Goal: Feedback & Contribution: Contribute content

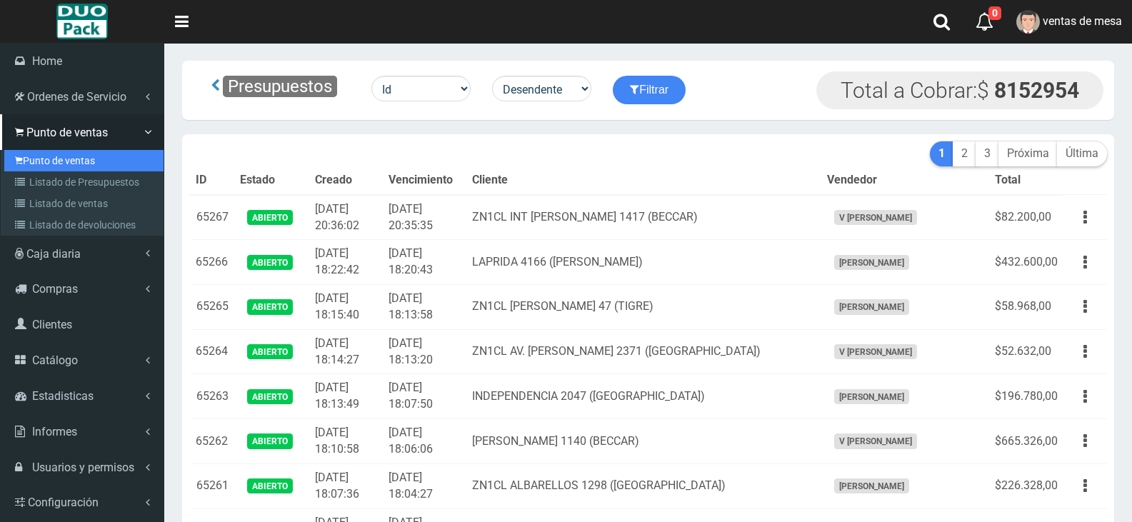
click at [64, 159] on link "Punto de ventas" at bounding box center [83, 160] width 159 height 21
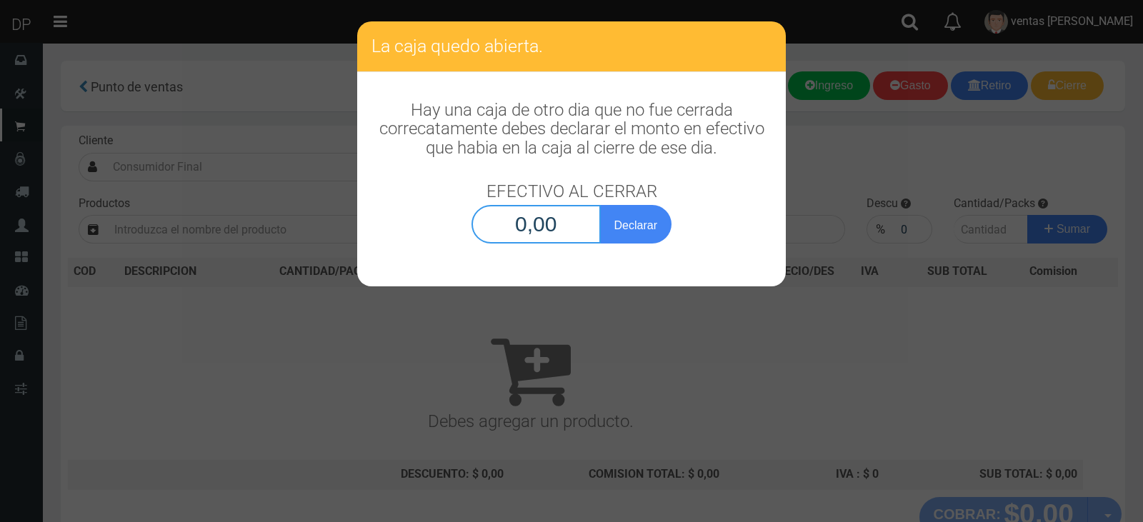
click at [533, 235] on input "0,00" at bounding box center [535, 224] width 129 height 39
type input "1,00"
click at [600, 205] on button "Declarar" at bounding box center [635, 224] width 71 height 39
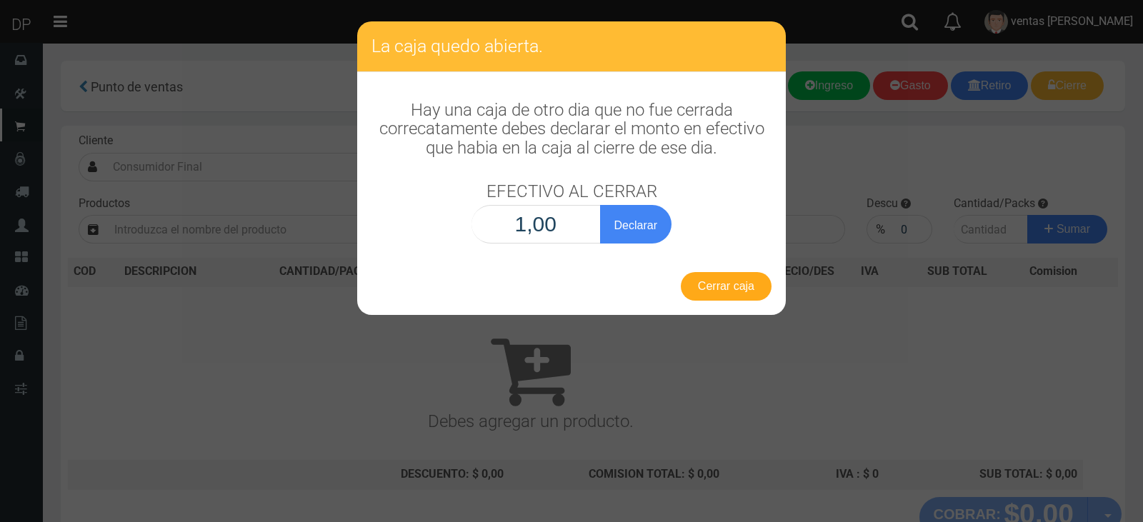
click at [726, 284] on button "Cerrar caja" at bounding box center [726, 286] width 91 height 29
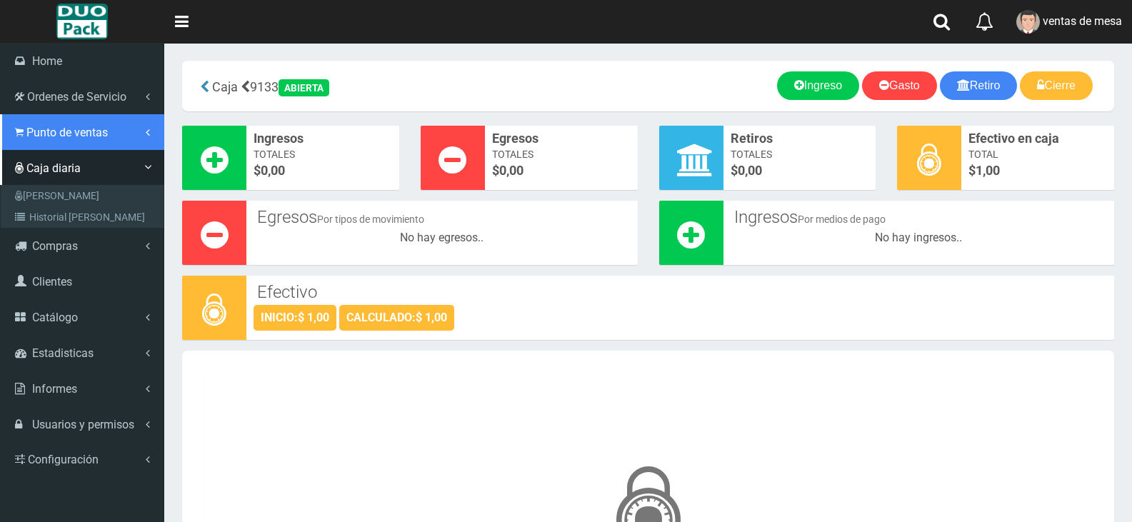
click at [60, 134] on span "Punto de ventas" at bounding box center [66, 133] width 81 height 14
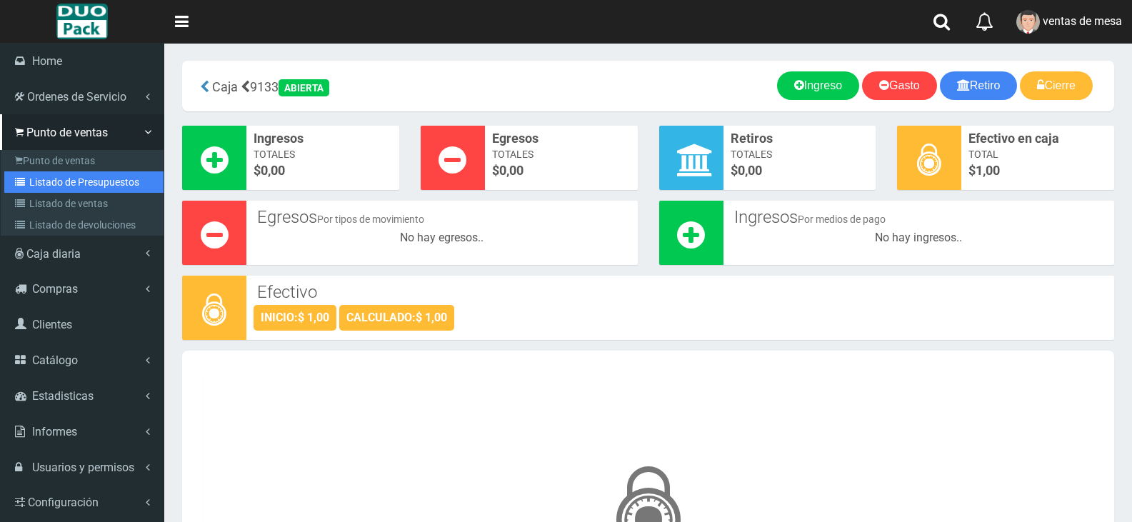
click at [85, 179] on link "Listado de Presupuestos" at bounding box center [83, 181] width 159 height 21
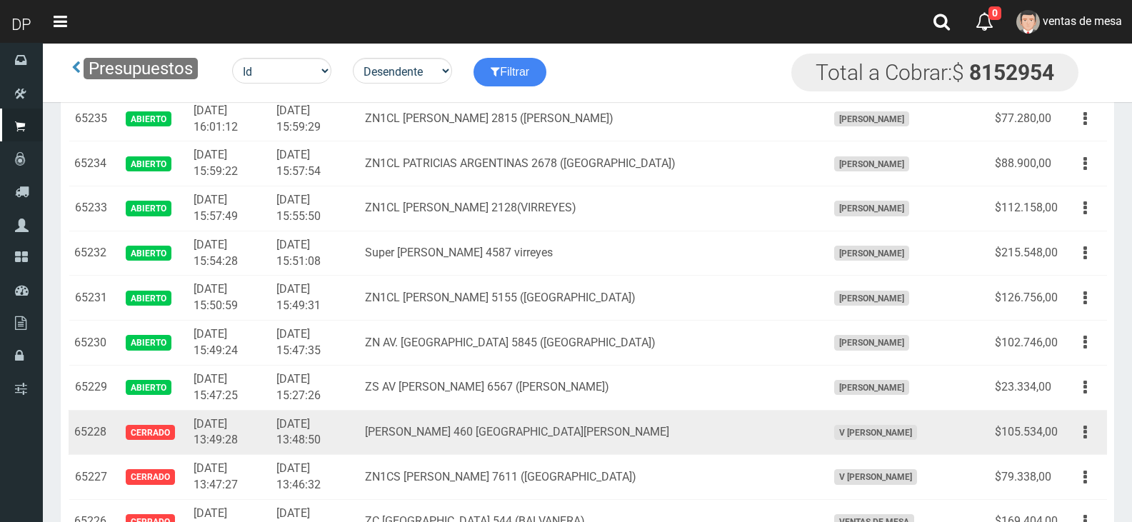
scroll to position [1571, 0]
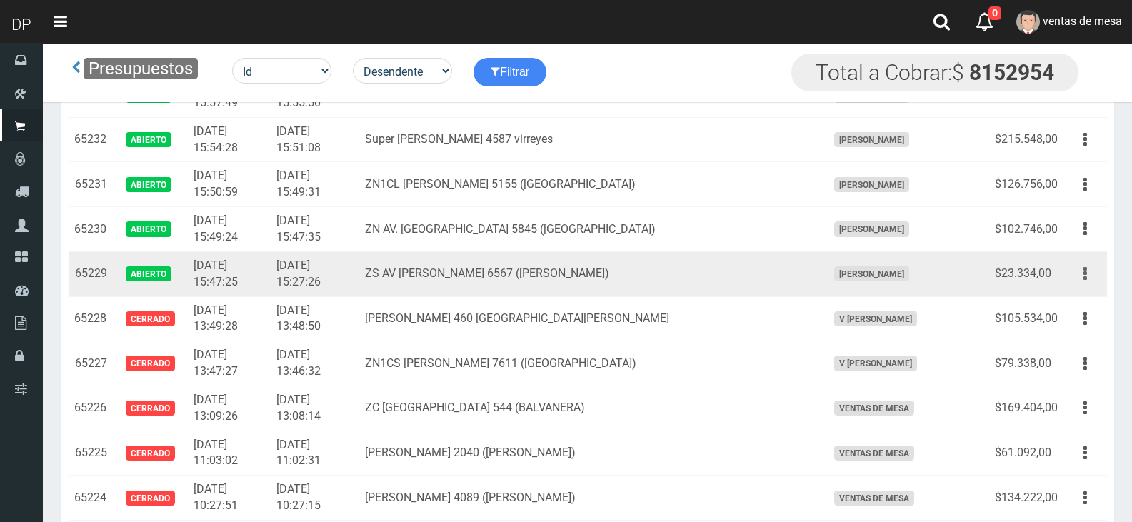
click at [1083, 285] on icon "button" at bounding box center [1085, 273] width 4 height 25
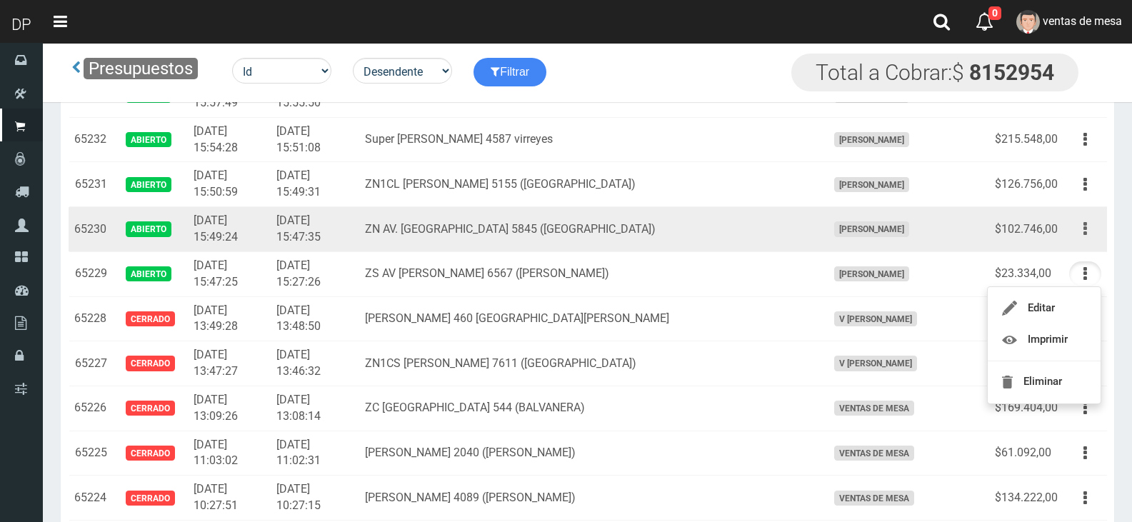
click at [1088, 227] on button "button" at bounding box center [1085, 228] width 32 height 25
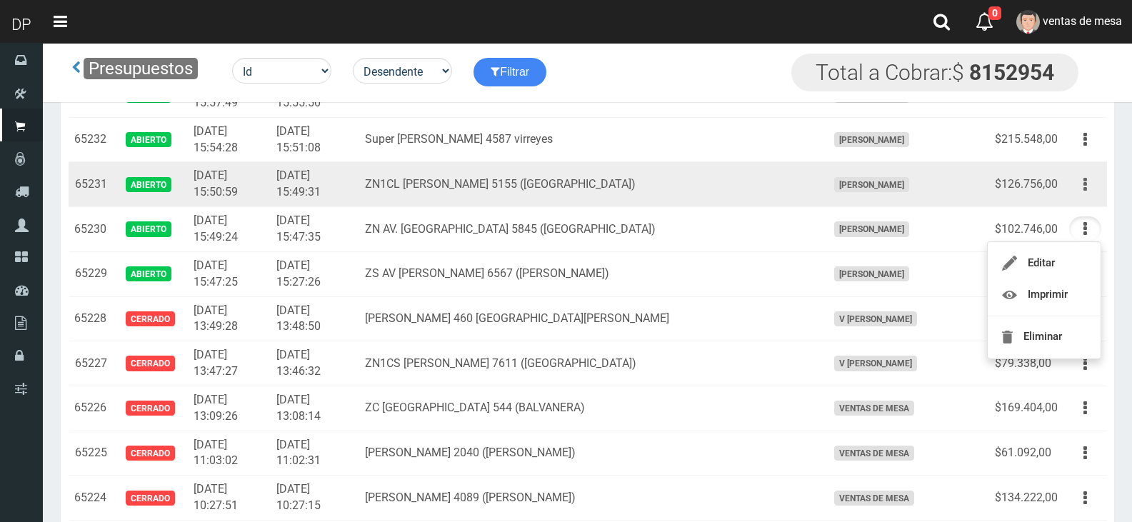
click at [1094, 191] on button "button" at bounding box center [1085, 184] width 32 height 25
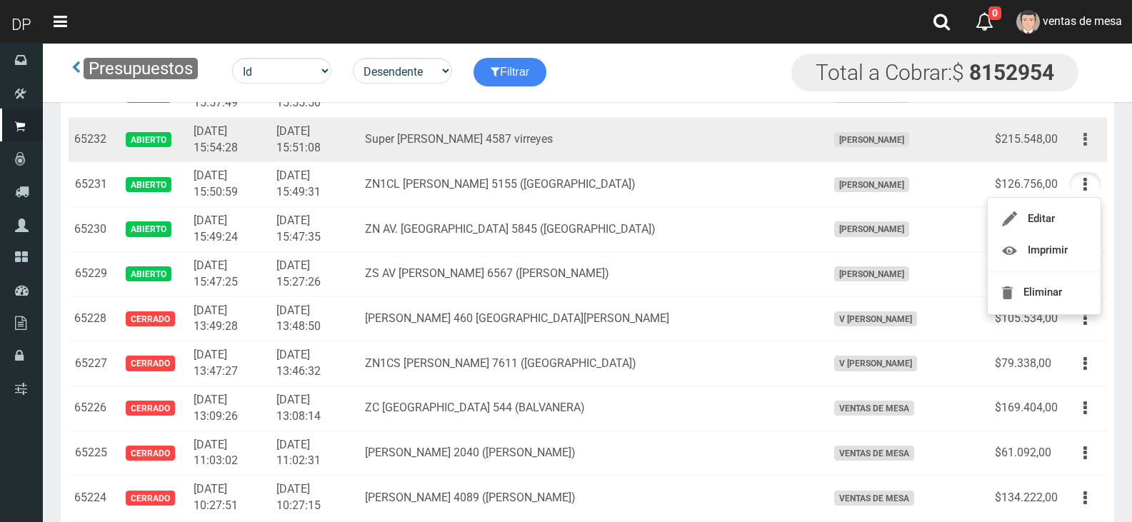
click at [1078, 143] on button "button" at bounding box center [1085, 139] width 32 height 25
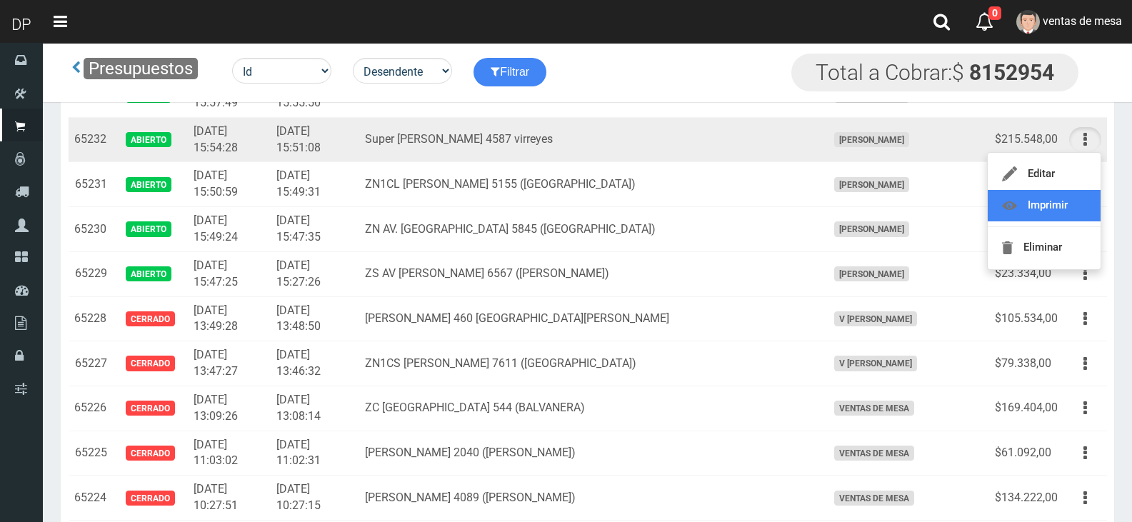
scroll to position [1500, 0]
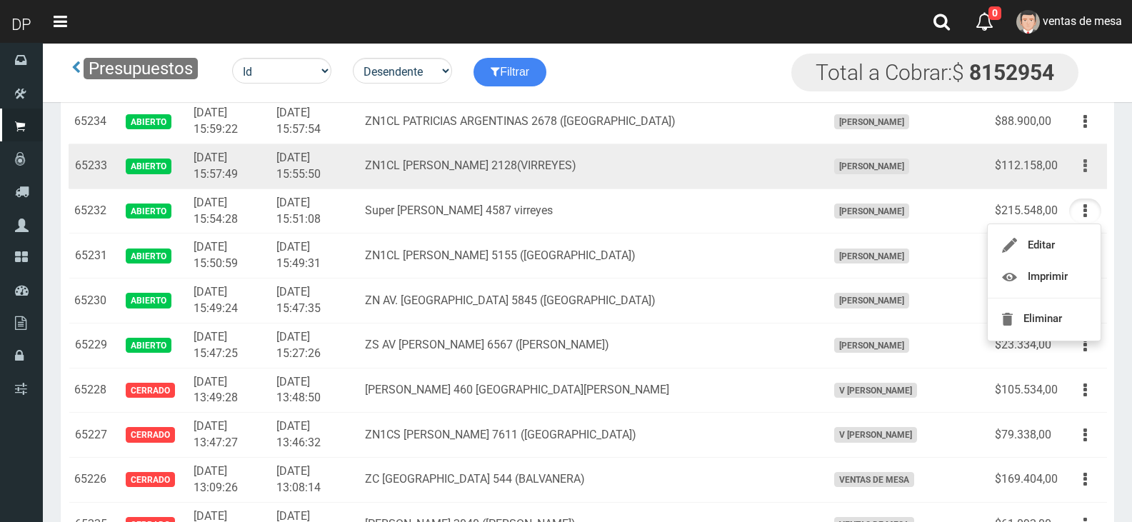
click at [1076, 176] on button "button" at bounding box center [1085, 166] width 32 height 25
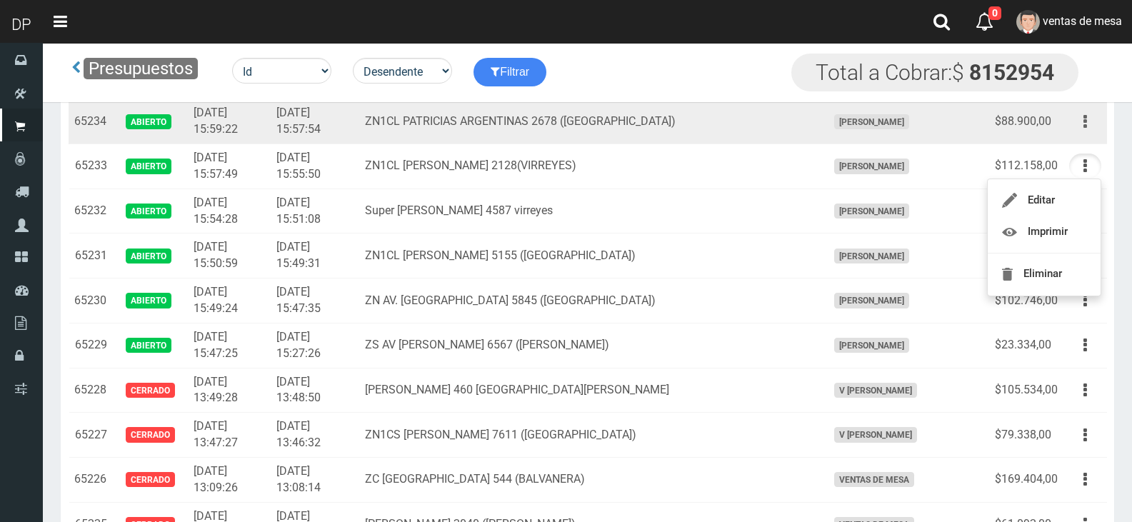
click at [1088, 130] on button "button" at bounding box center [1085, 121] width 32 height 25
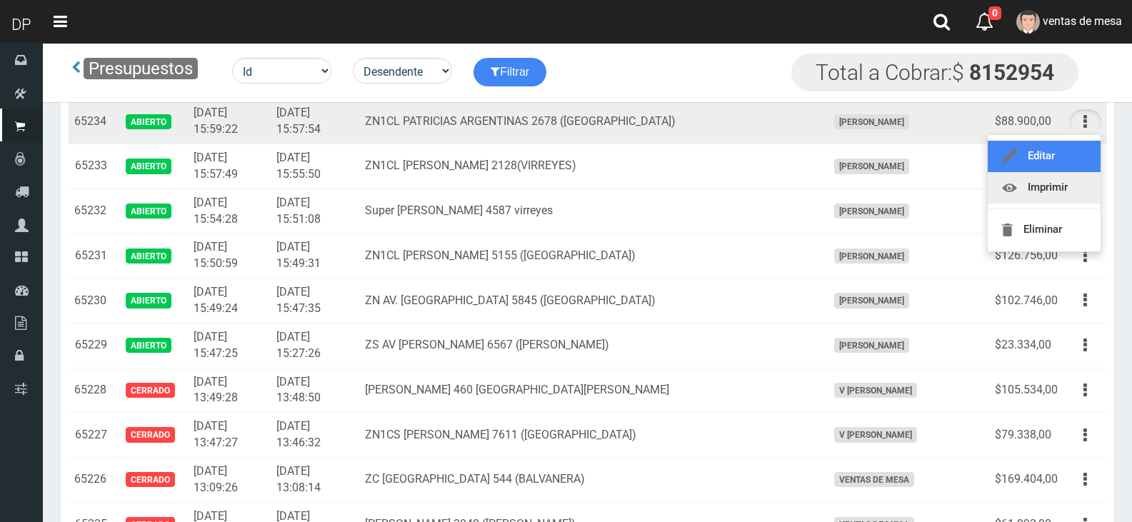
drag, startPoint x: 1071, startPoint y: 171, endPoint x: 1068, endPoint y: 189, distance: 18.1
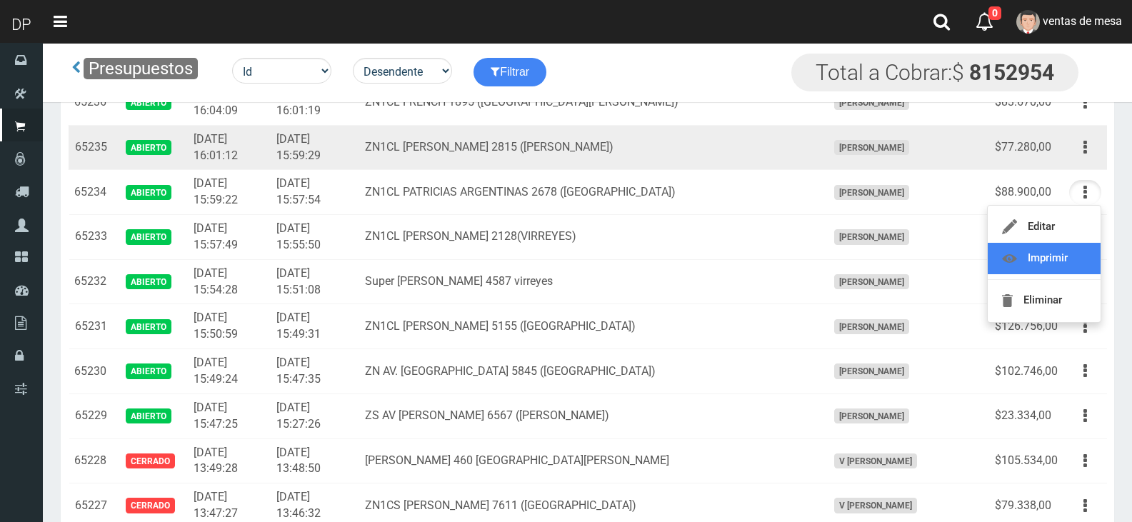
scroll to position [1428, 0]
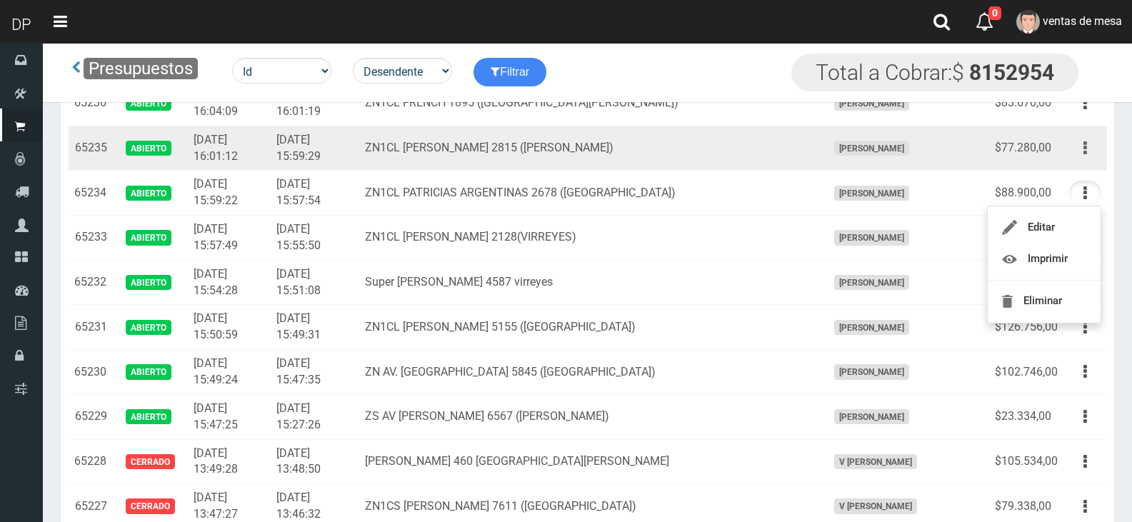
click at [1085, 151] on icon "button" at bounding box center [1085, 148] width 4 height 25
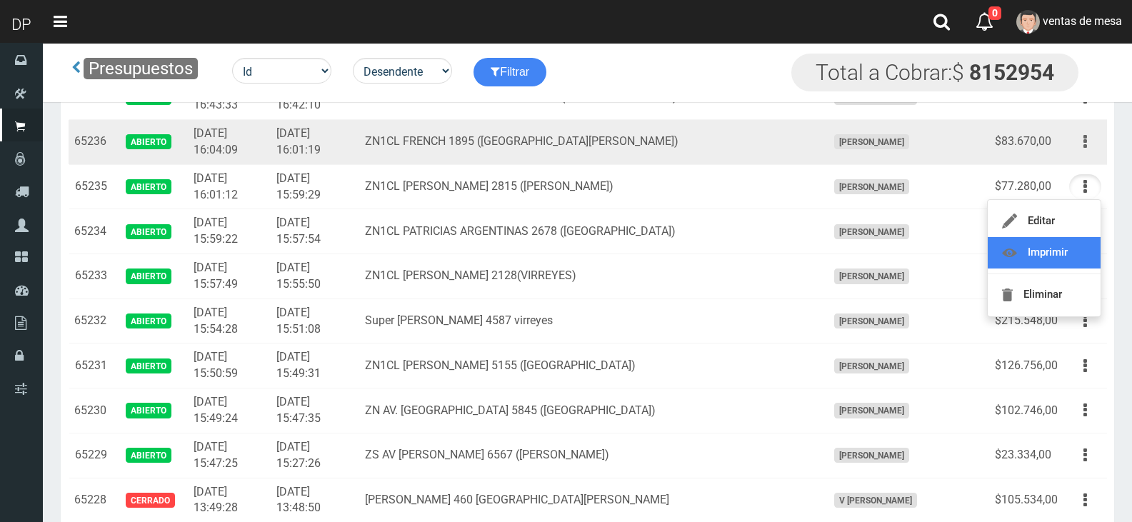
scroll to position [1357, 0]
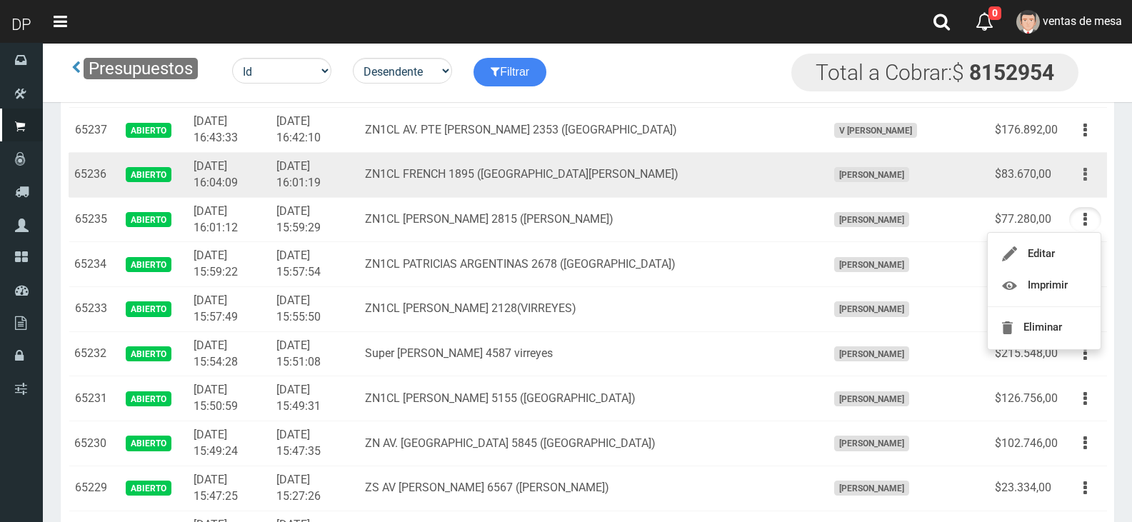
click at [1082, 187] on button "button" at bounding box center [1085, 174] width 32 height 25
click at [1083, 153] on td "Editar Imprimir Eliminar" at bounding box center [1085, 175] width 44 height 45
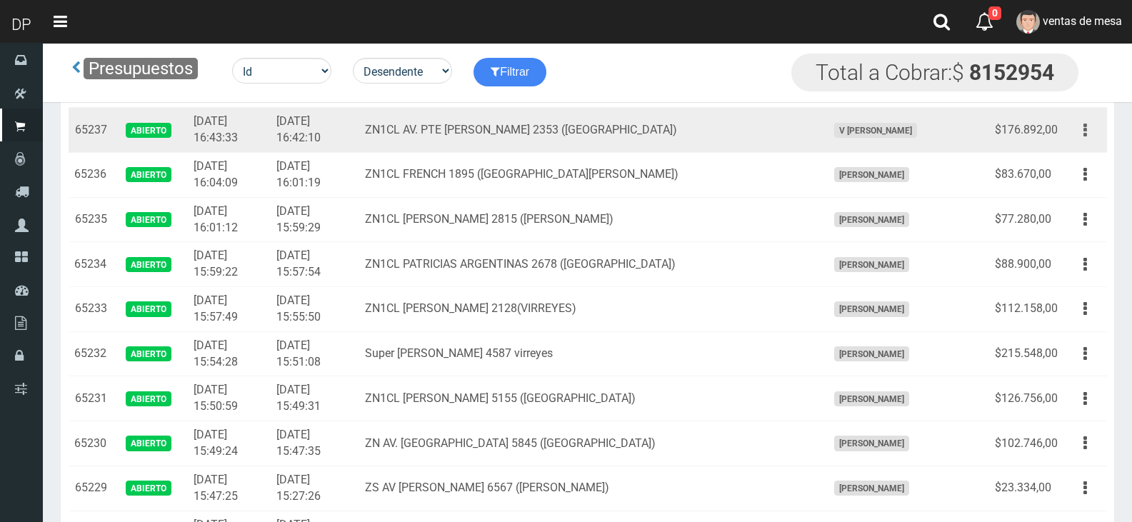
click at [1085, 135] on icon "button" at bounding box center [1085, 130] width 4 height 25
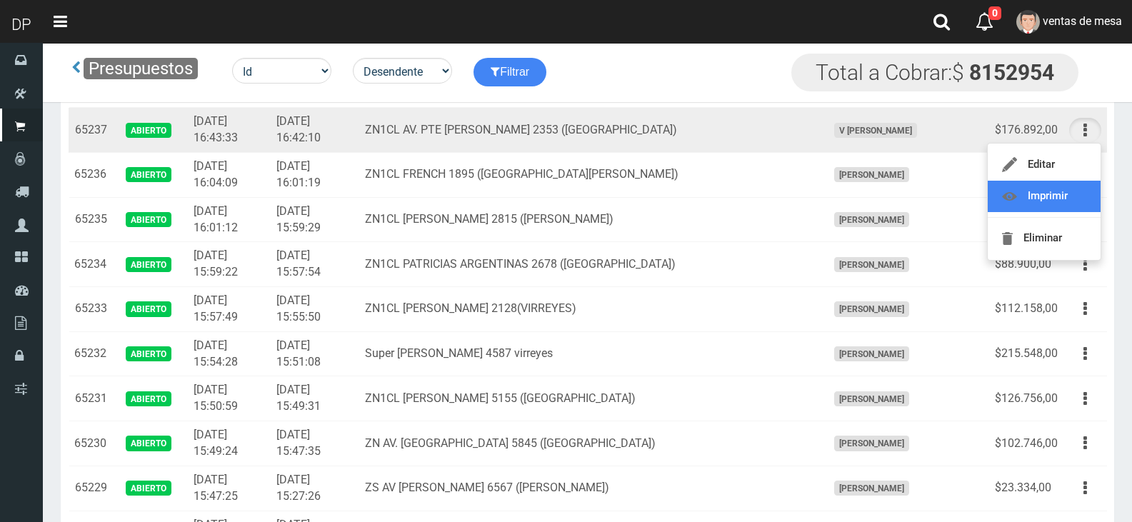
drag, startPoint x: 1067, startPoint y: 194, endPoint x: 1048, endPoint y: 182, distance: 22.8
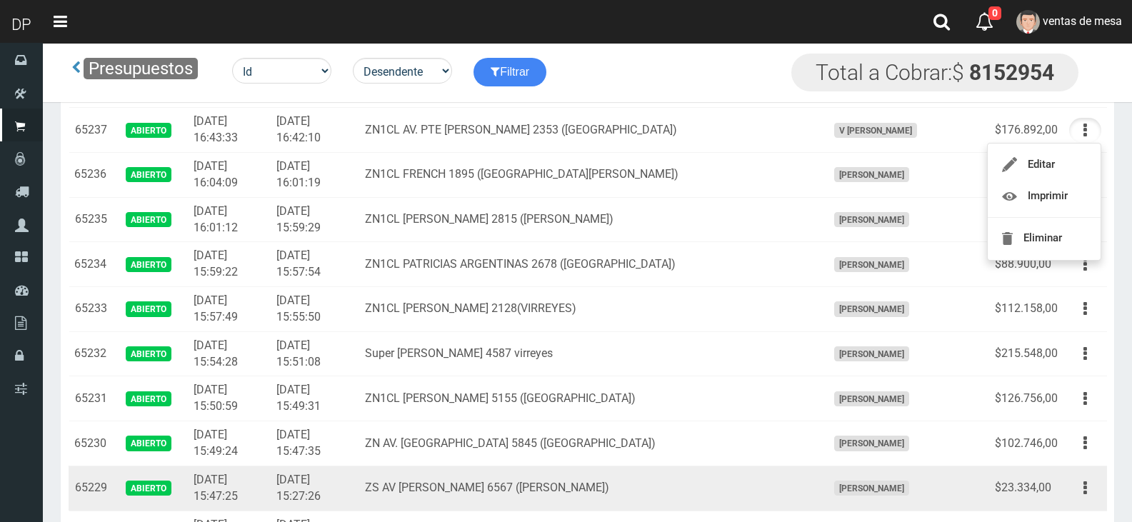
click at [1070, 495] on div "Editar Imprimir Eliminar" at bounding box center [1085, 488] width 32 height 25
click at [1073, 494] on button "button" at bounding box center [1085, 488] width 32 height 25
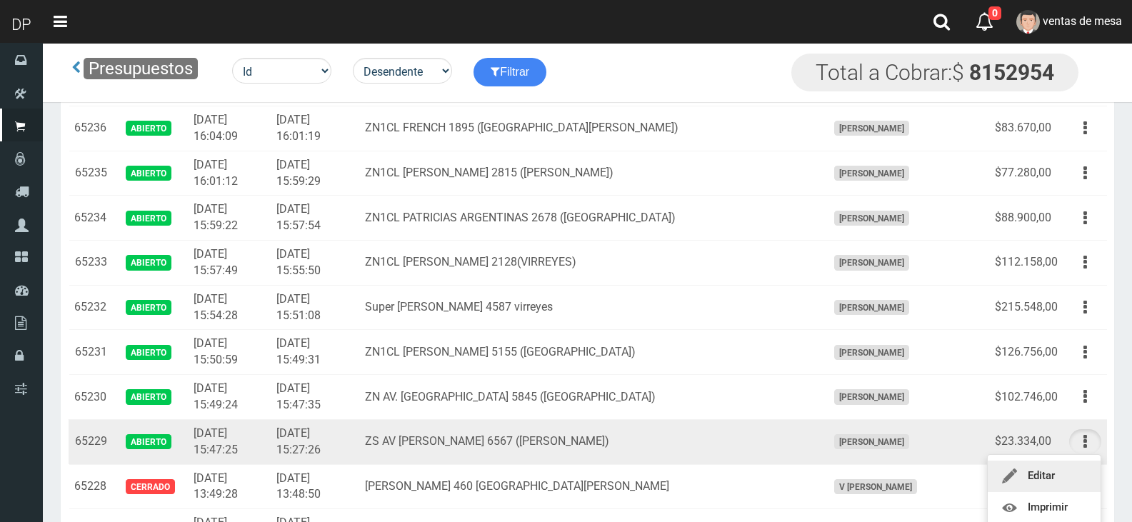
scroll to position [1428, 0]
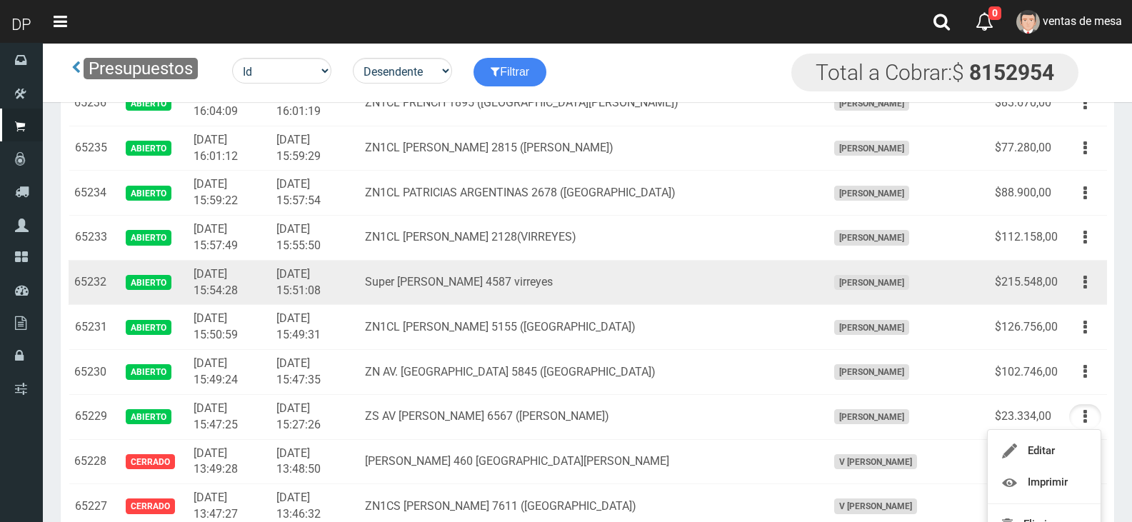
click at [673, 264] on td "Super nicolas avellaneda 4587 virreyes" at bounding box center [590, 282] width 462 height 45
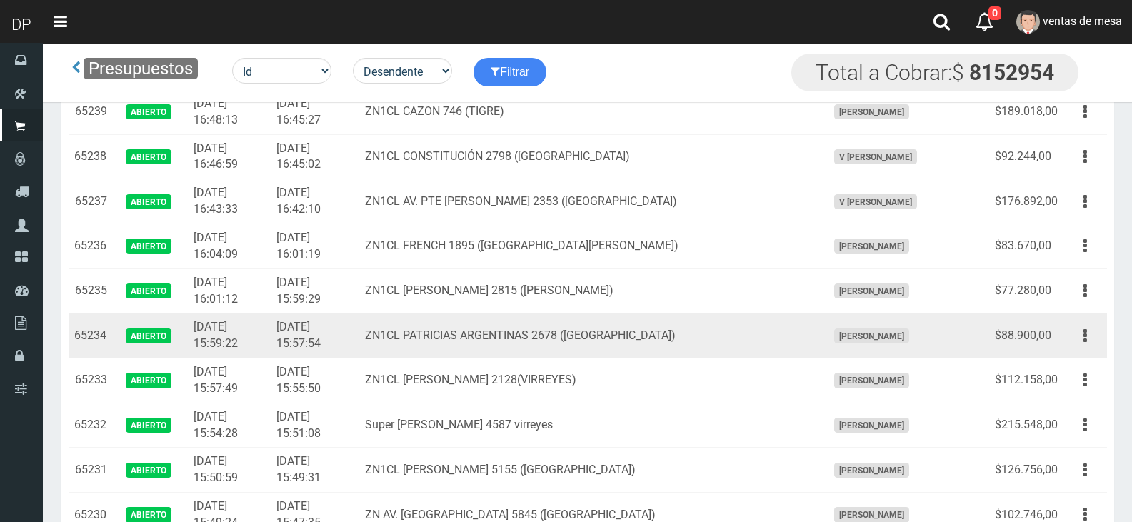
scroll to position [1214, 0]
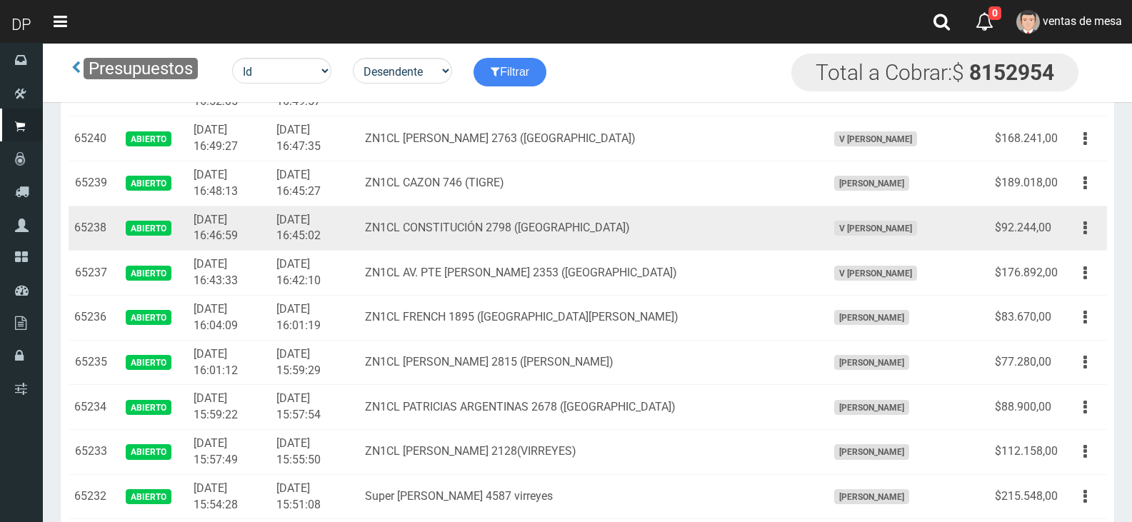
click at [735, 246] on td "ZN1CL CONSTITUCIÓN 2798 (VICTORIA)" at bounding box center [590, 228] width 462 height 45
click at [1078, 226] on button "button" at bounding box center [1085, 228] width 32 height 25
click at [1080, 226] on button "button" at bounding box center [1085, 228] width 32 height 25
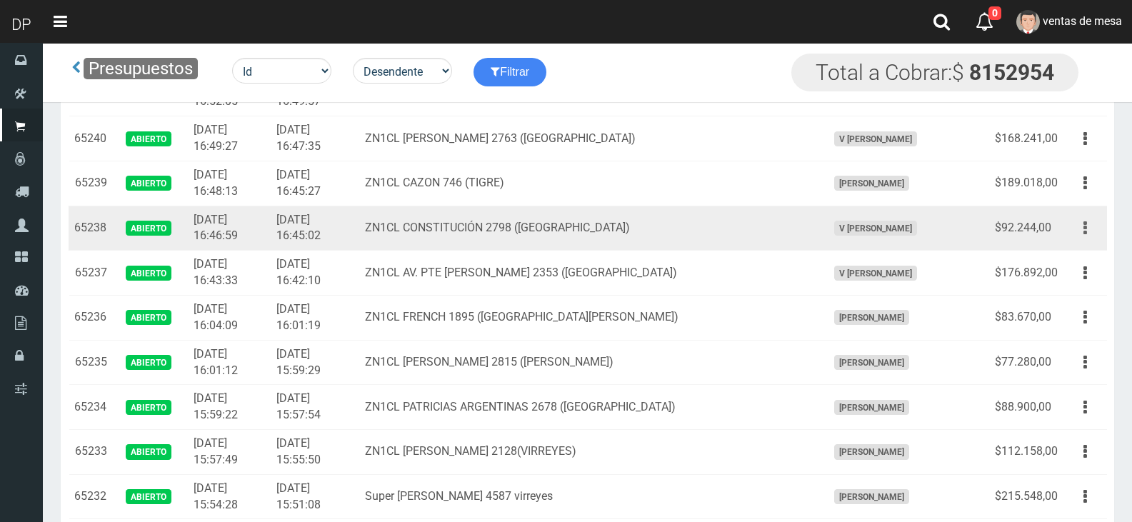
click at [1079, 231] on button "button" at bounding box center [1085, 228] width 32 height 25
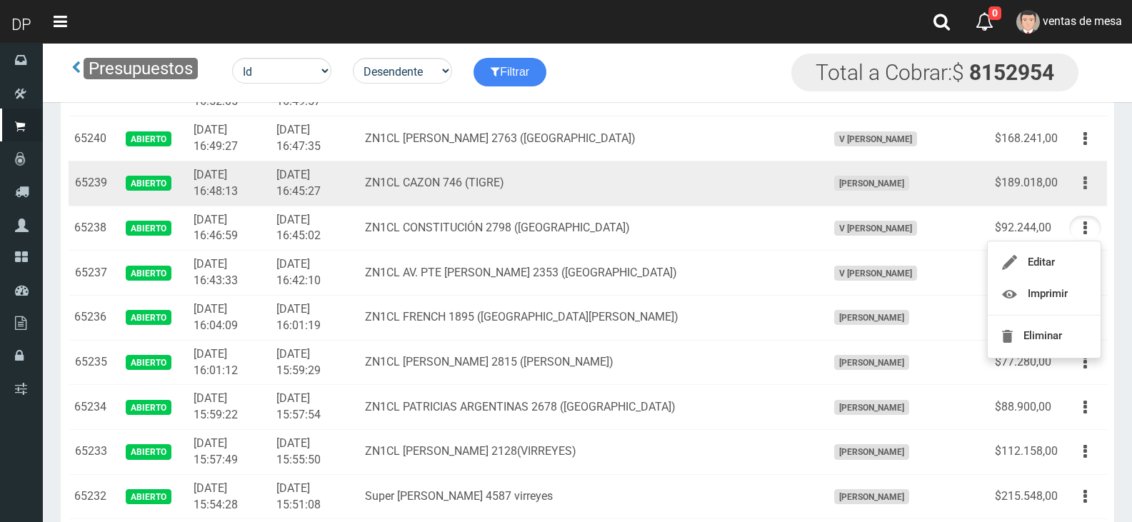
drag, startPoint x: 1083, startPoint y: 181, endPoint x: 1080, endPoint y: 189, distance: 8.6
click at [1083, 181] on icon "button" at bounding box center [1085, 183] width 4 height 25
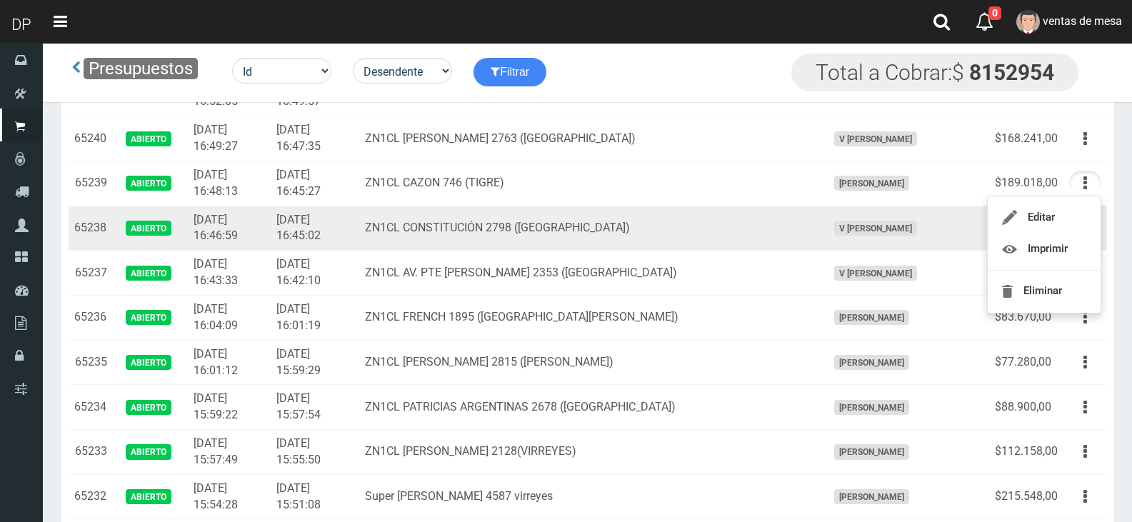
click at [821, 226] on td "ZN1CL CONSTITUCIÓN 2798 (VICTORIA)" at bounding box center [590, 228] width 462 height 45
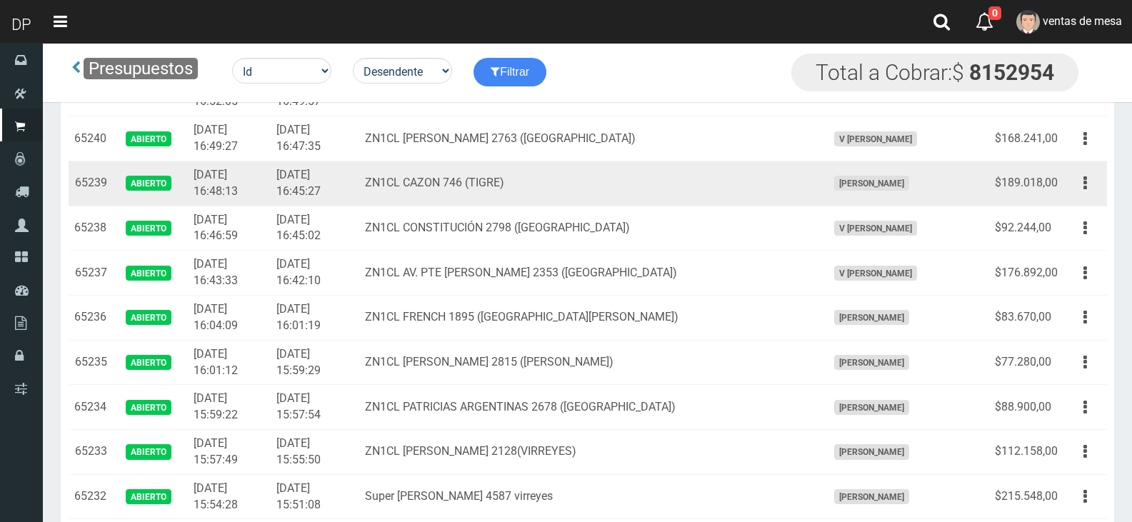
drag, startPoint x: 459, startPoint y: 207, endPoint x: 433, endPoint y: 188, distance: 32.7
click at [459, 207] on td "ZN1CL CONSTITUCIÓN 2798 ([GEOGRAPHIC_DATA])" at bounding box center [590, 228] width 462 height 45
click at [1076, 192] on button "button" at bounding box center [1085, 183] width 32 height 25
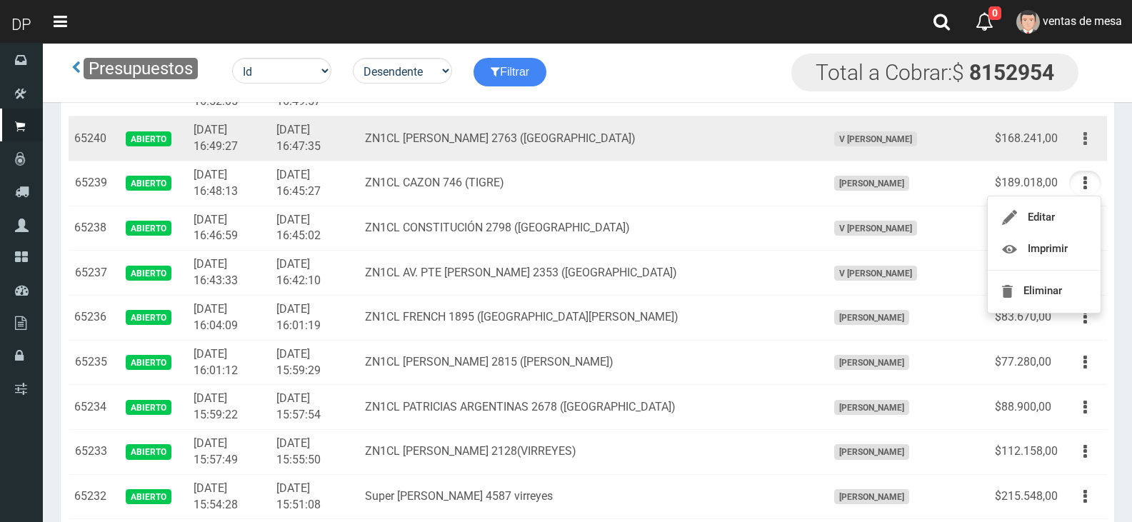
click at [1086, 141] on icon "button" at bounding box center [1085, 138] width 4 height 25
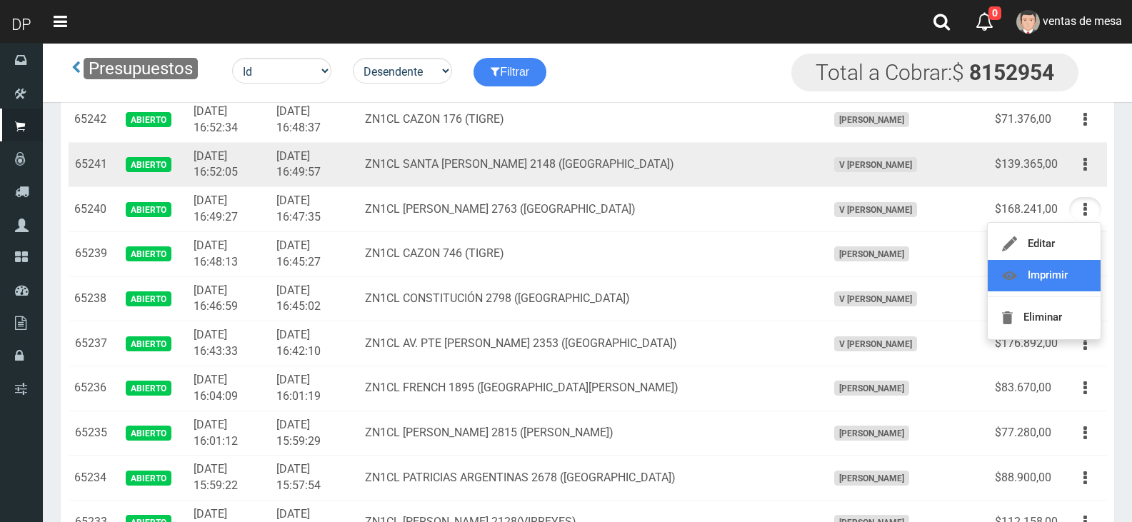
scroll to position [1143, 0]
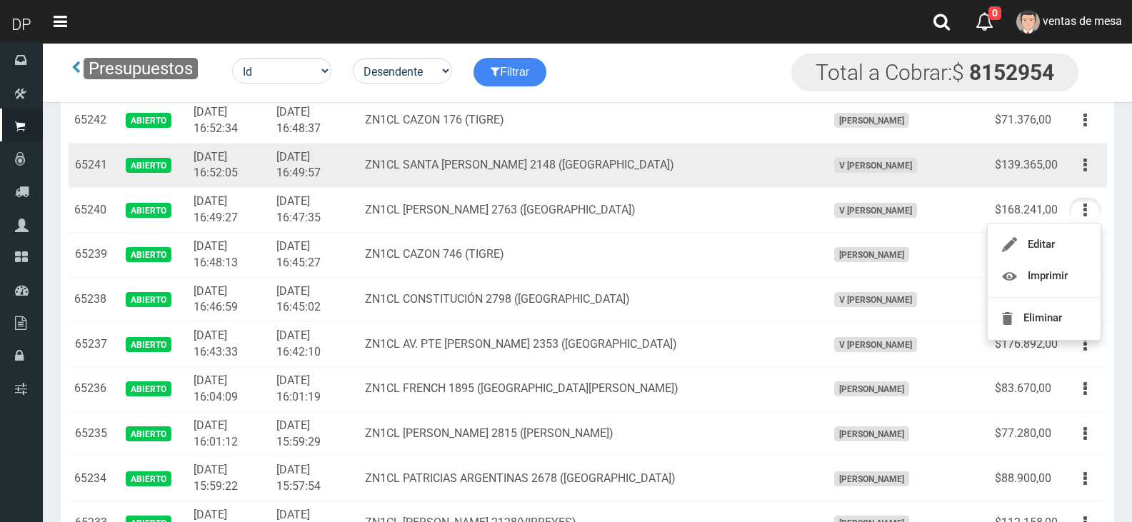
click at [1085, 182] on td "Editar Imprimir Eliminar" at bounding box center [1085, 165] width 44 height 45
click at [1093, 161] on button "button" at bounding box center [1085, 165] width 32 height 25
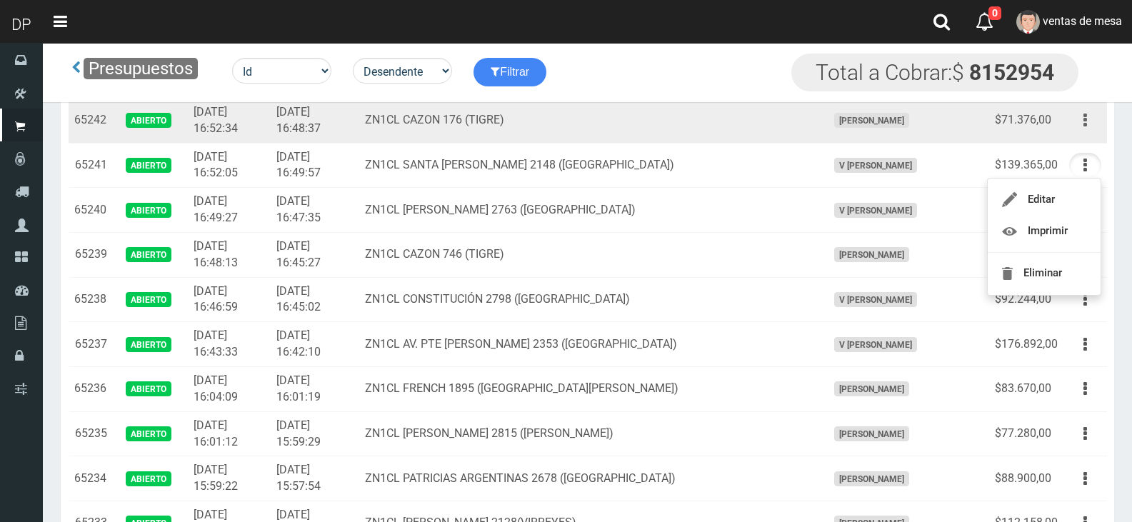
click at [1081, 126] on button "button" at bounding box center [1085, 120] width 32 height 25
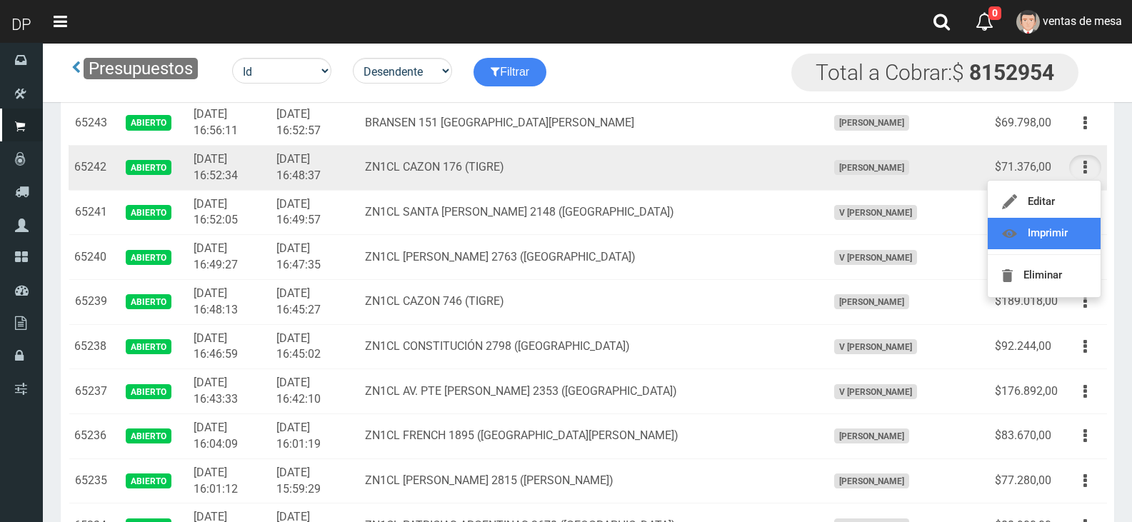
scroll to position [1071, 0]
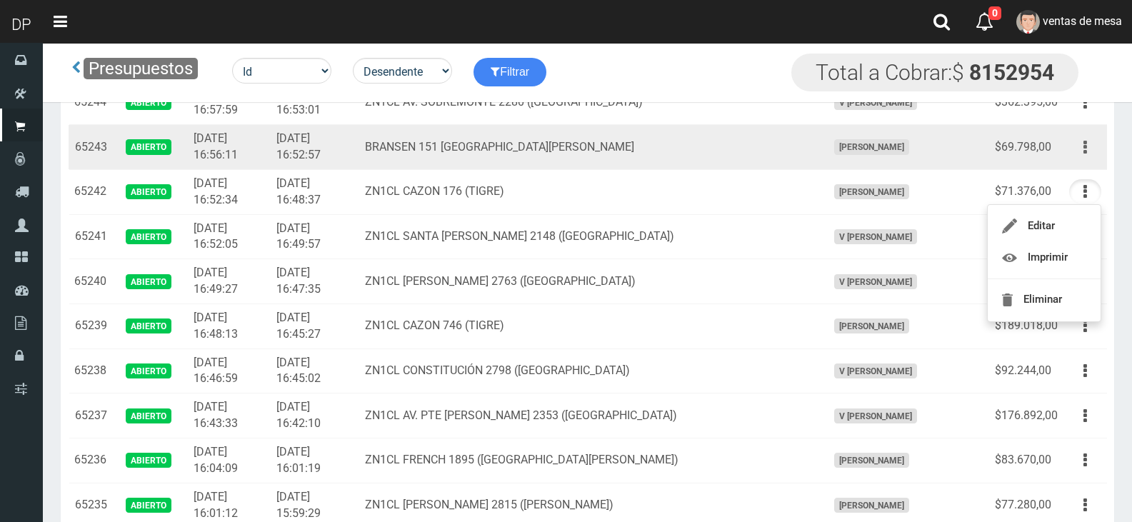
click at [1089, 143] on button "button" at bounding box center [1085, 147] width 32 height 25
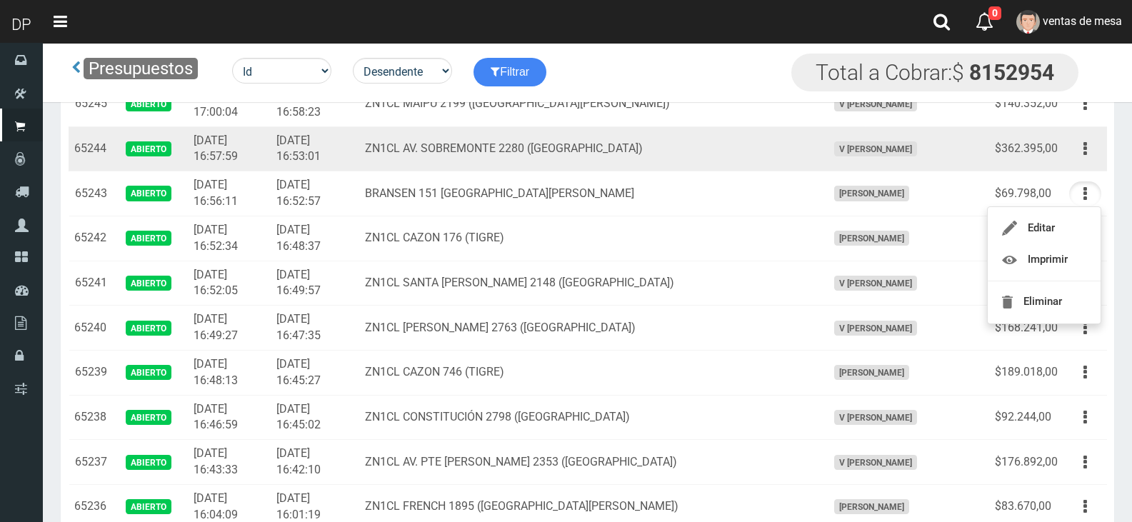
scroll to position [1000, 0]
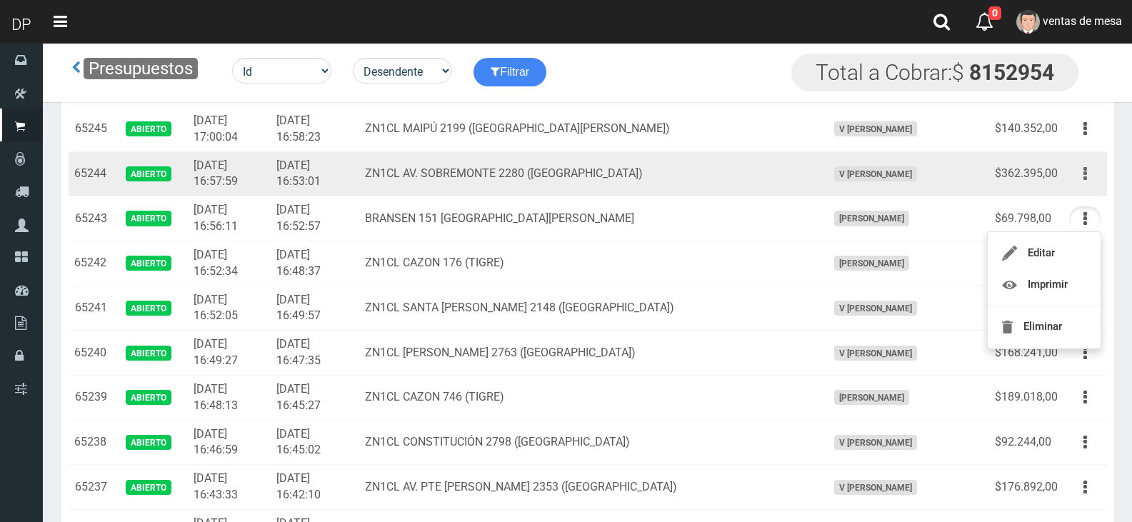
click at [1090, 185] on button "button" at bounding box center [1085, 173] width 32 height 25
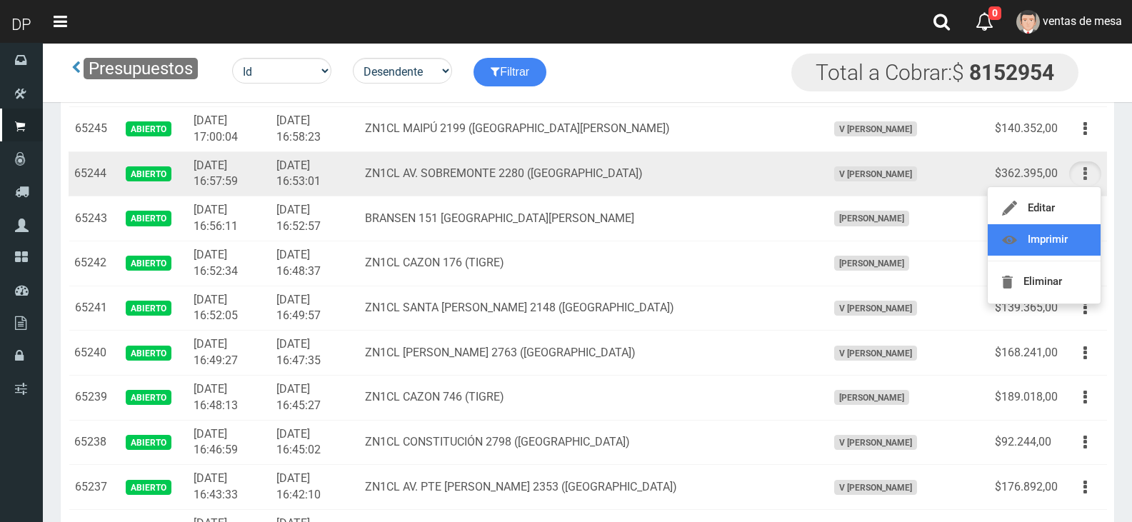
drag, startPoint x: 1072, startPoint y: 234, endPoint x: 1088, endPoint y: 183, distance: 53.1
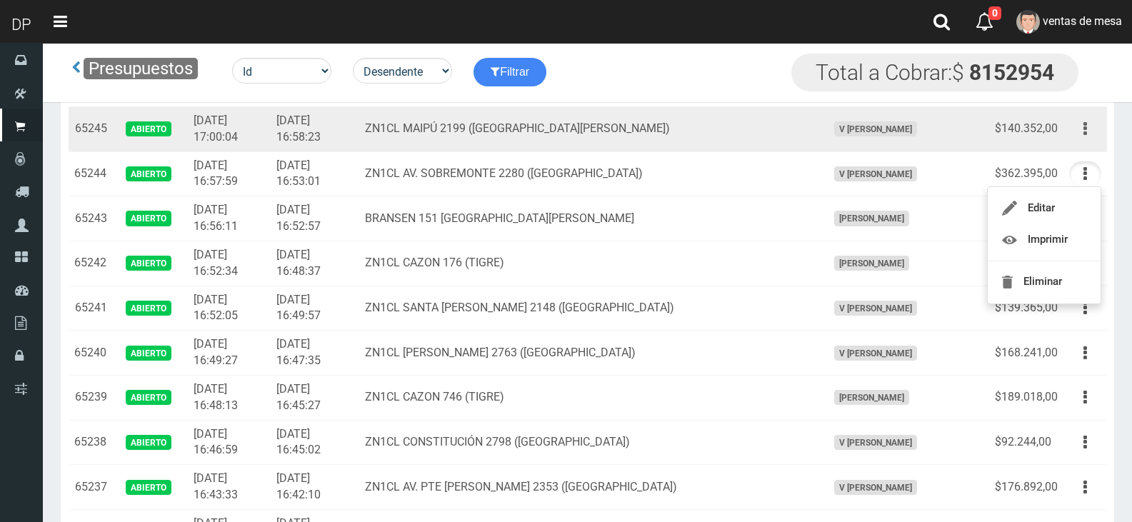
click at [1091, 136] on button "button" at bounding box center [1085, 128] width 32 height 25
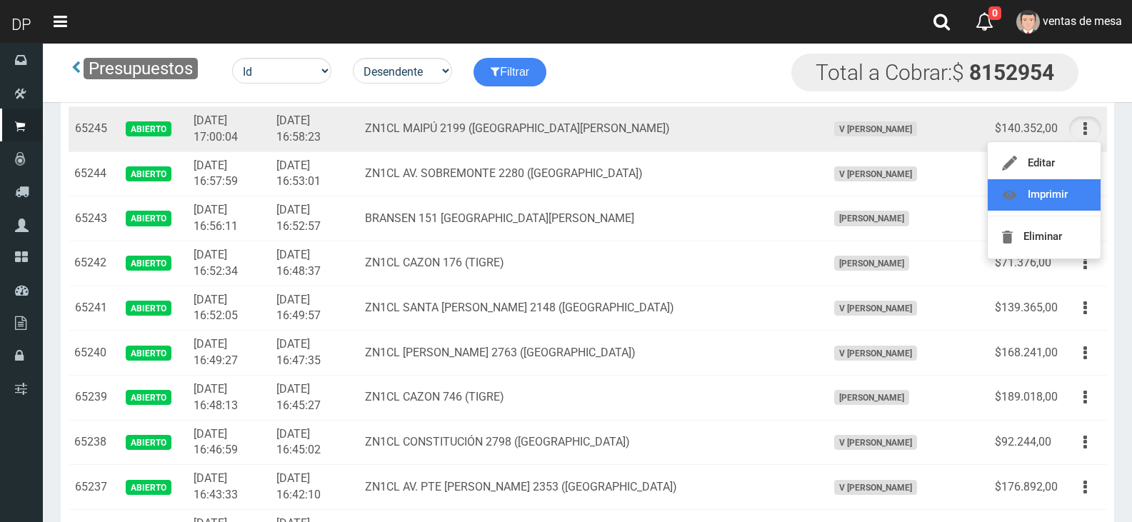
scroll to position [928, 0]
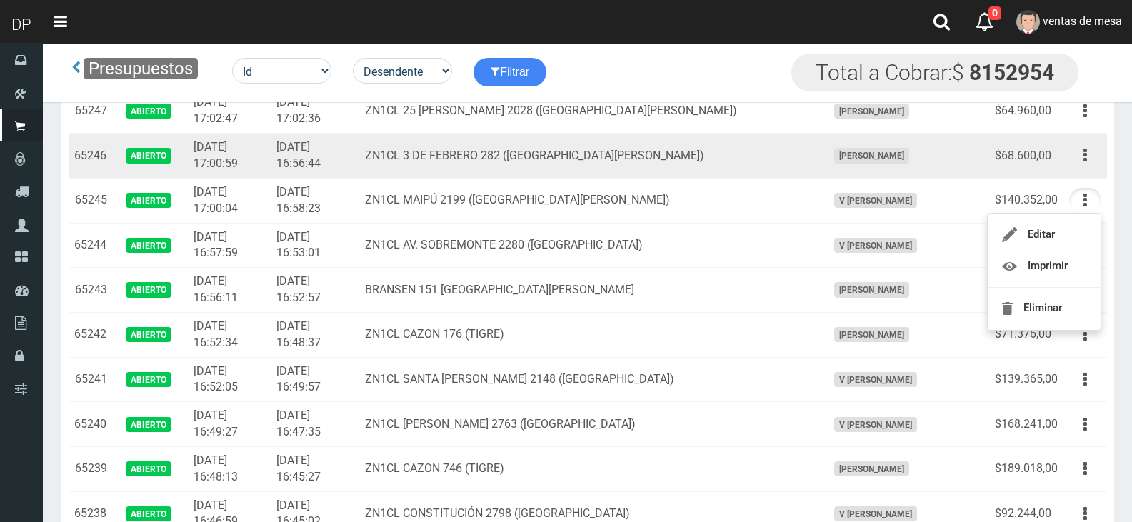
click at [1088, 162] on button "button" at bounding box center [1085, 155] width 32 height 25
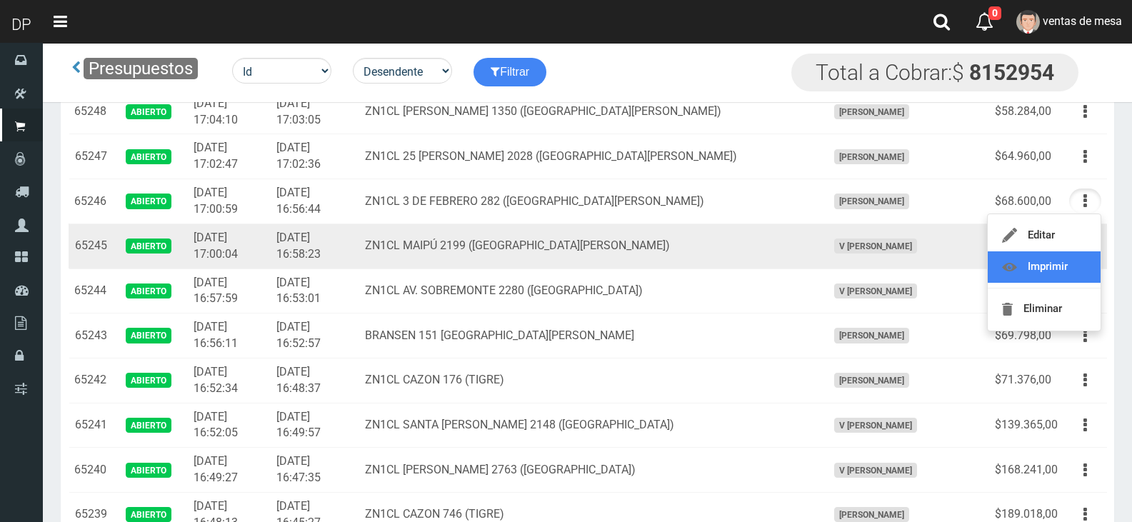
scroll to position [857, 0]
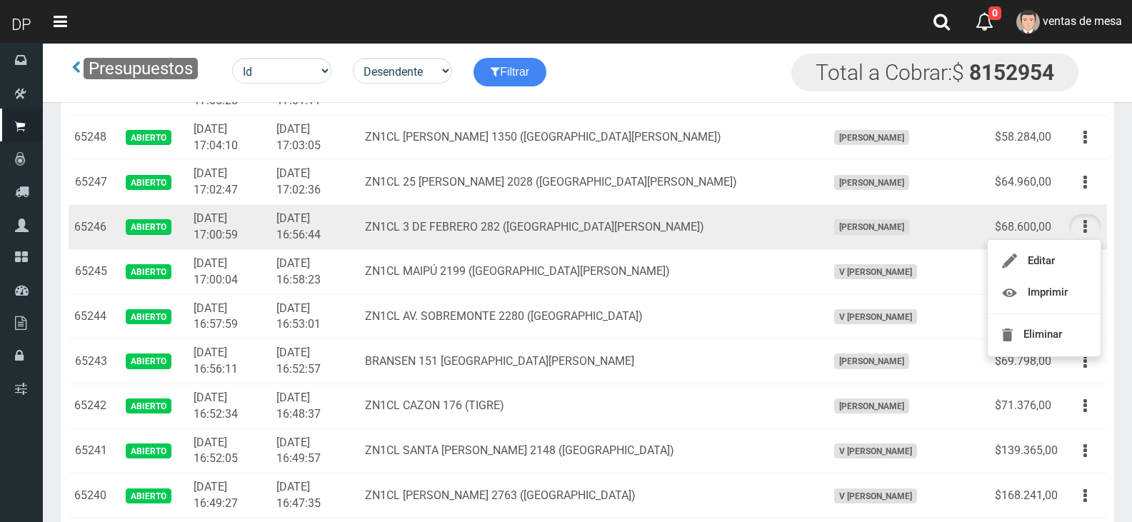
click at [711, 214] on td "ZN1CL 3 DE FEBRERO 282 ([GEOGRAPHIC_DATA][PERSON_NAME])" at bounding box center [590, 227] width 462 height 45
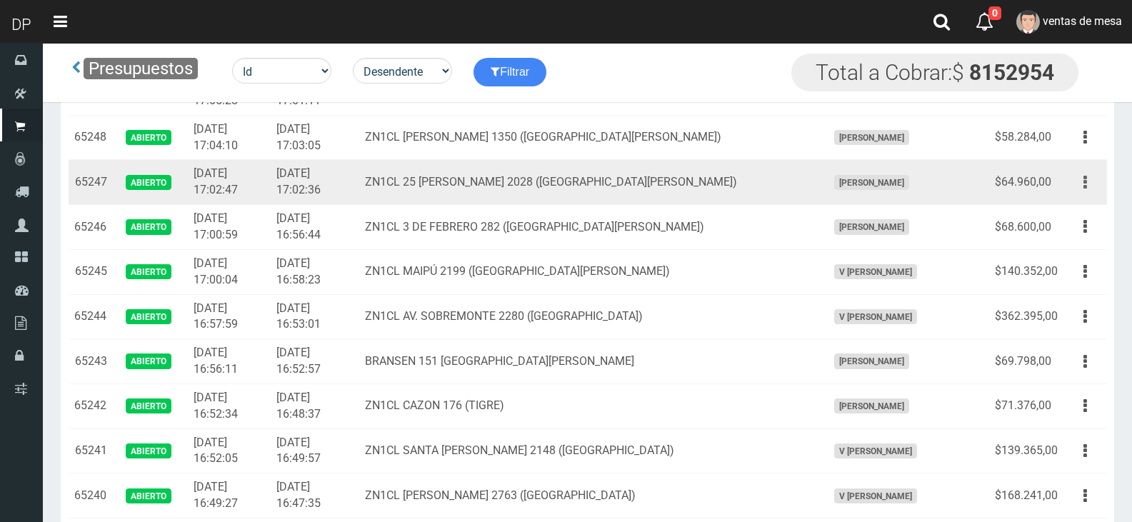
click at [1094, 189] on button "button" at bounding box center [1085, 182] width 32 height 25
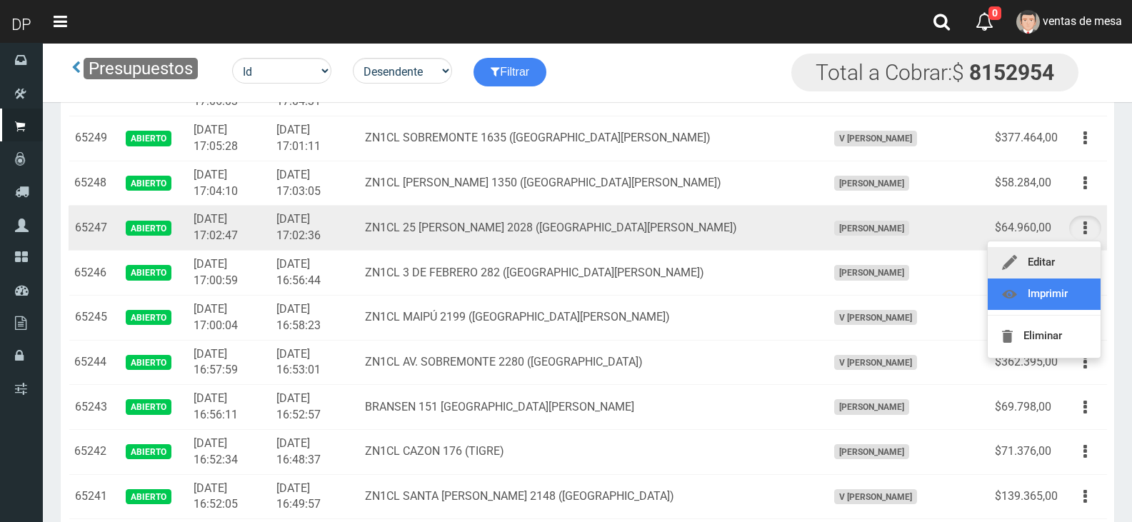
scroll to position [786, 0]
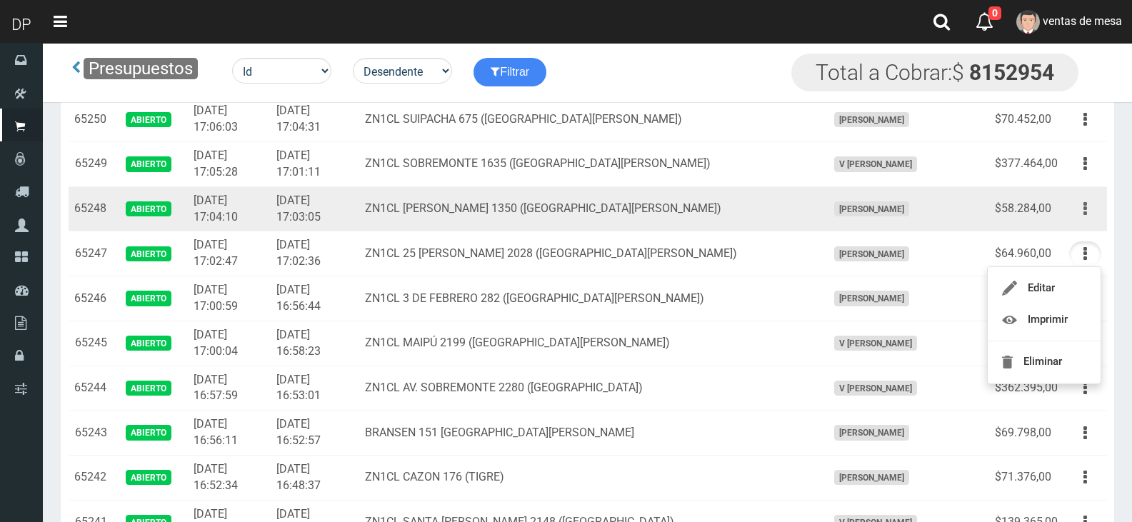
click at [1076, 215] on button "button" at bounding box center [1085, 208] width 32 height 25
click at [1083, 186] on td "Editar Imprimir Eliminar" at bounding box center [1085, 208] width 44 height 45
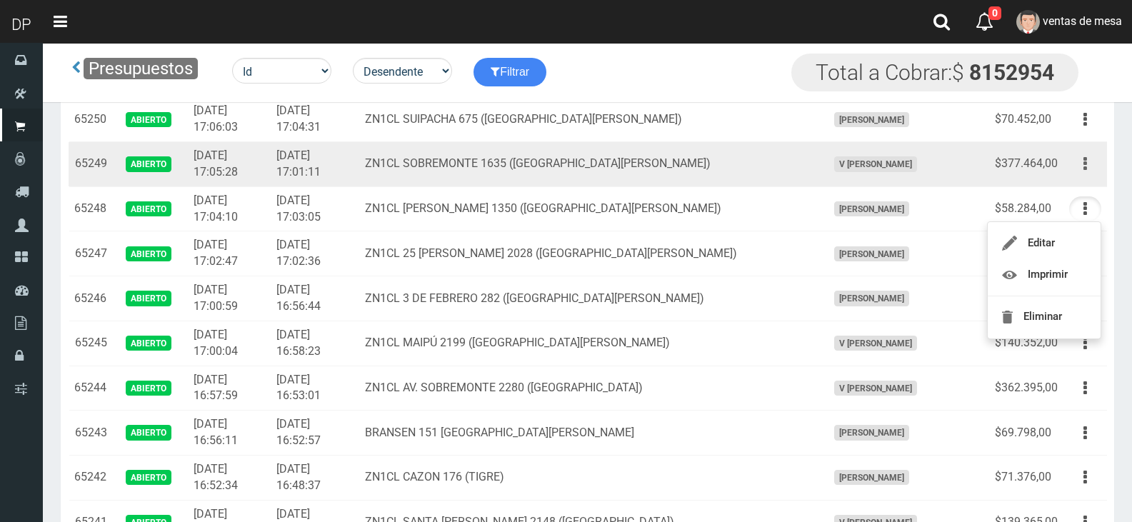
click at [1085, 173] on icon "button" at bounding box center [1085, 163] width 4 height 25
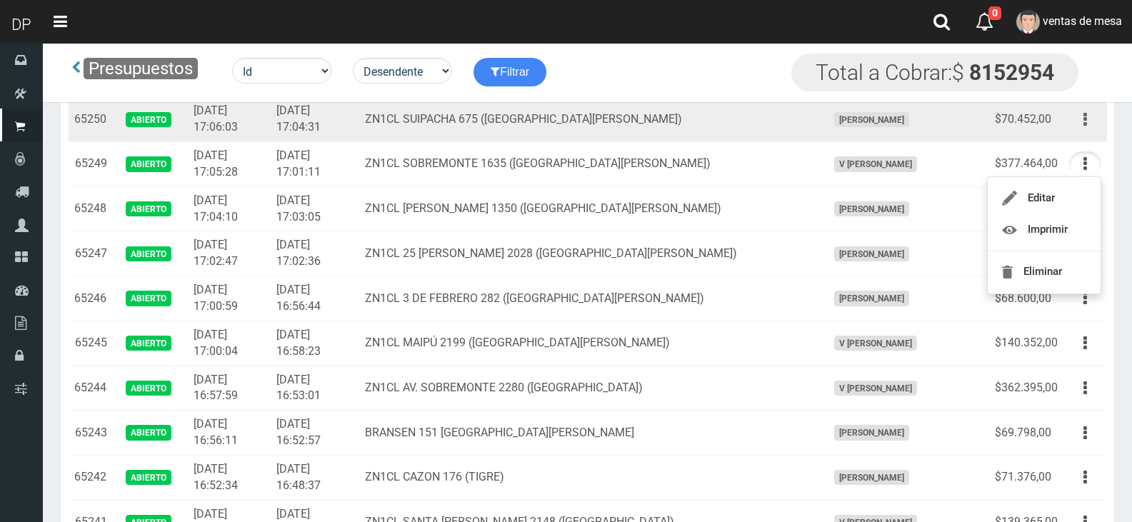
click at [1083, 124] on button "button" at bounding box center [1085, 119] width 32 height 25
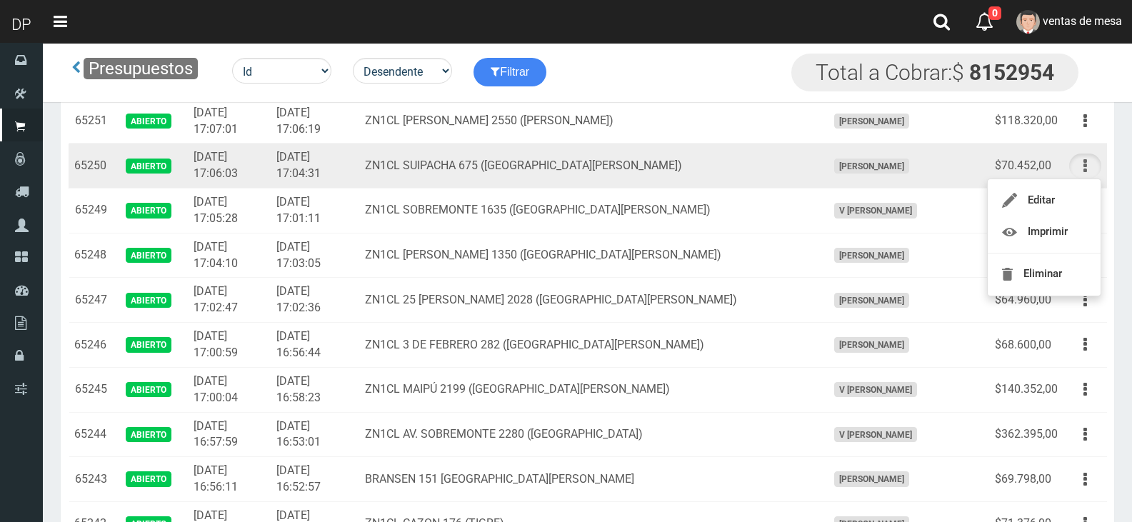
scroll to position [714, 0]
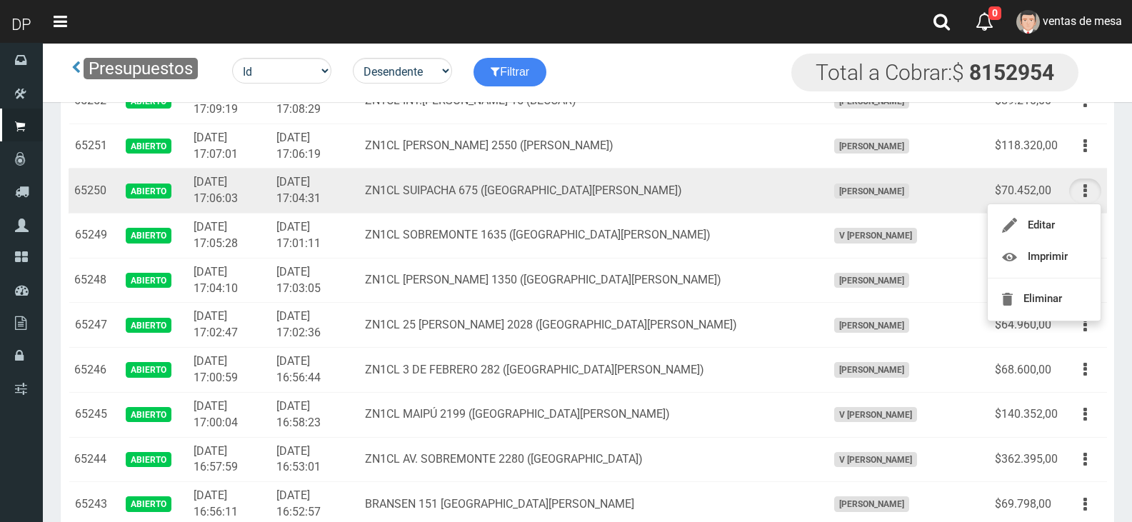
drag, startPoint x: 1088, startPoint y: 176, endPoint x: 1101, endPoint y: 176, distance: 12.9
click at [1101, 176] on td "Editar Imprimir Eliminar" at bounding box center [1085, 191] width 44 height 45
click at [1088, 193] on button "button" at bounding box center [1085, 191] width 32 height 25
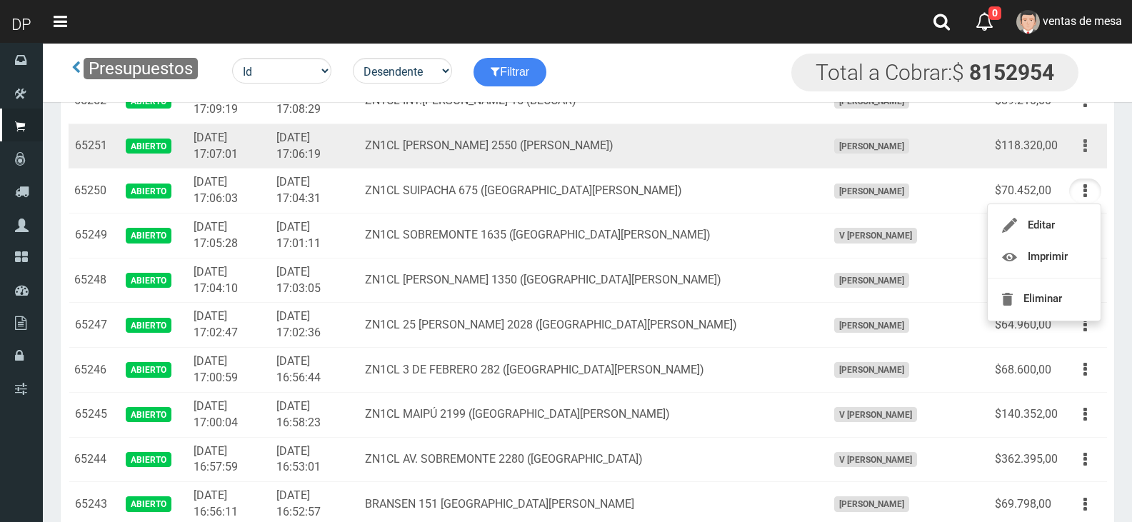
click at [1100, 151] on button "button" at bounding box center [1085, 146] width 32 height 25
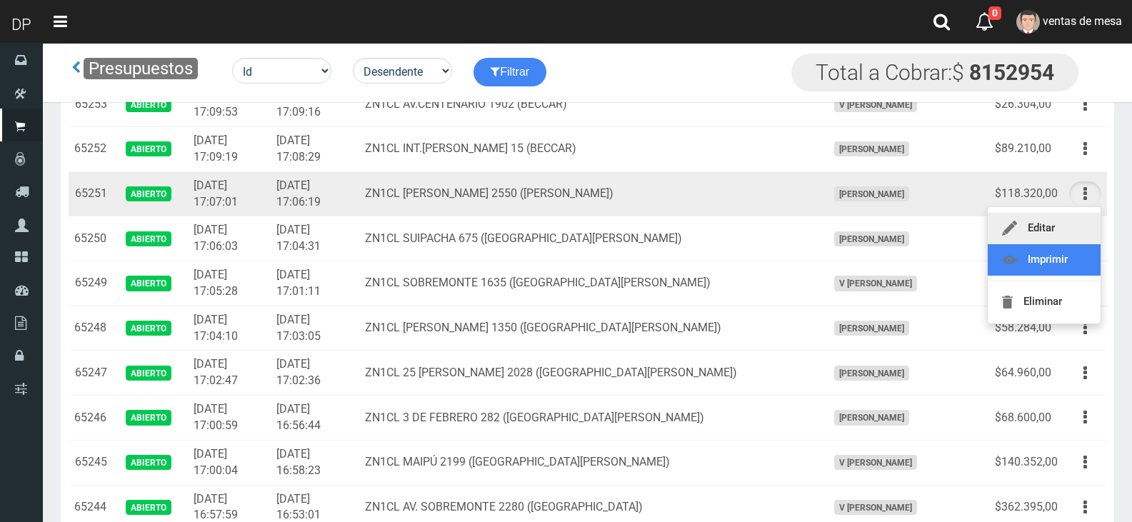
scroll to position [643, 0]
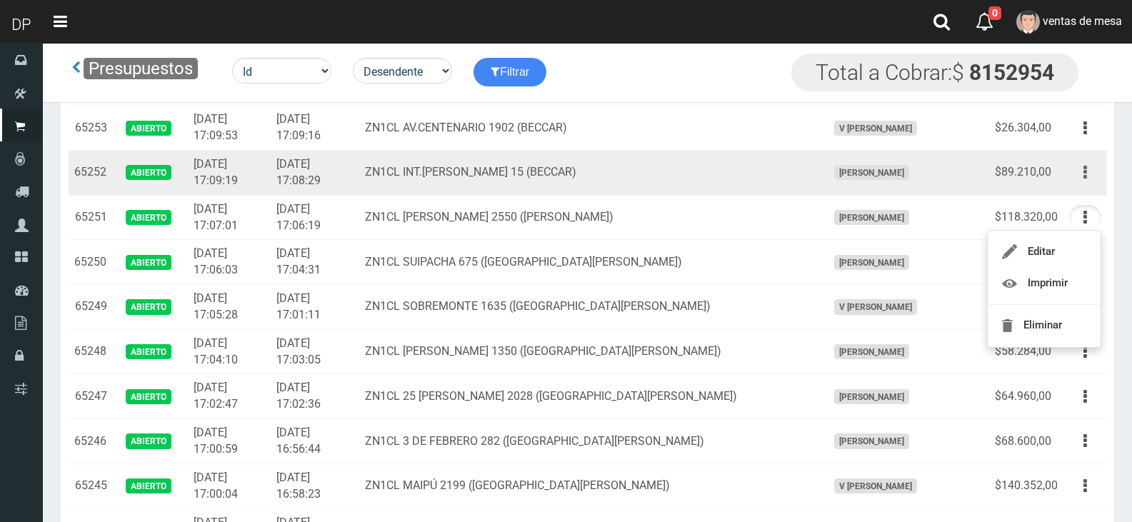
click at [1089, 176] on button "button" at bounding box center [1085, 172] width 32 height 25
click at [1086, 151] on td "Editar Imprimir Eliminar" at bounding box center [1085, 173] width 44 height 45
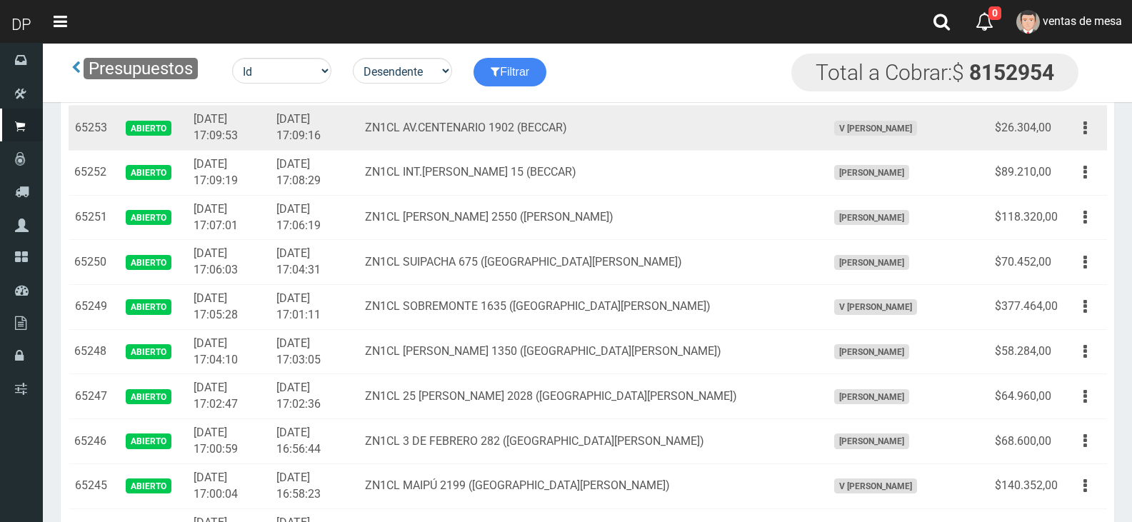
click at [1091, 141] on td "Editar Imprimir Eliminar" at bounding box center [1085, 128] width 44 height 45
click at [1083, 128] on icon "button" at bounding box center [1085, 128] width 4 height 25
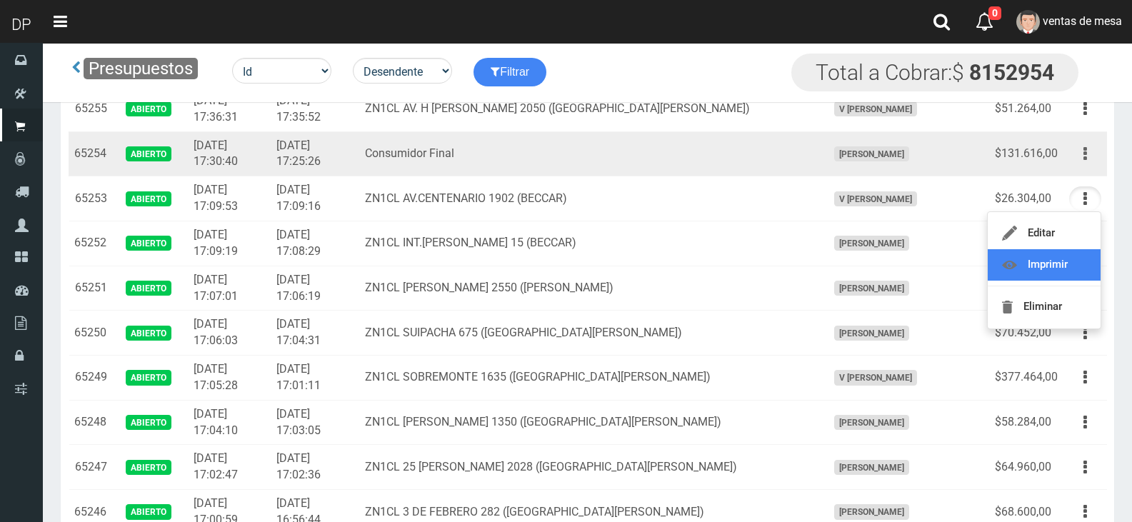
scroll to position [571, 0]
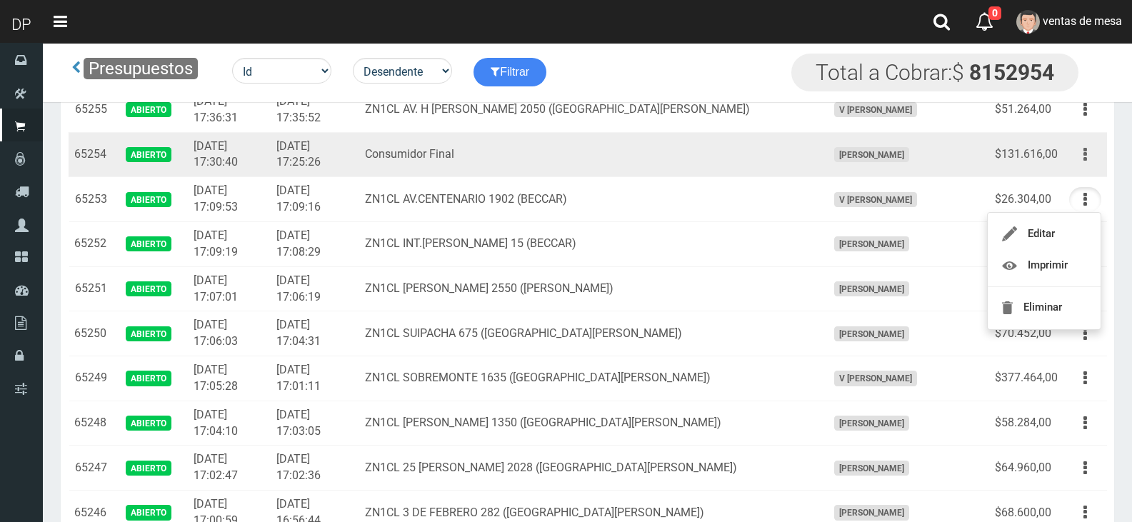
click at [1084, 150] on icon "button" at bounding box center [1085, 154] width 4 height 25
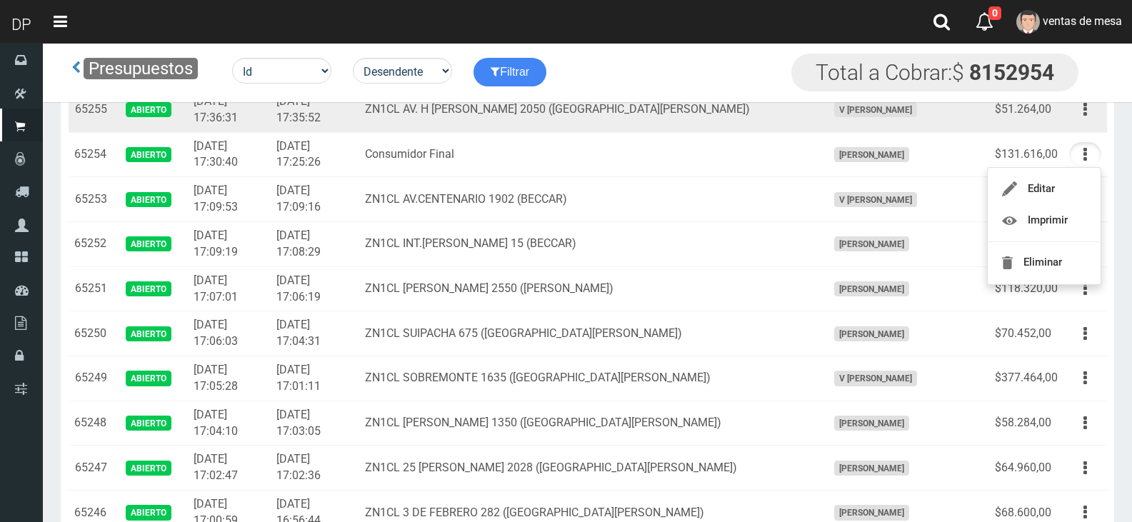
drag, startPoint x: 1083, startPoint y: 119, endPoint x: 1078, endPoint y: 149, distance: 30.5
click at [1083, 119] on icon "button" at bounding box center [1085, 109] width 4 height 25
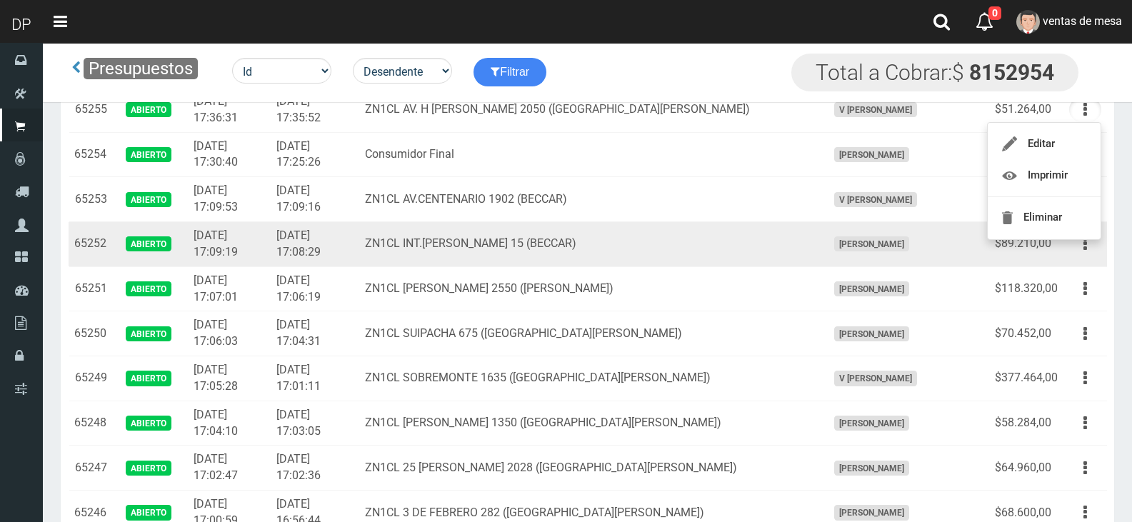
click at [565, 264] on td "ZN1CL INT.[PERSON_NAME] 15 (BECCAR)" at bounding box center [590, 244] width 462 height 45
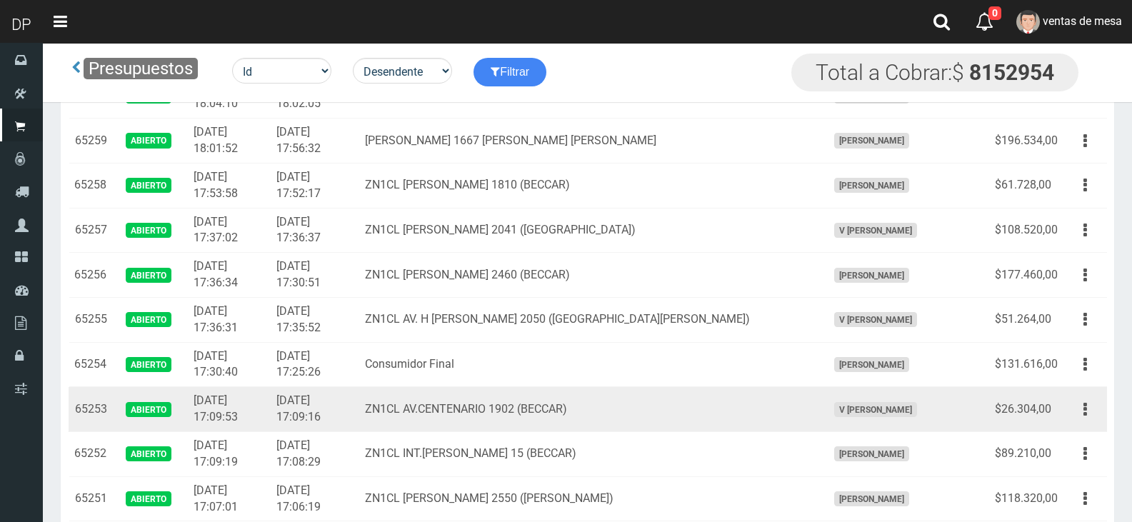
scroll to position [357, 0]
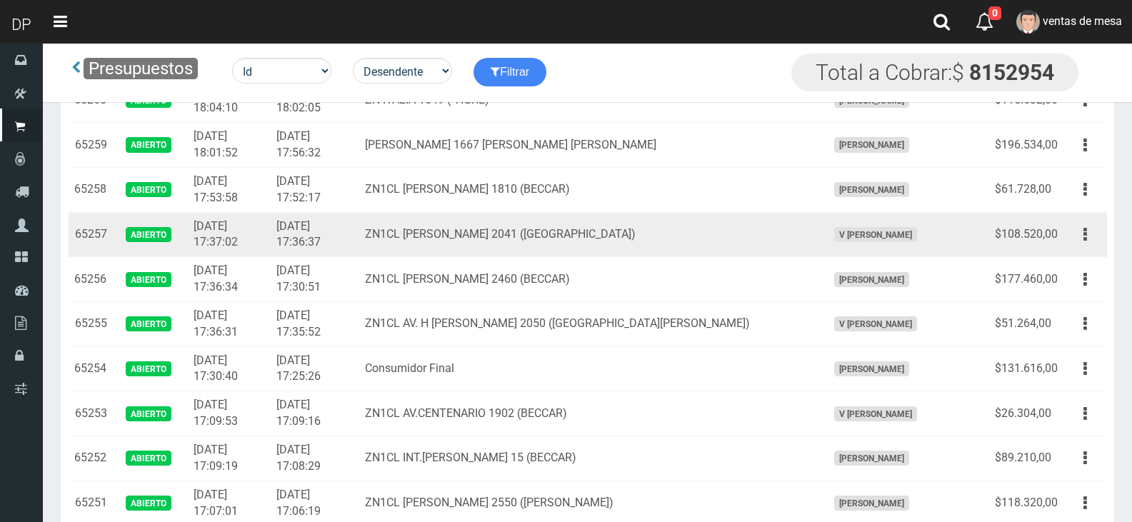
click at [612, 228] on td "ZN1CL [PERSON_NAME] 2041 ([GEOGRAPHIC_DATA])" at bounding box center [590, 234] width 462 height 45
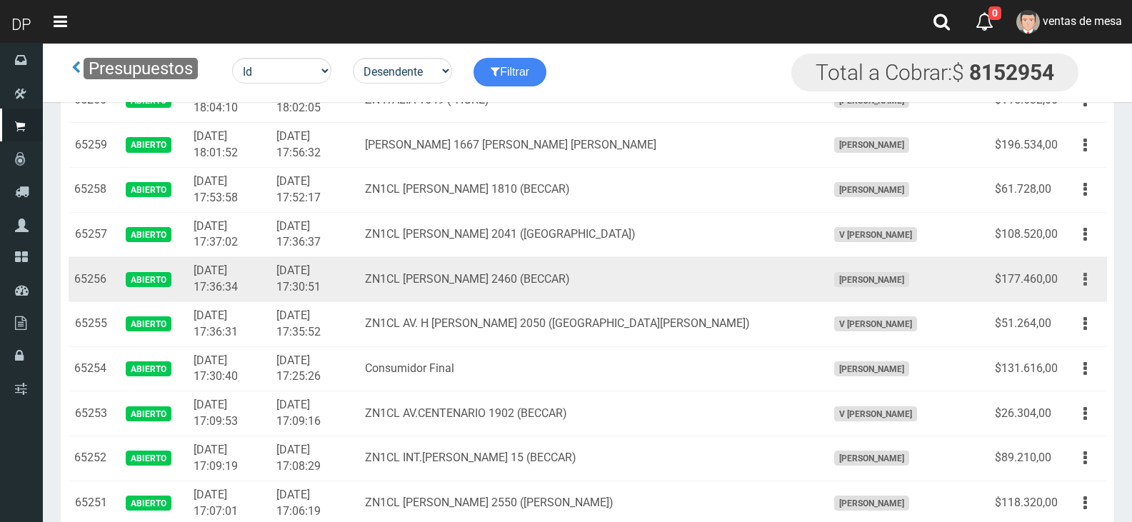
click at [1075, 283] on button "button" at bounding box center [1085, 279] width 32 height 25
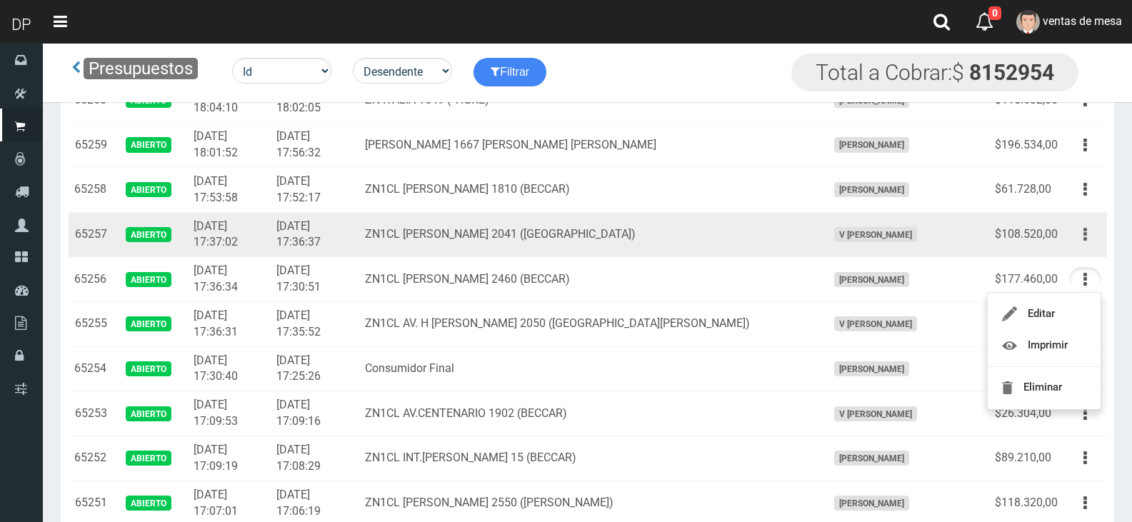
click at [1090, 241] on button "button" at bounding box center [1085, 234] width 32 height 25
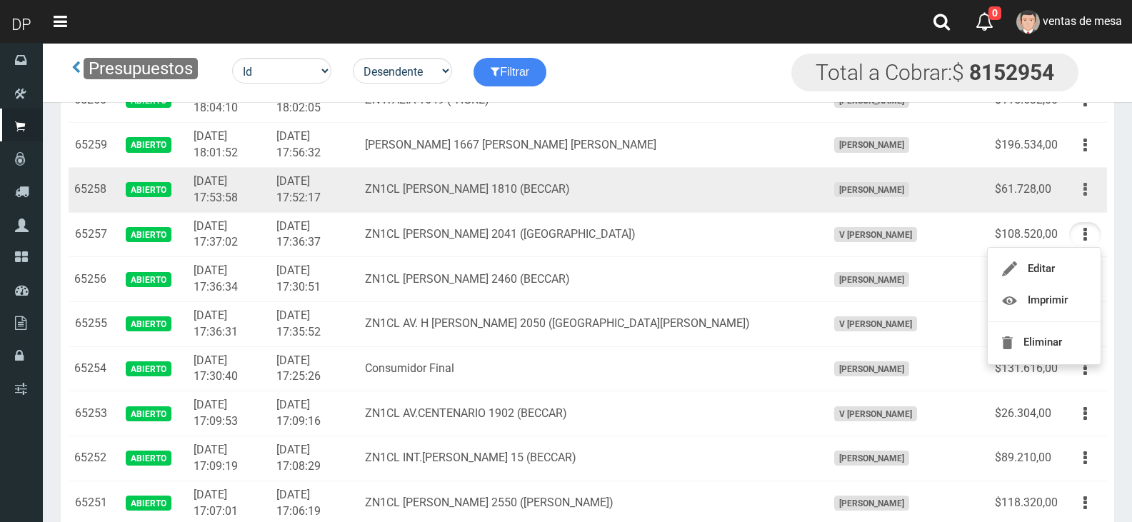
click at [1083, 196] on button "button" at bounding box center [1085, 189] width 32 height 25
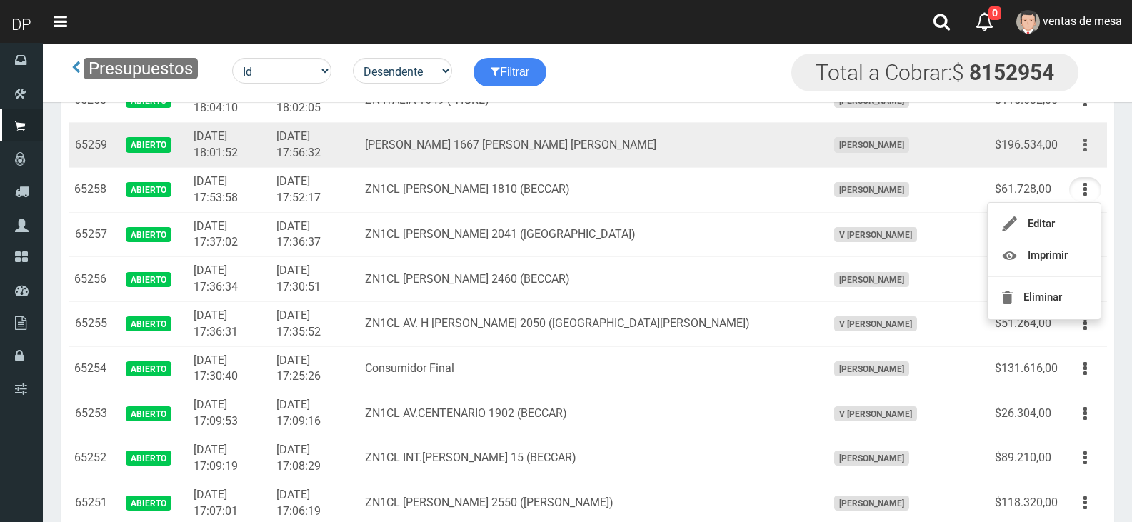
click at [1093, 144] on button "button" at bounding box center [1085, 145] width 32 height 25
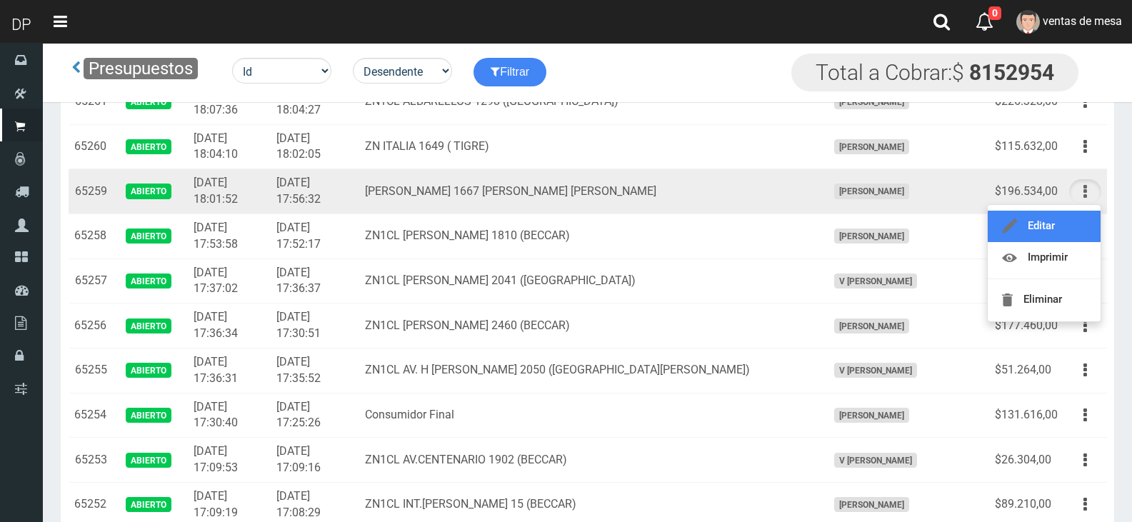
scroll to position [286, 0]
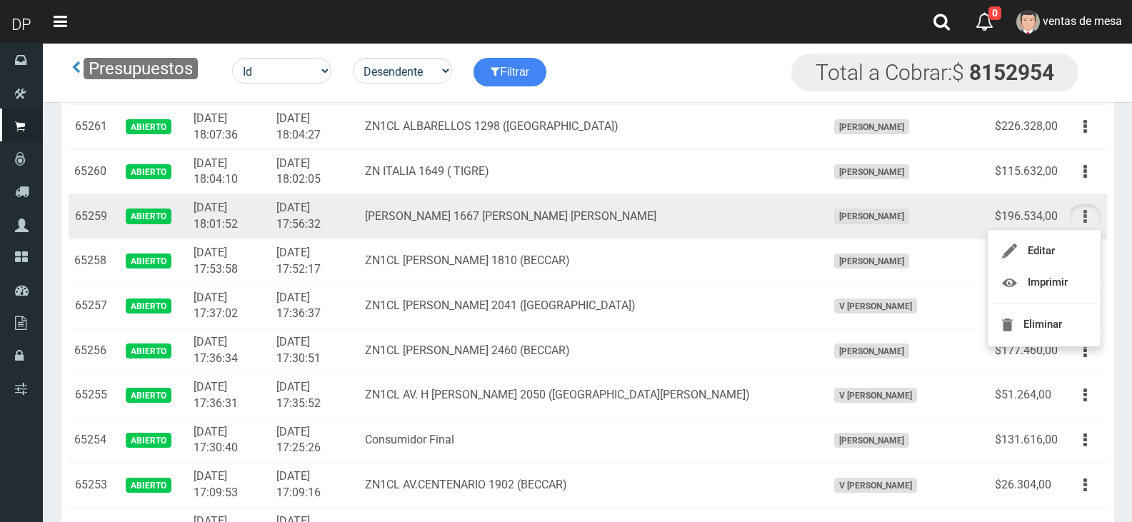
click at [1091, 210] on button "button" at bounding box center [1085, 216] width 32 height 25
click at [1091, 213] on button "button" at bounding box center [1085, 216] width 32 height 25
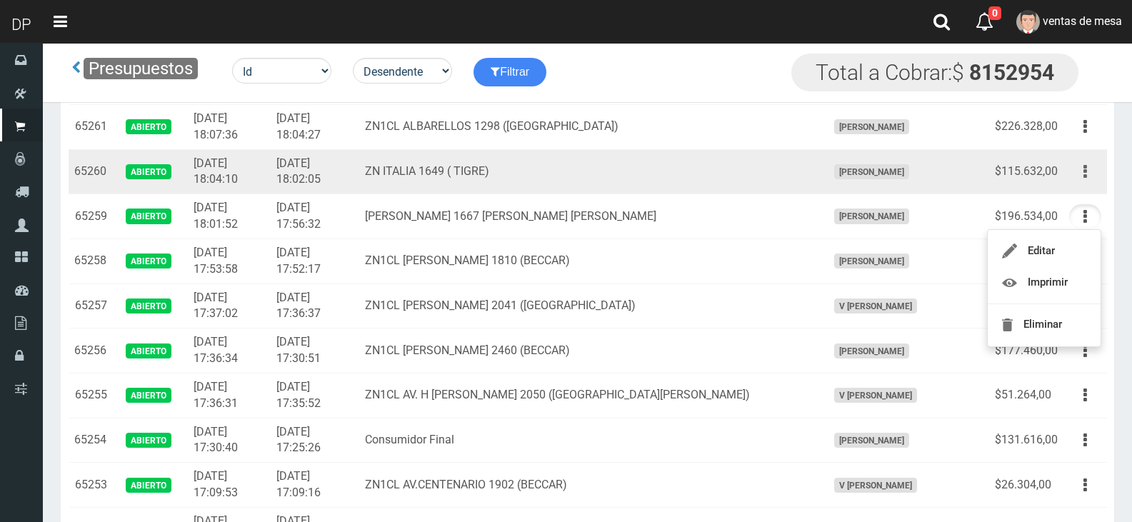
click at [1086, 183] on icon "button" at bounding box center [1085, 171] width 4 height 25
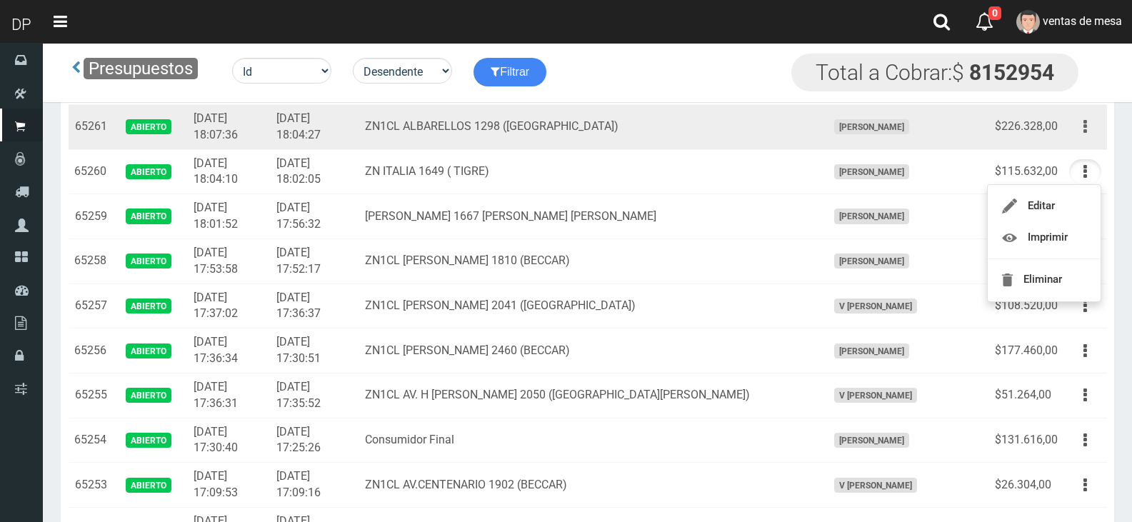
click at [1091, 134] on button "button" at bounding box center [1085, 126] width 32 height 25
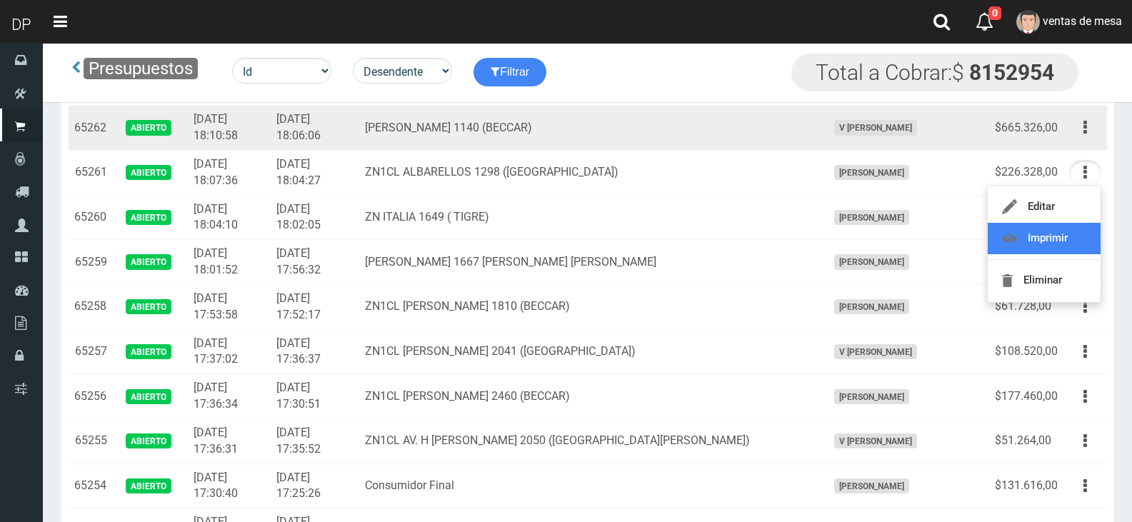
scroll to position [214, 0]
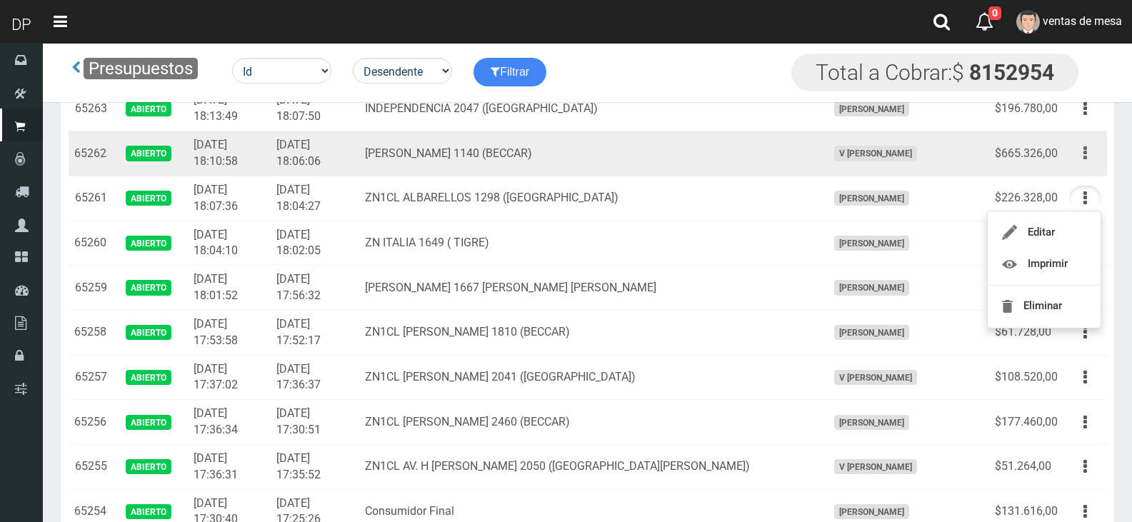
click at [1088, 157] on button "button" at bounding box center [1085, 153] width 32 height 25
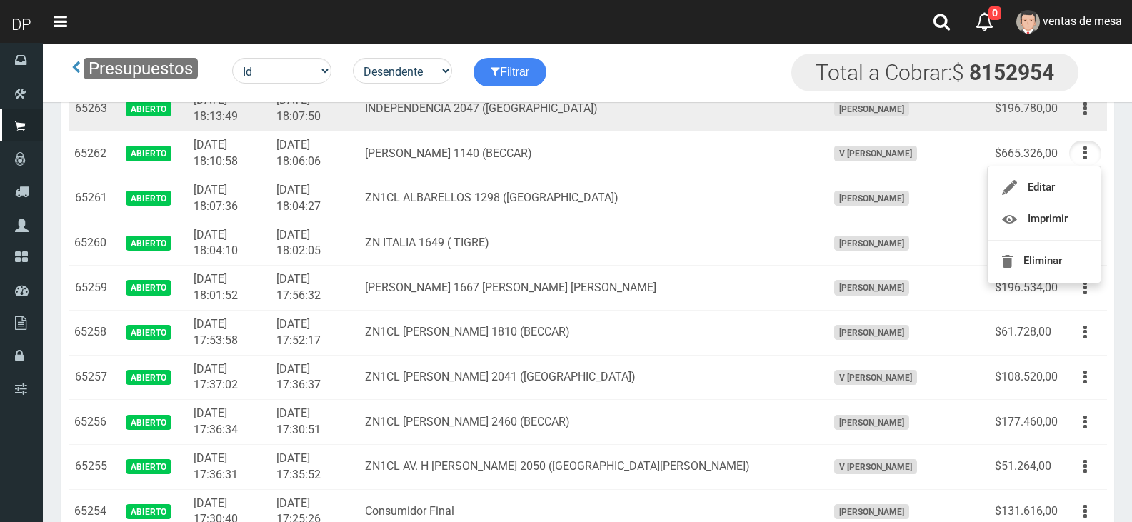
click at [1085, 122] on td "Editar Imprimir Eliminar" at bounding box center [1085, 108] width 44 height 45
click at [1085, 117] on icon "button" at bounding box center [1085, 108] width 4 height 25
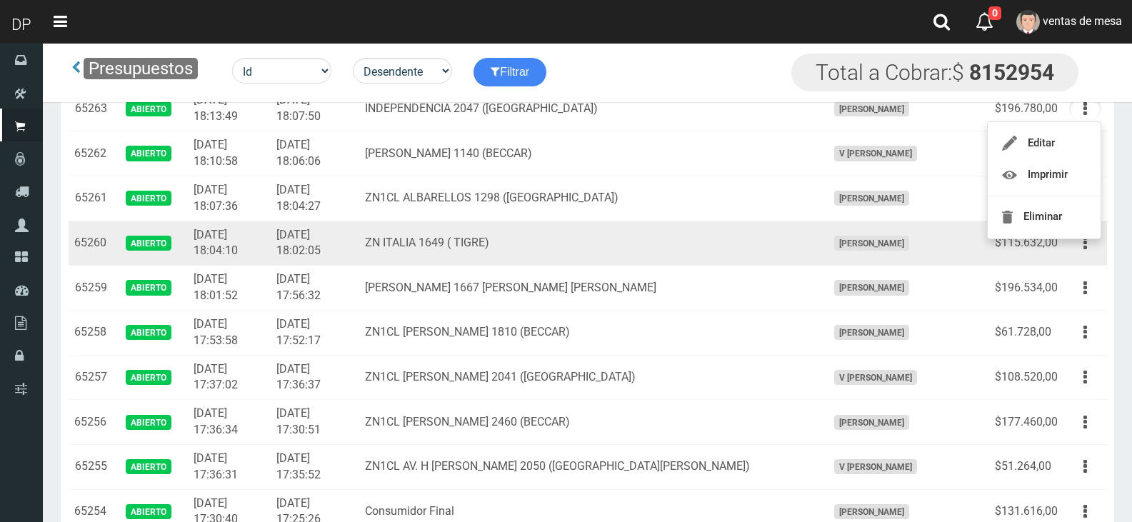
click at [525, 238] on td "ZN ITALIA 1649 ( TIGRE)" at bounding box center [590, 243] width 462 height 45
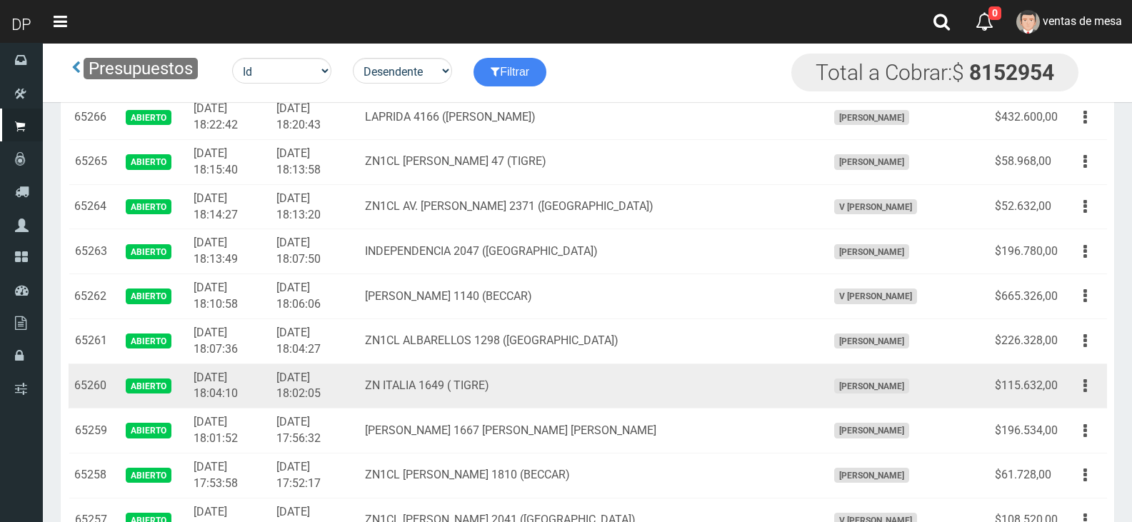
scroll to position [0, 0]
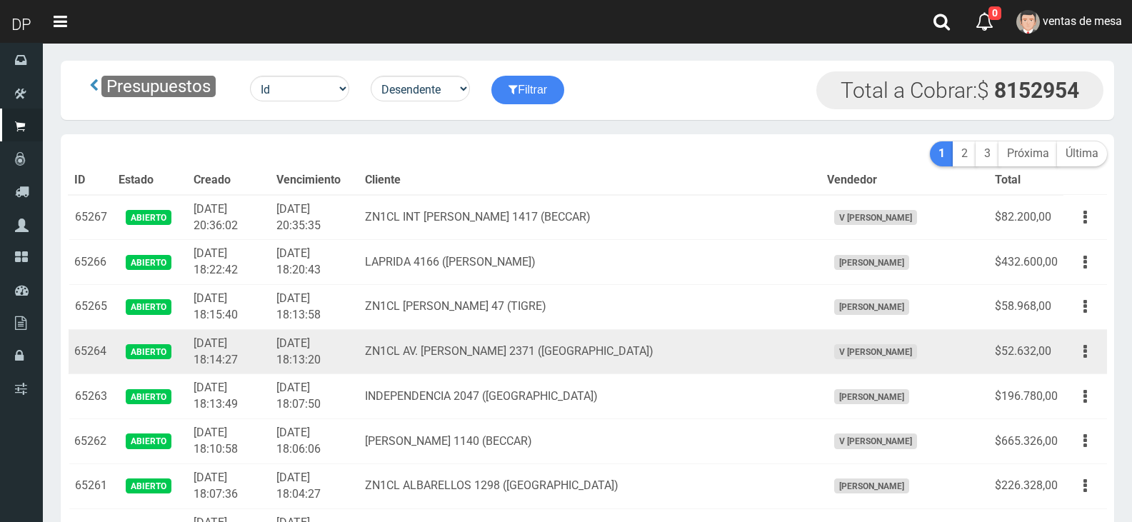
drag, startPoint x: 703, startPoint y: 341, endPoint x: 745, endPoint y: 351, distance: 42.8
click at [704, 341] on td "ZN1CL AV. [PERSON_NAME] 2371 ([GEOGRAPHIC_DATA])" at bounding box center [590, 351] width 462 height 45
click at [1081, 359] on button "button" at bounding box center [1085, 351] width 32 height 25
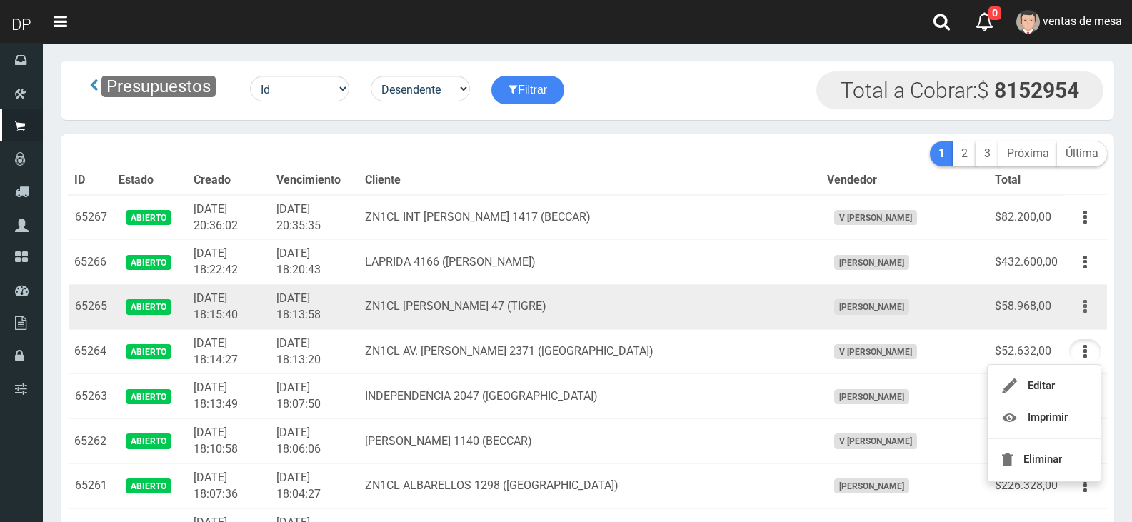
click at [1073, 311] on button "button" at bounding box center [1085, 306] width 32 height 25
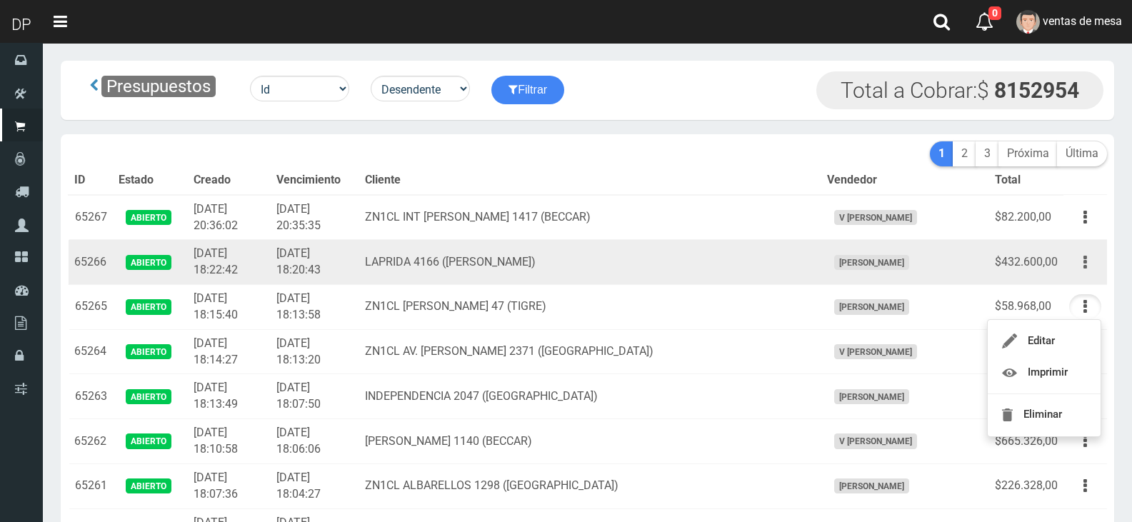
click at [1083, 271] on icon "button" at bounding box center [1085, 262] width 4 height 25
click at [1086, 252] on icon "button" at bounding box center [1085, 262] width 4 height 25
drag, startPoint x: 1086, startPoint y: 252, endPoint x: 1080, endPoint y: 296, distance: 44.7
click at [1086, 253] on button "button" at bounding box center [1085, 262] width 32 height 25
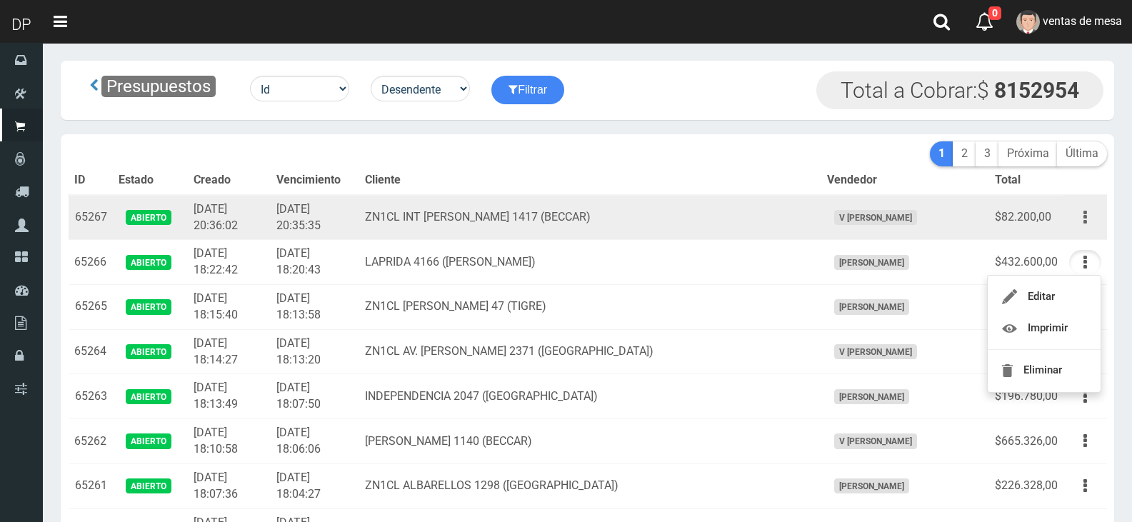
click at [1086, 226] on icon "button" at bounding box center [1085, 217] width 4 height 25
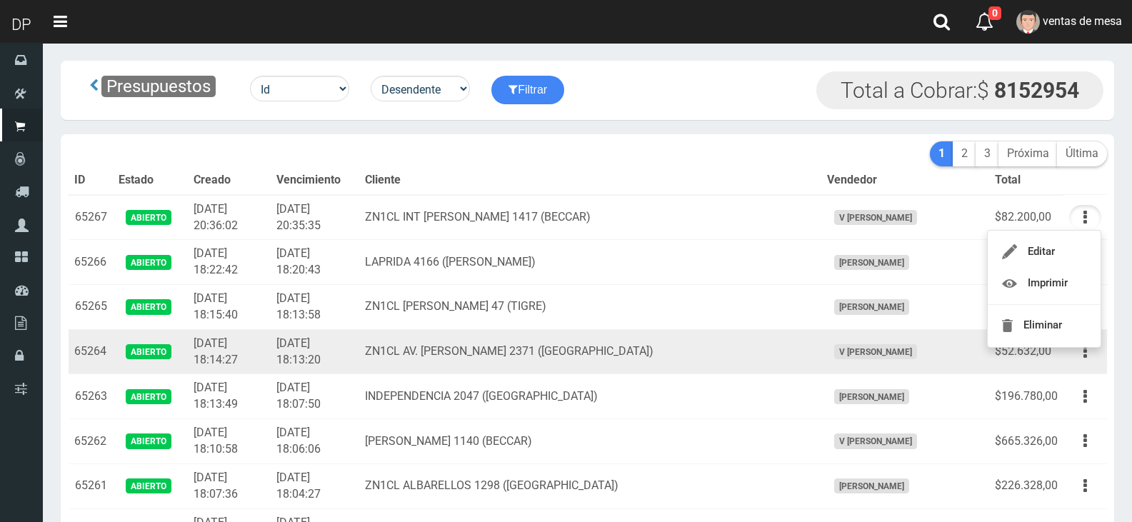
click at [849, 339] on td "V [PERSON_NAME]" at bounding box center [905, 351] width 168 height 45
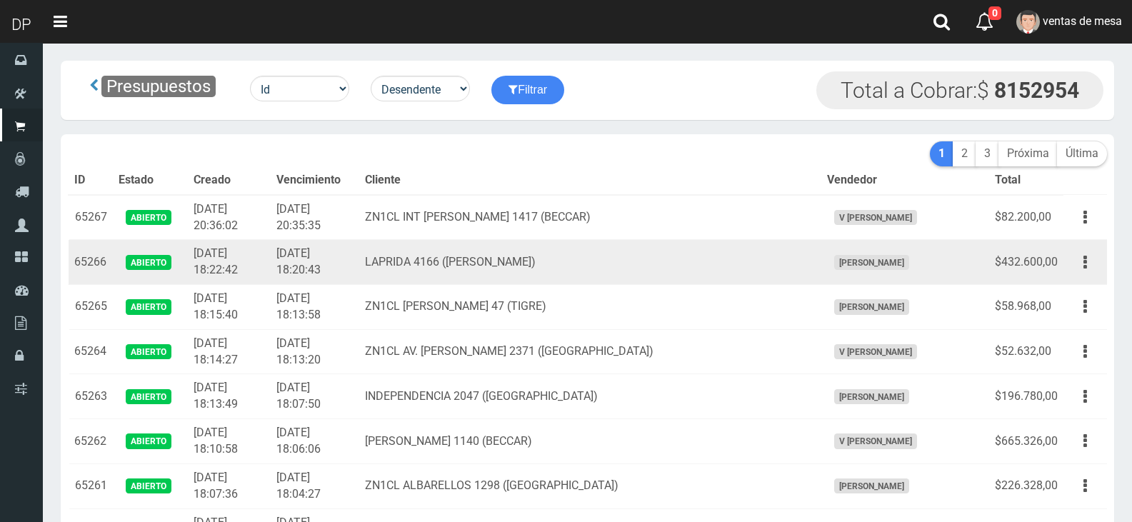
click at [520, 250] on td "LAPRIDA 4166 ([PERSON_NAME])" at bounding box center [590, 262] width 462 height 45
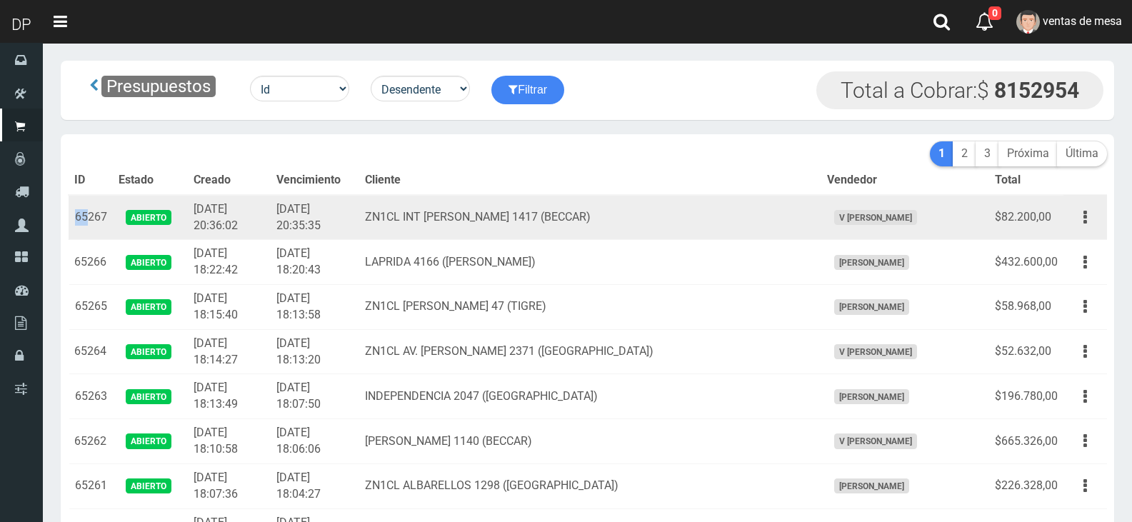
drag, startPoint x: 73, startPoint y: 213, endPoint x: 89, endPoint y: 234, distance: 27.0
click at [89, 234] on td "65267" at bounding box center [91, 217] width 44 height 45
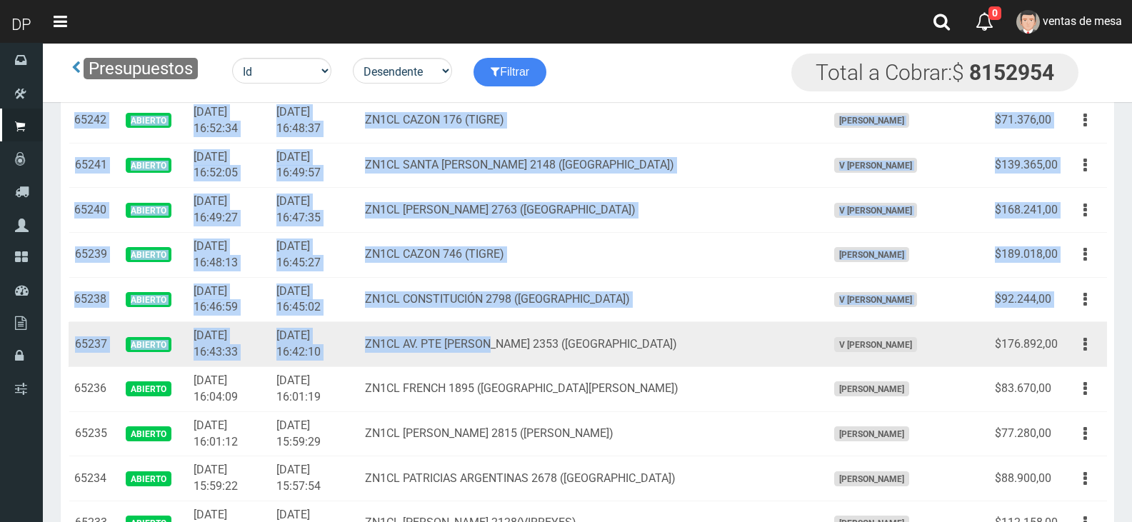
click at [542, 348] on td "ZN1CL AV. PTE [PERSON_NAME] 2353 ([GEOGRAPHIC_DATA])" at bounding box center [590, 344] width 462 height 45
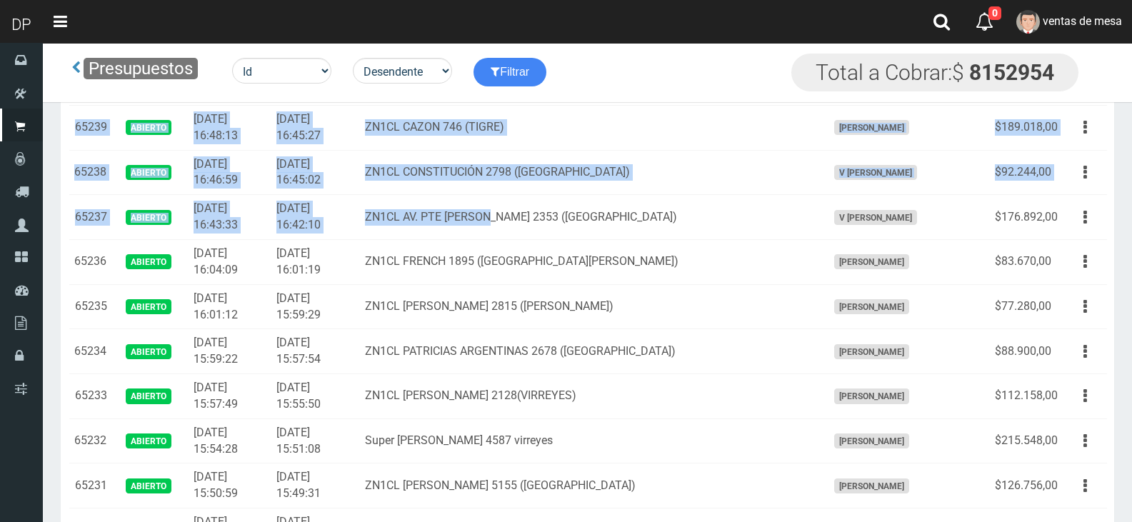
scroll to position [1500, 0]
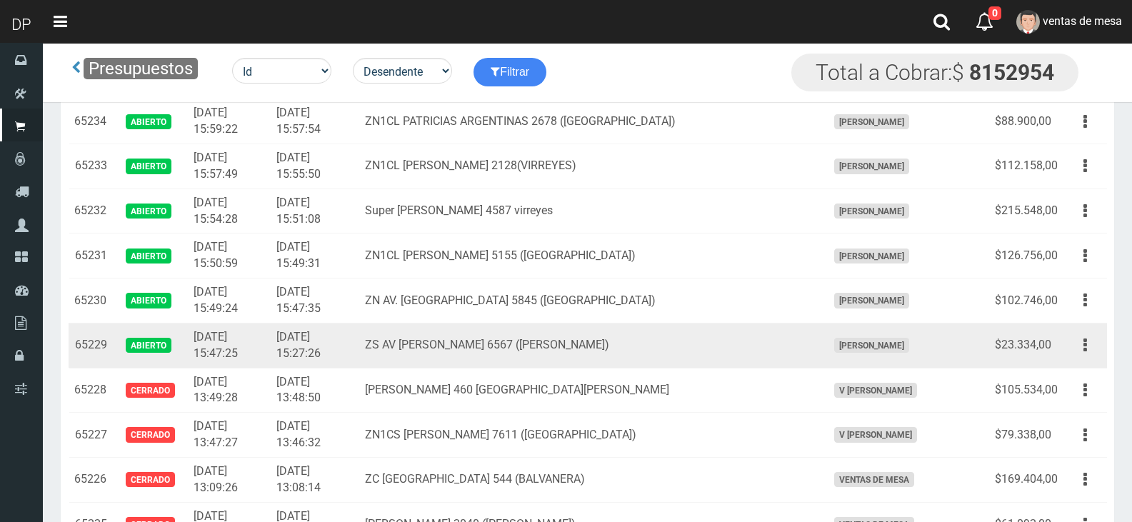
click at [709, 359] on td "ZS AV [PERSON_NAME] 6567 ([PERSON_NAME])" at bounding box center [590, 345] width 462 height 45
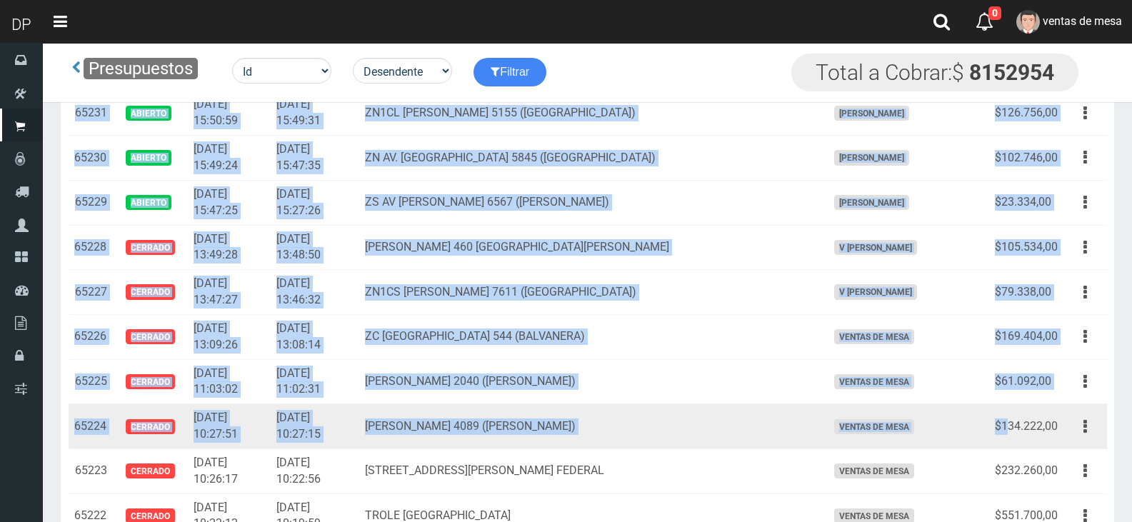
click at [1008, 419] on td "$134.222,00" at bounding box center [1026, 426] width 74 height 45
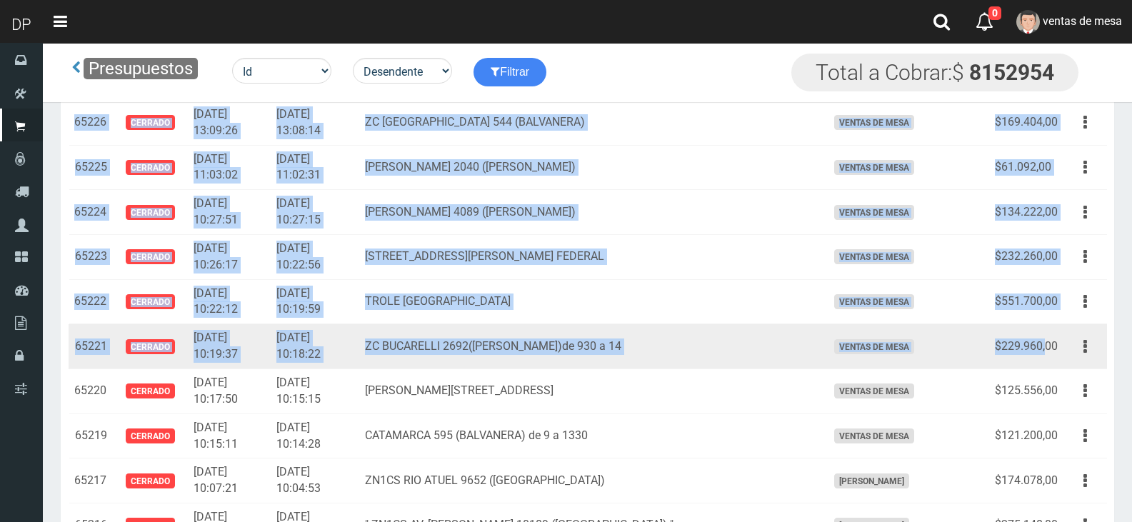
click at [1044, 336] on td "$229.960,00" at bounding box center [1026, 346] width 74 height 45
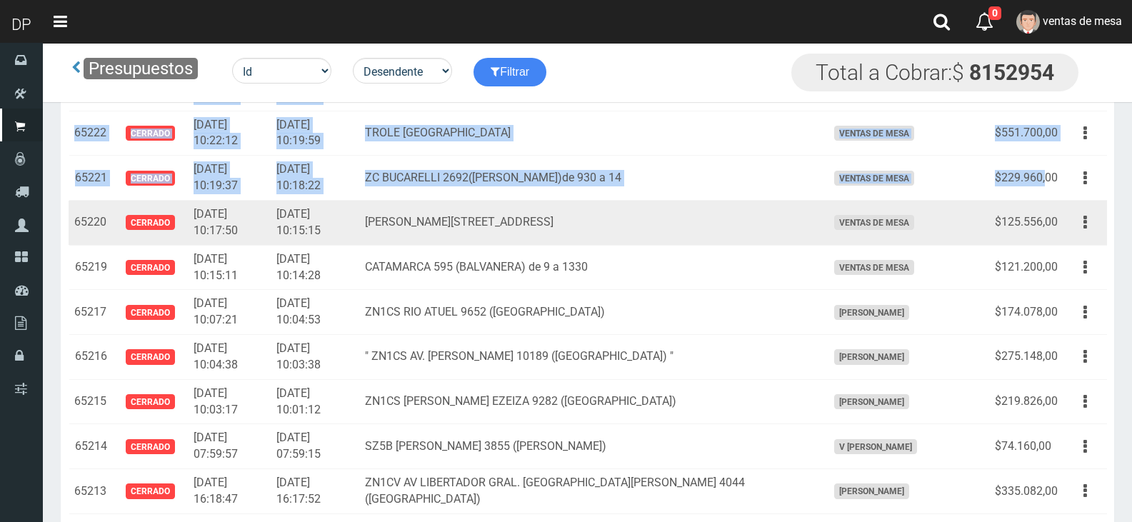
scroll to position [2071, 0]
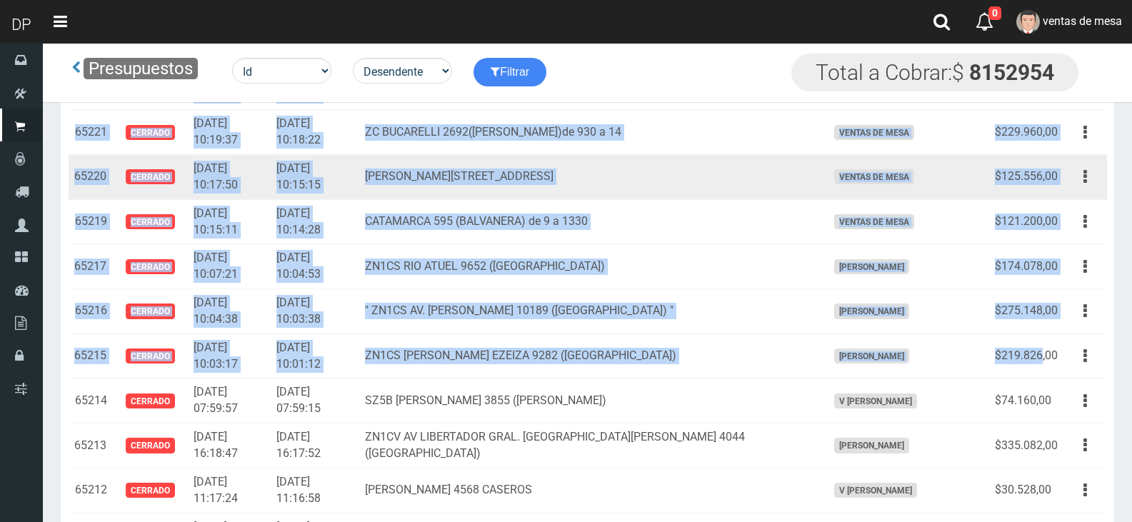
click at [1041, 366] on td "$219.826,00" at bounding box center [1026, 356] width 74 height 45
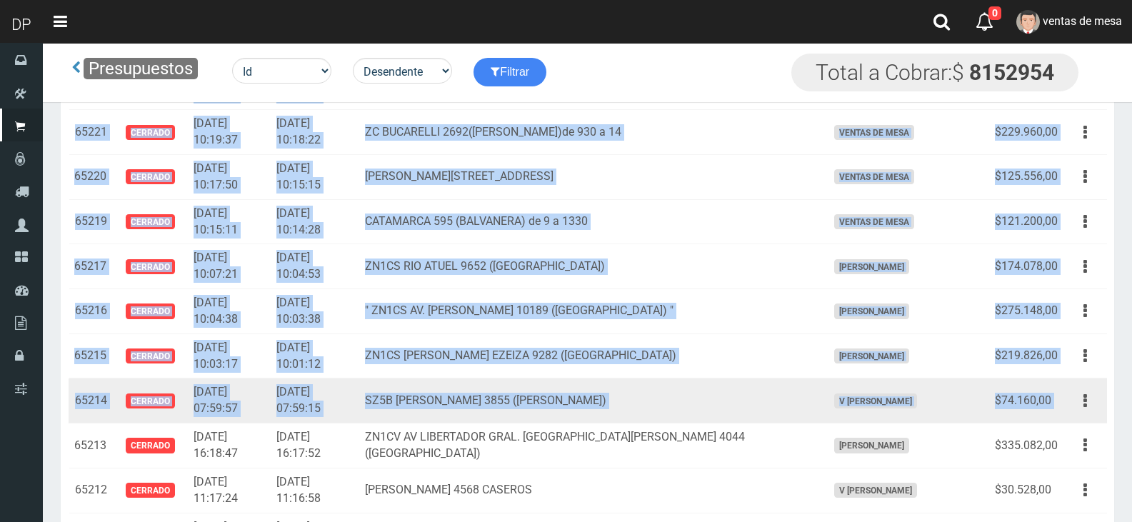
click at [1064, 407] on td "Editar Imprimir Eliminar" at bounding box center [1085, 401] width 44 height 45
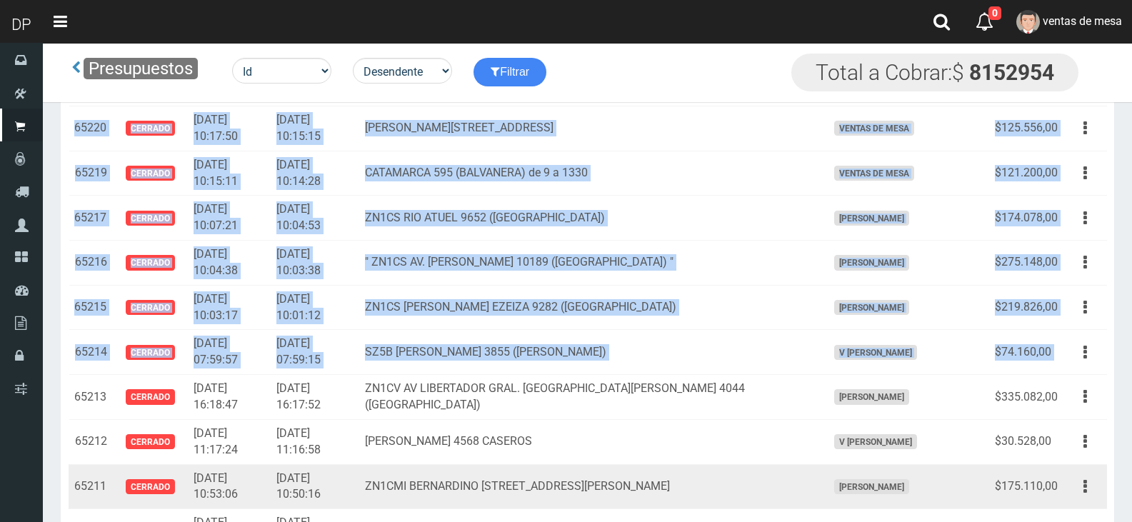
scroll to position [2143, 0]
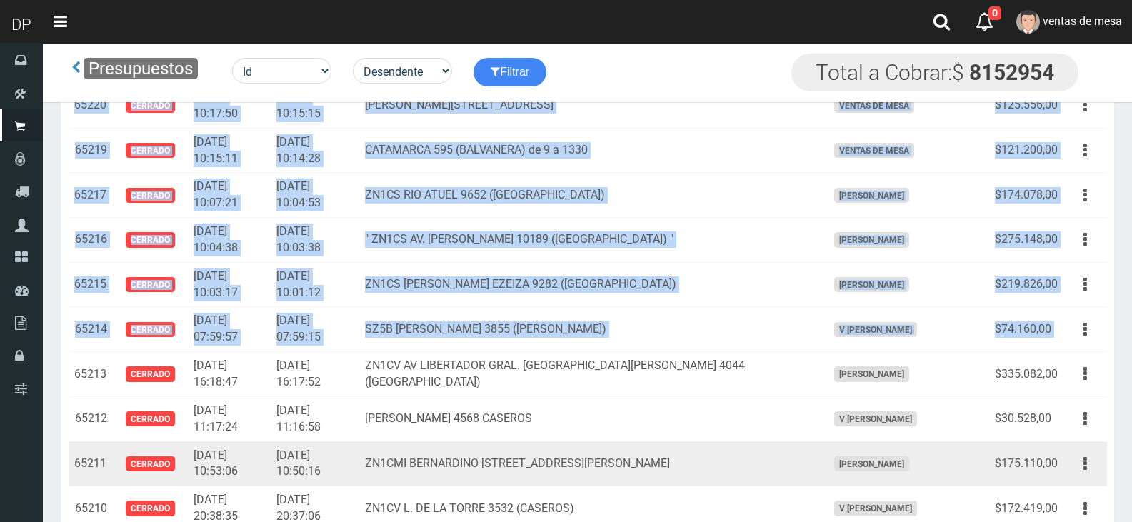
copy tbody "65267 Abierto 2025-08-11 20:36:02 2025-08-11 20:35:35 ZN1CL INT NEYER 1417 (BEC…"
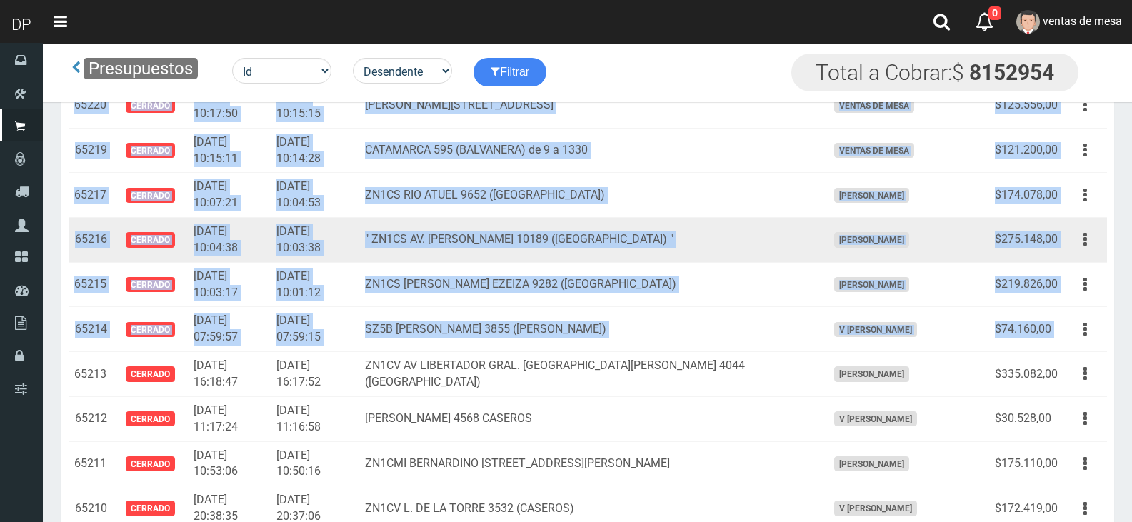
click at [621, 221] on td "" ZN1CS AV. [PERSON_NAME] 10189 ([GEOGRAPHIC_DATA]) "" at bounding box center [590, 240] width 462 height 45
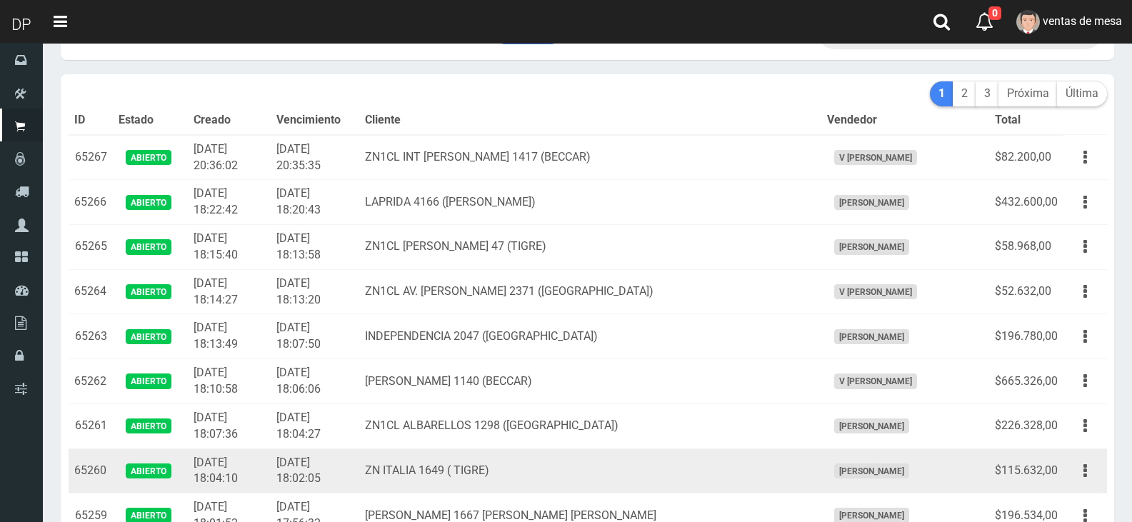
scroll to position [143, 0]
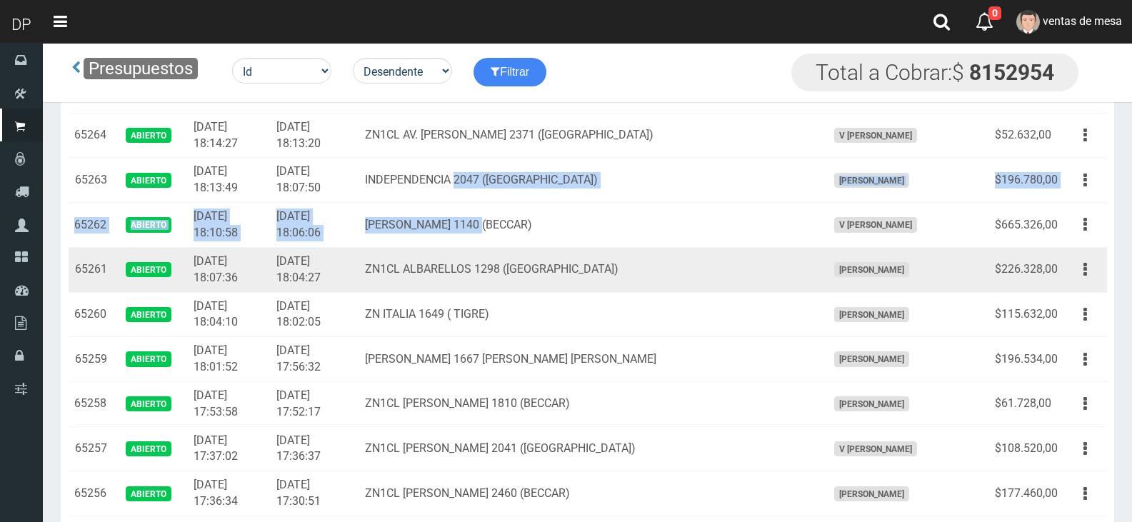
drag, startPoint x: 506, startPoint y: 185, endPoint x: 618, endPoint y: 247, distance: 128.8
click at [610, 229] on td "[PERSON_NAME] 1140 (BECCAR)" at bounding box center [590, 225] width 462 height 45
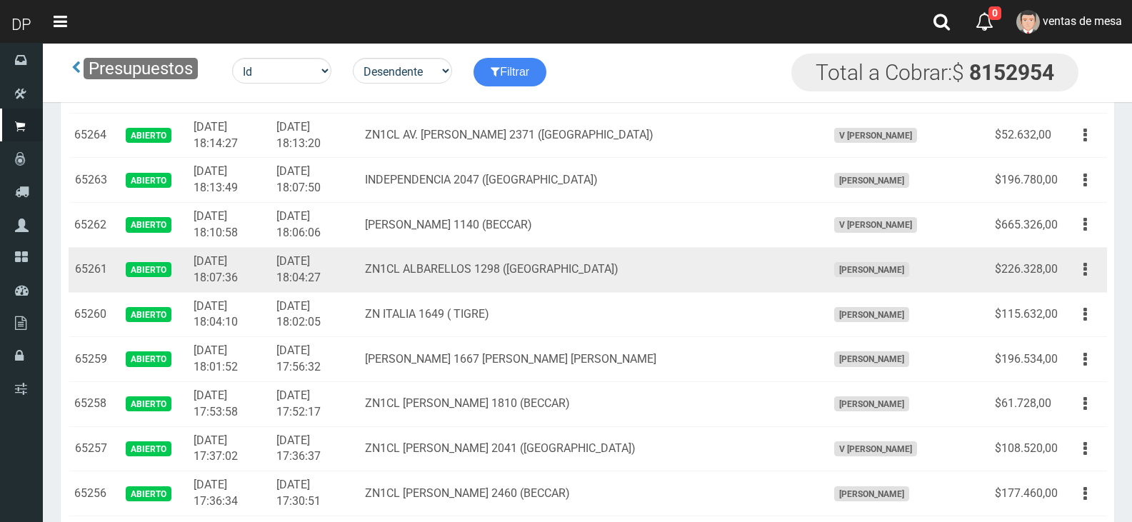
click at [625, 264] on td "ZN1CL ALBARELLOS 1298 ([GEOGRAPHIC_DATA])" at bounding box center [590, 269] width 462 height 45
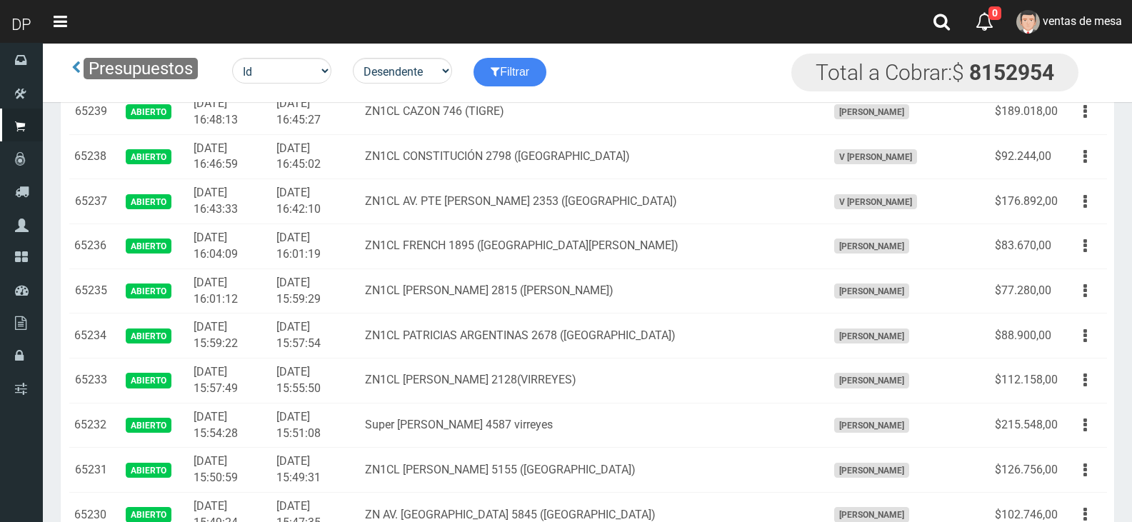
scroll to position [1357, 0]
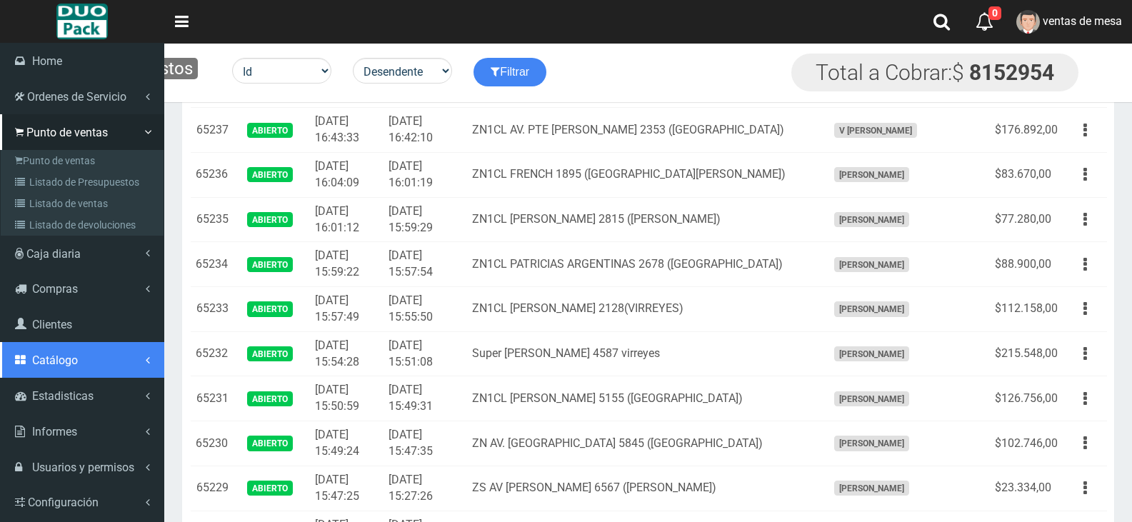
click at [91, 363] on link "Catálogo" at bounding box center [82, 360] width 164 height 36
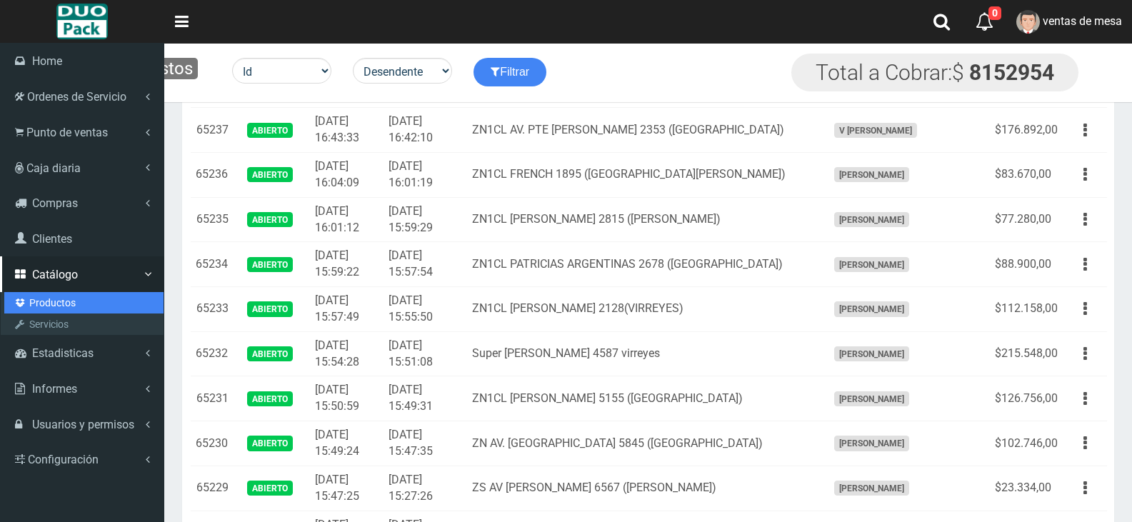
click at [76, 297] on link "Productos" at bounding box center [83, 302] width 159 height 21
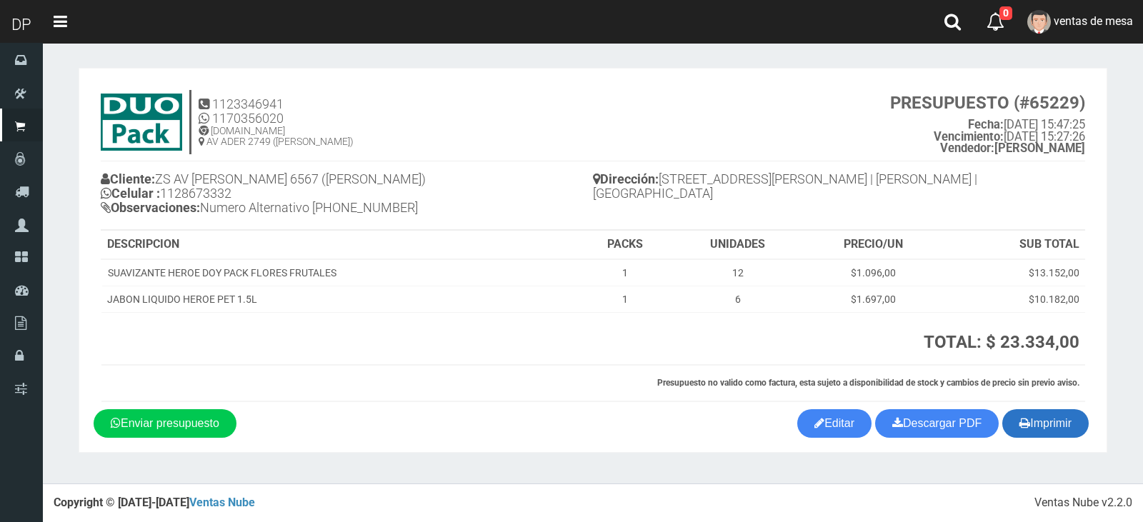
click at [1038, 417] on button "Imprimir" at bounding box center [1045, 423] width 86 height 29
click at [1051, 431] on button "Imprimir" at bounding box center [1045, 423] width 86 height 29
click at [1067, 420] on button "Imprimir" at bounding box center [1045, 423] width 86 height 29
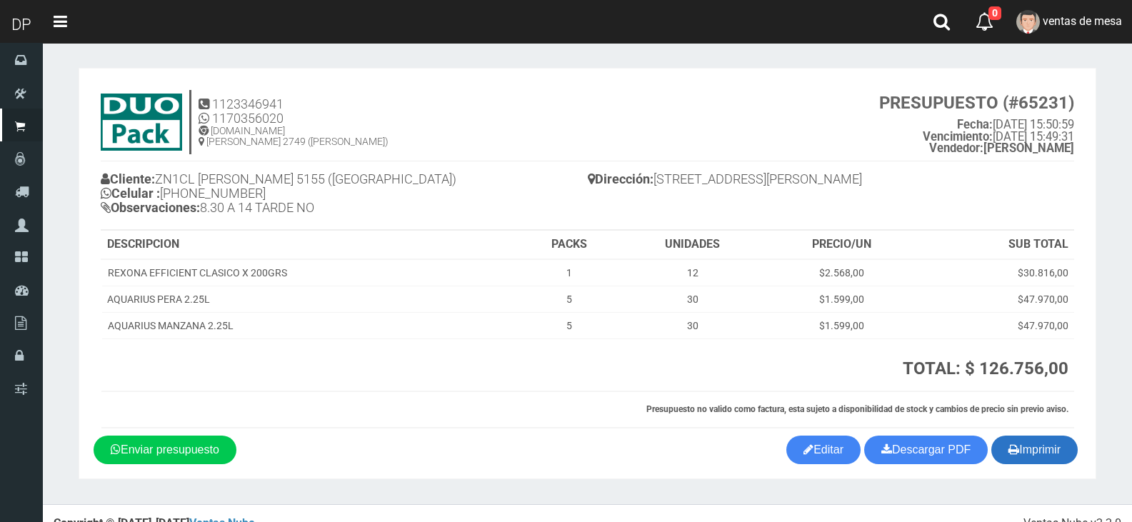
click at [1033, 454] on button "Imprimir" at bounding box center [1034, 450] width 86 height 29
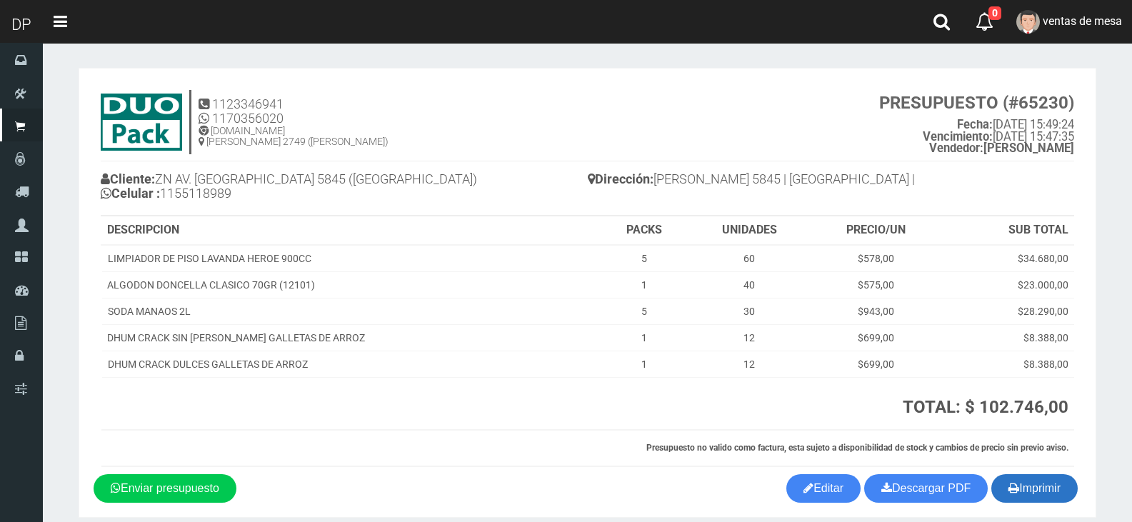
click at [1013, 487] on icon "button" at bounding box center [1013, 488] width 11 height 20
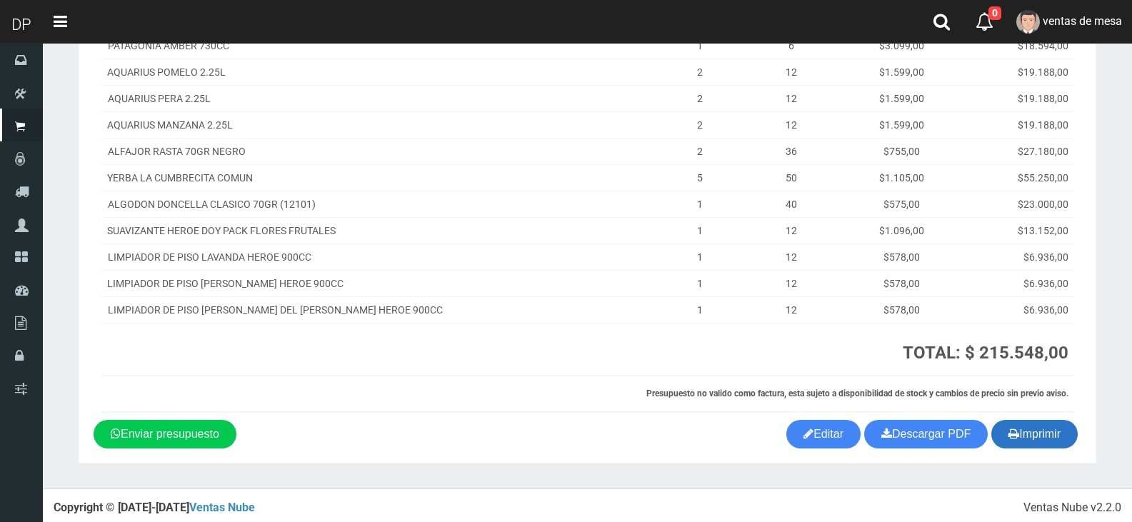
scroll to position [214, 0]
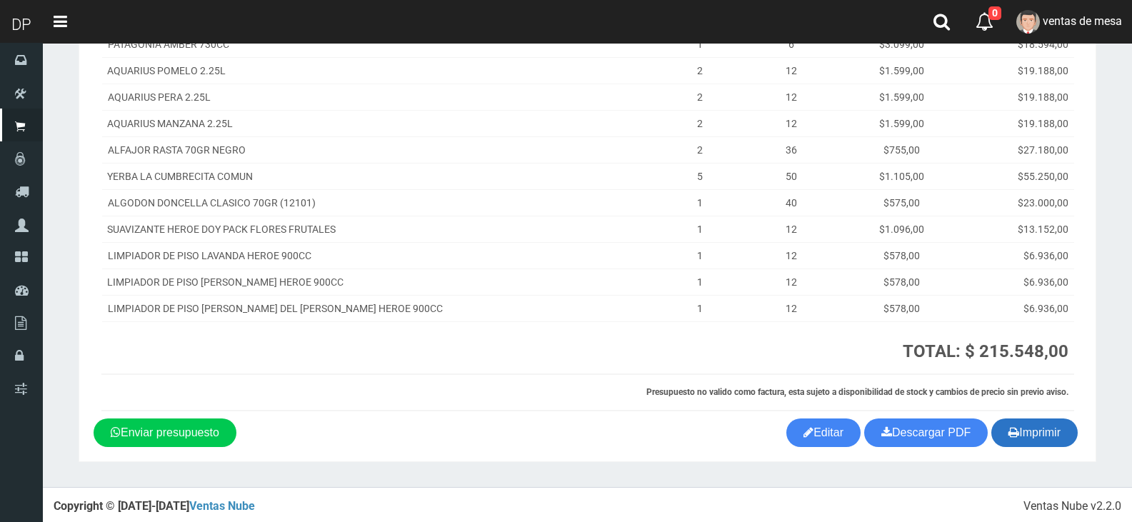
click at [1049, 429] on button "Imprimir" at bounding box center [1034, 433] width 86 height 29
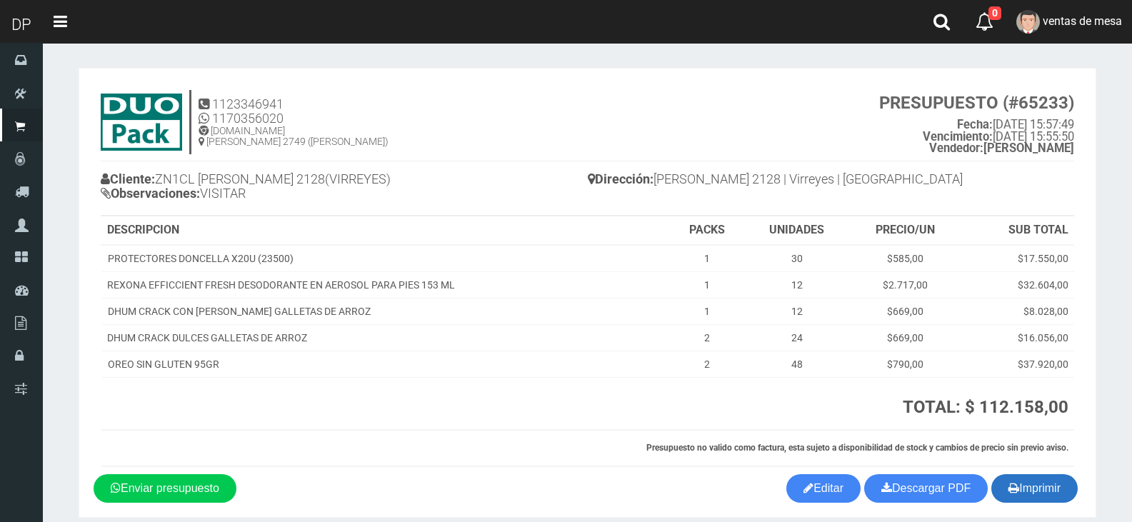
click at [1031, 489] on button "Imprimir" at bounding box center [1034, 488] width 86 height 29
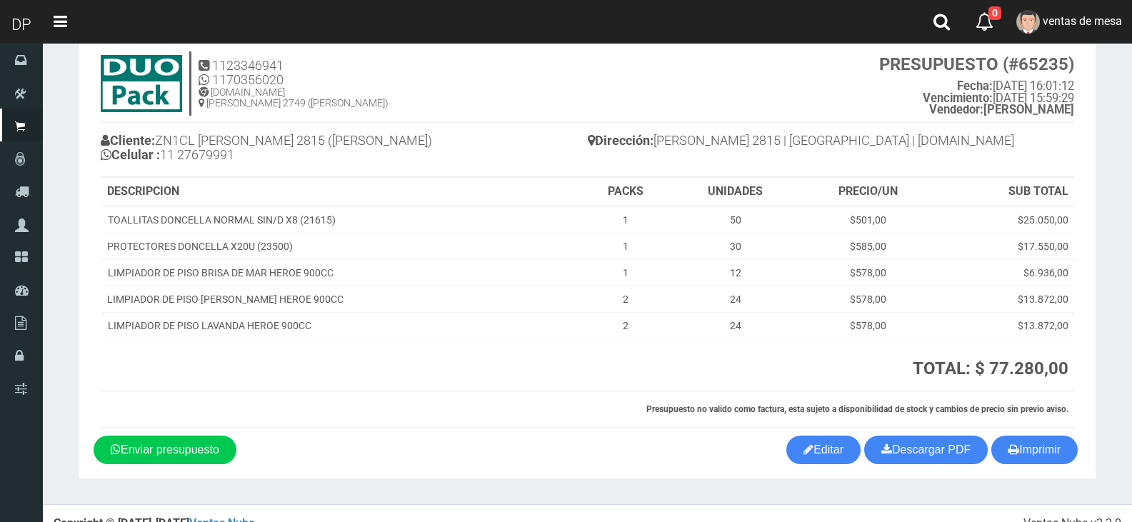
scroll to position [59, 0]
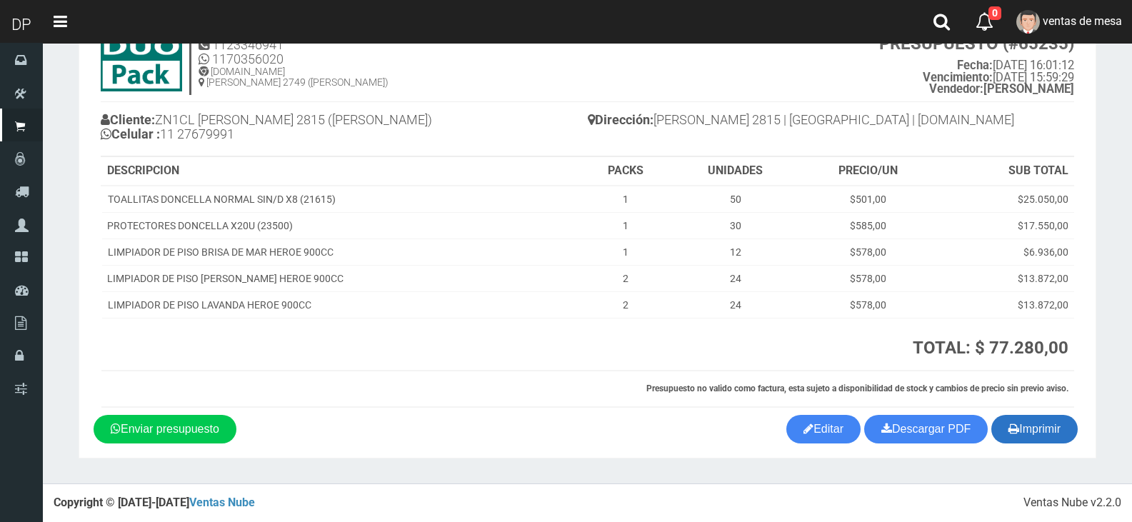
click at [1008, 424] on icon "button" at bounding box center [1013, 429] width 11 height 20
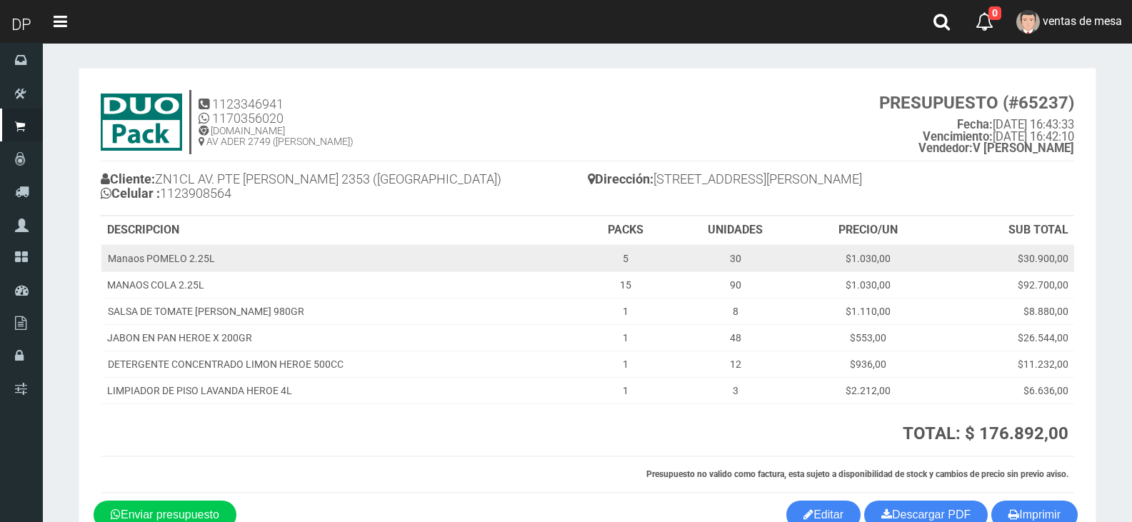
scroll to position [71, 0]
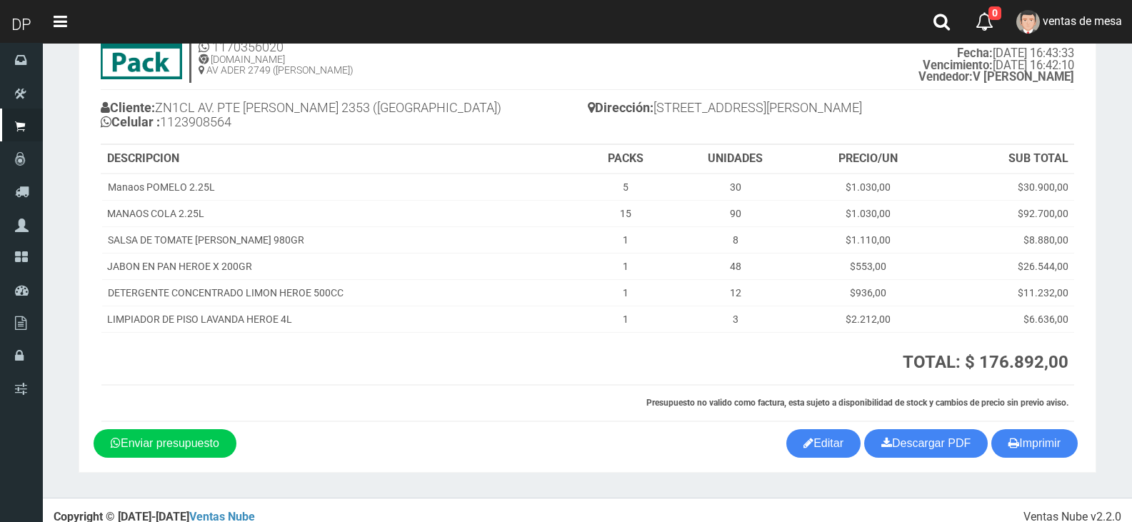
drag, startPoint x: 850, startPoint y: 139, endPoint x: 907, endPoint y: 311, distance: 181.4
click at [850, 139] on div "Cliente: ZN1CL AV. PTE [PERSON_NAME] 2353 (VICTORIA) Celular : [PHONE_NUMBER] D…" at bounding box center [587, 117] width 973 height 55
click at [1035, 451] on button "Imprimir" at bounding box center [1034, 443] width 86 height 29
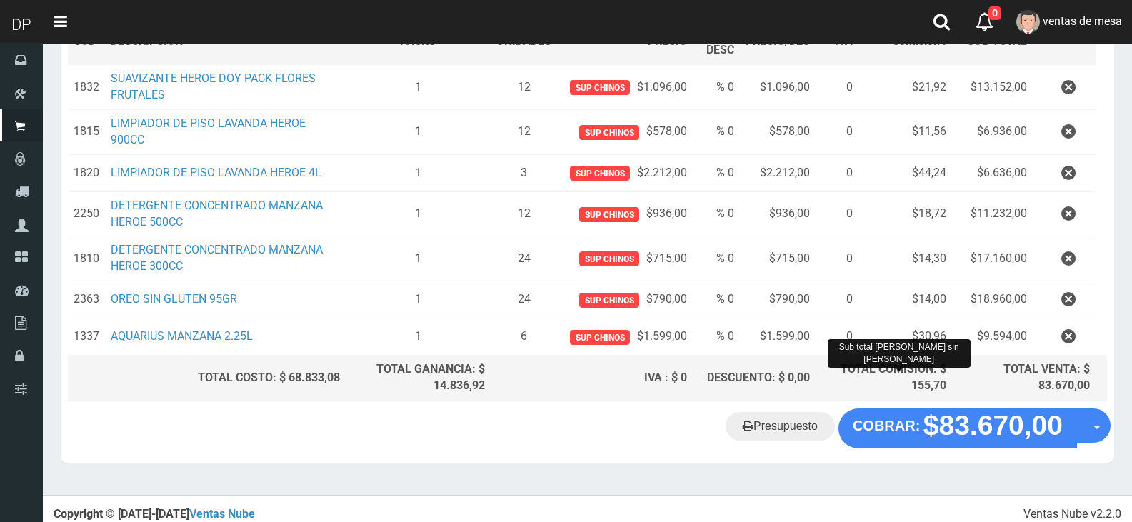
scroll to position [249, 0]
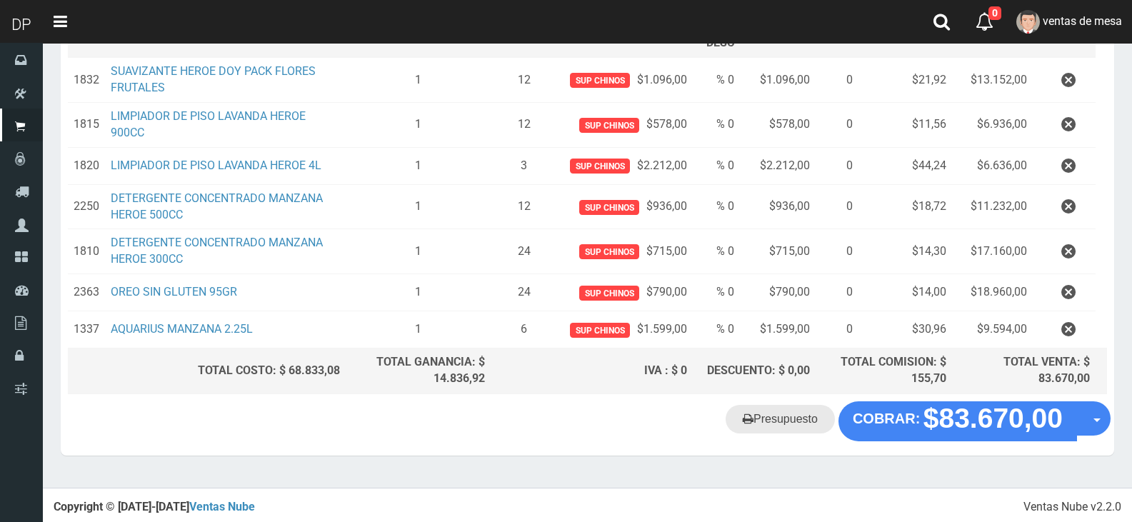
click at [773, 420] on link "Presupuesto" at bounding box center [780, 419] width 109 height 29
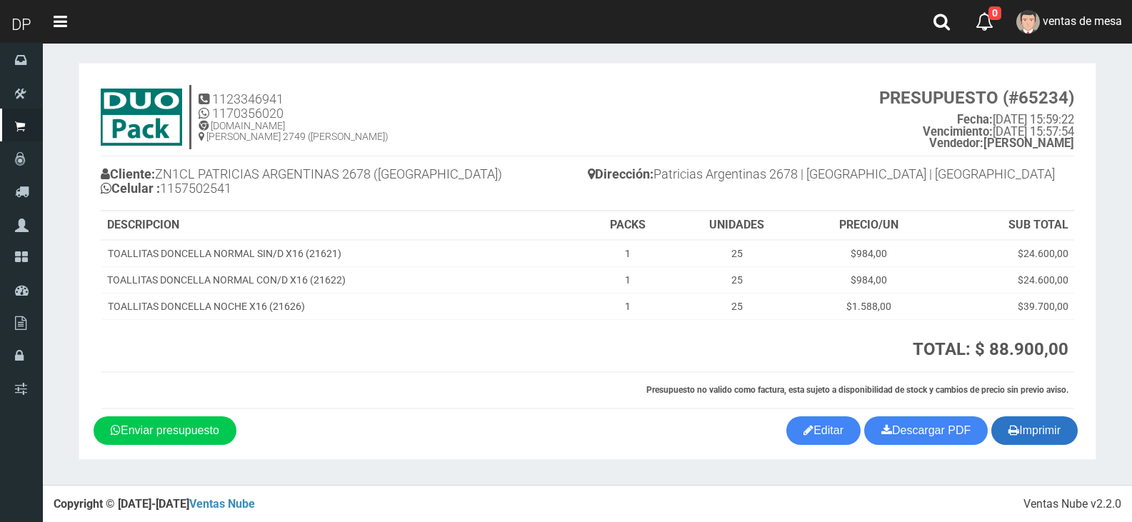
scroll to position [6, 0]
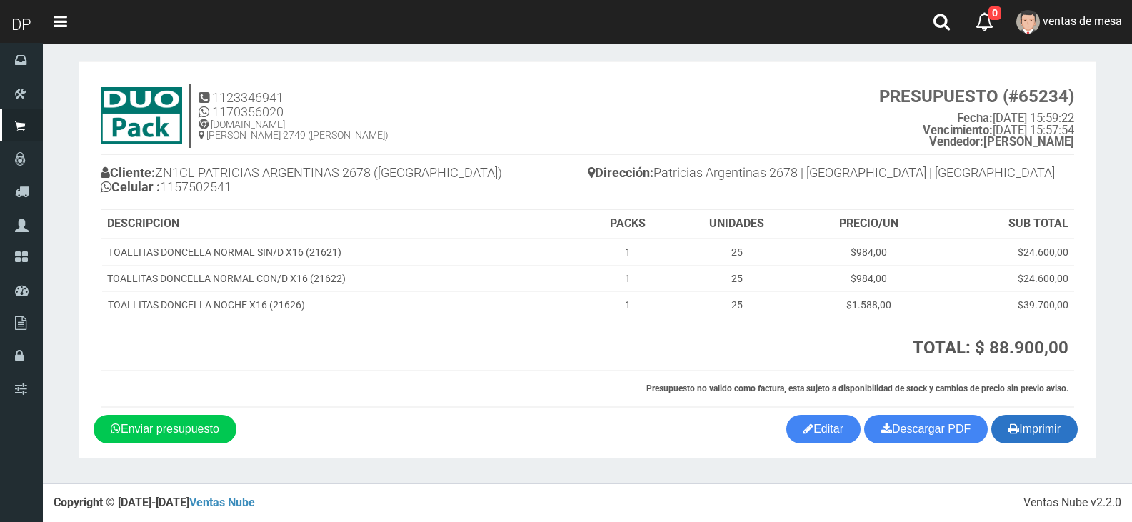
click at [1011, 434] on icon "button" at bounding box center [1013, 429] width 11 height 20
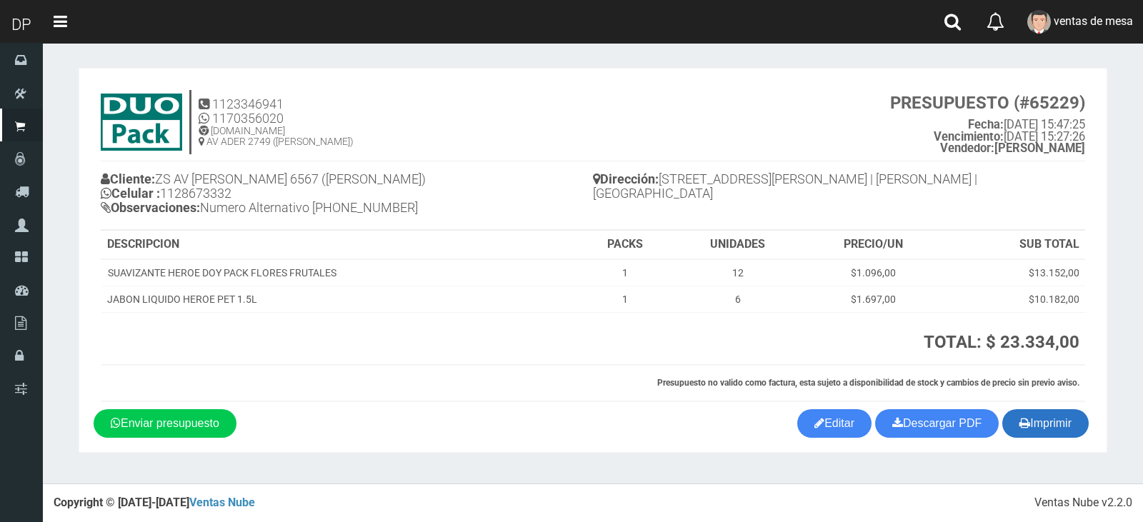
click at [1033, 427] on button "Imprimir" at bounding box center [1045, 423] width 86 height 29
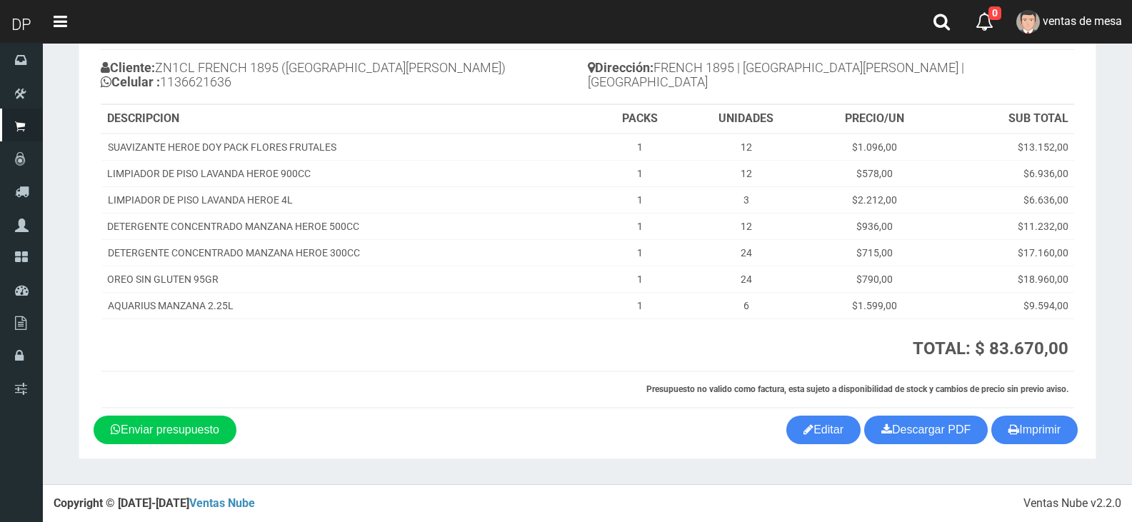
scroll to position [41, 0]
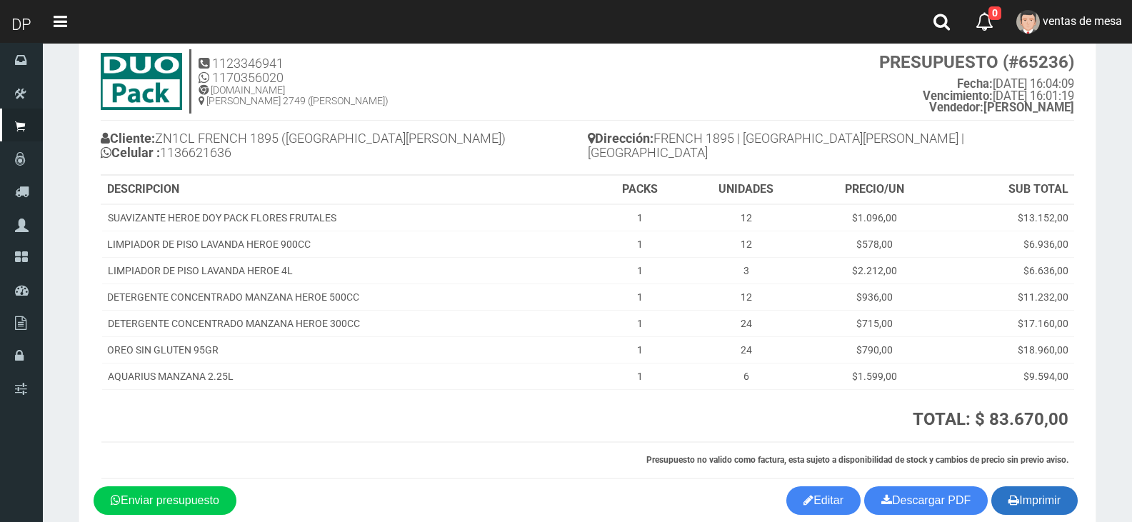
click at [1038, 509] on button "Imprimir" at bounding box center [1034, 500] width 86 height 29
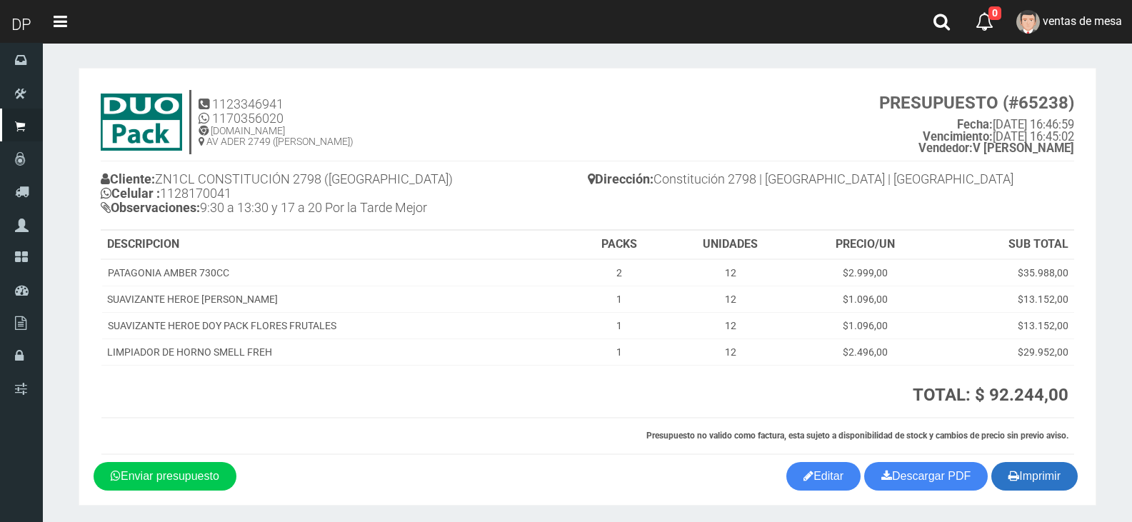
click at [1040, 479] on button "Imprimir" at bounding box center [1034, 476] width 86 height 29
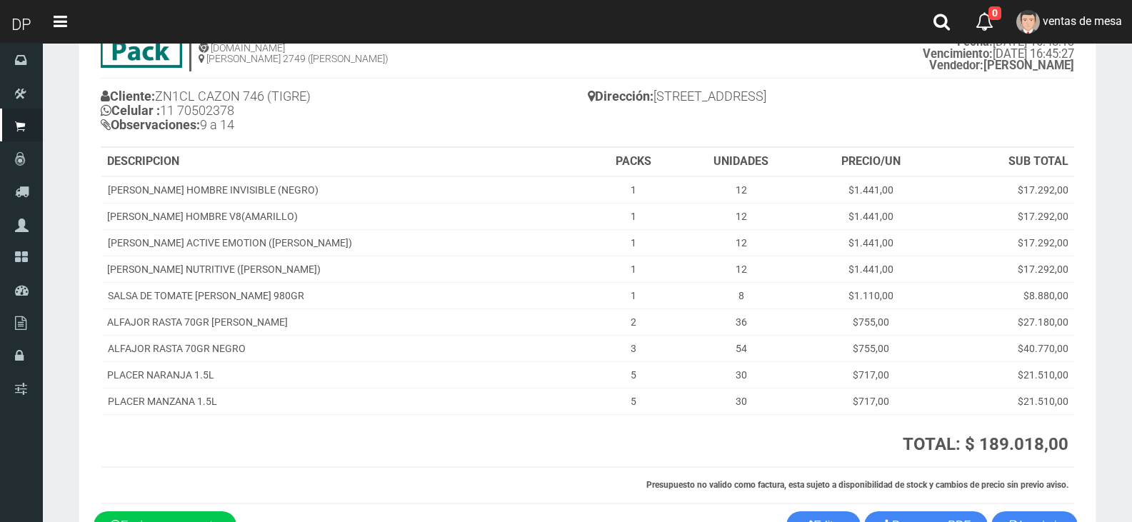
scroll to position [179, 0]
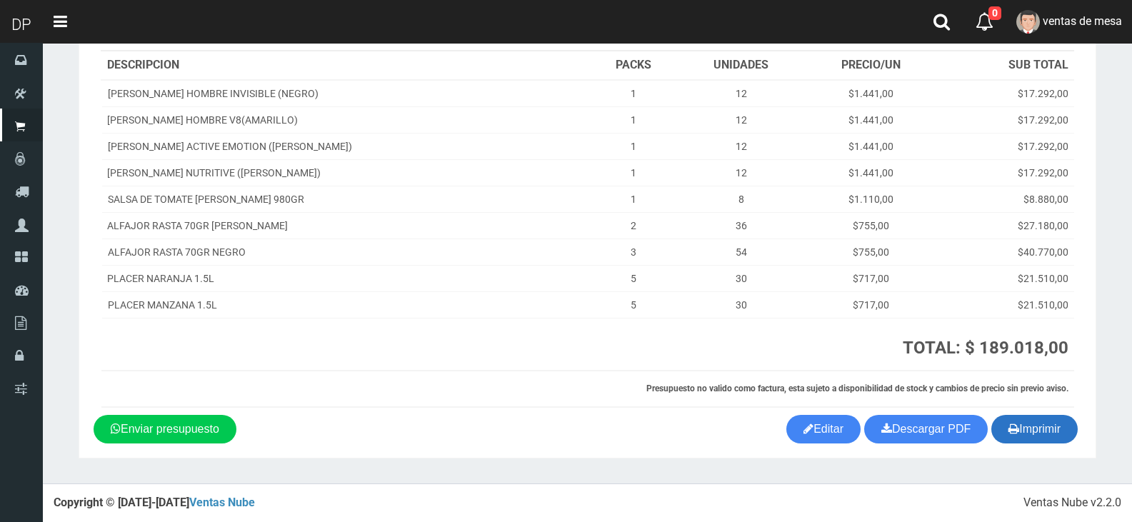
click at [1062, 433] on button "Imprimir" at bounding box center [1034, 429] width 86 height 29
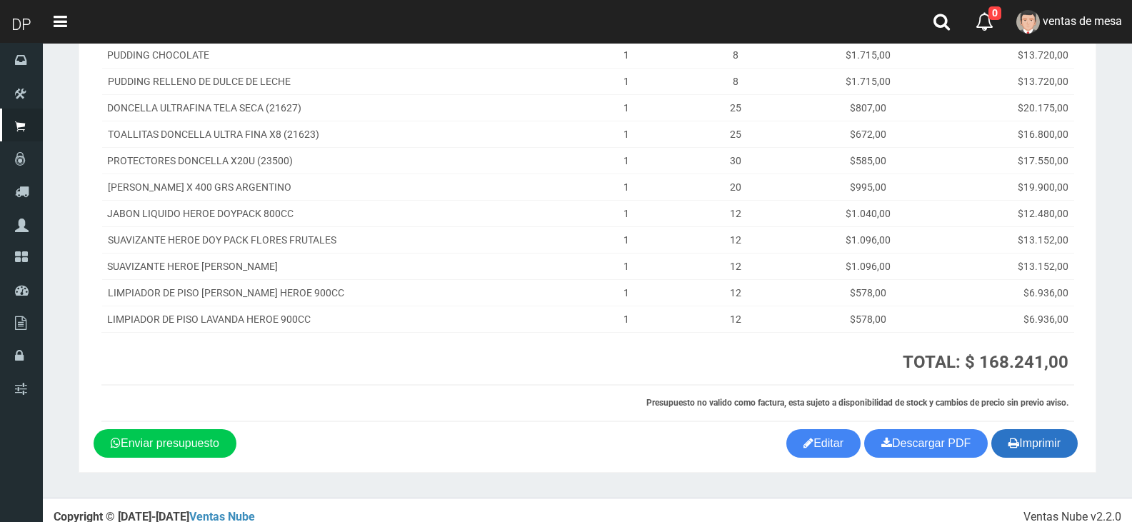
scroll to position [259, 0]
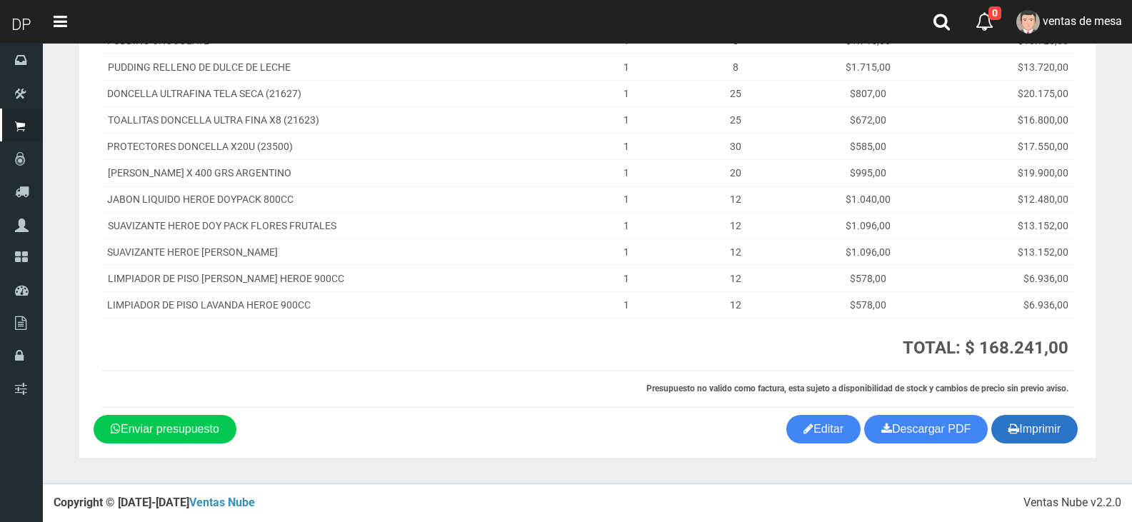
click at [1028, 443] on button "Imprimir" at bounding box center [1034, 429] width 86 height 29
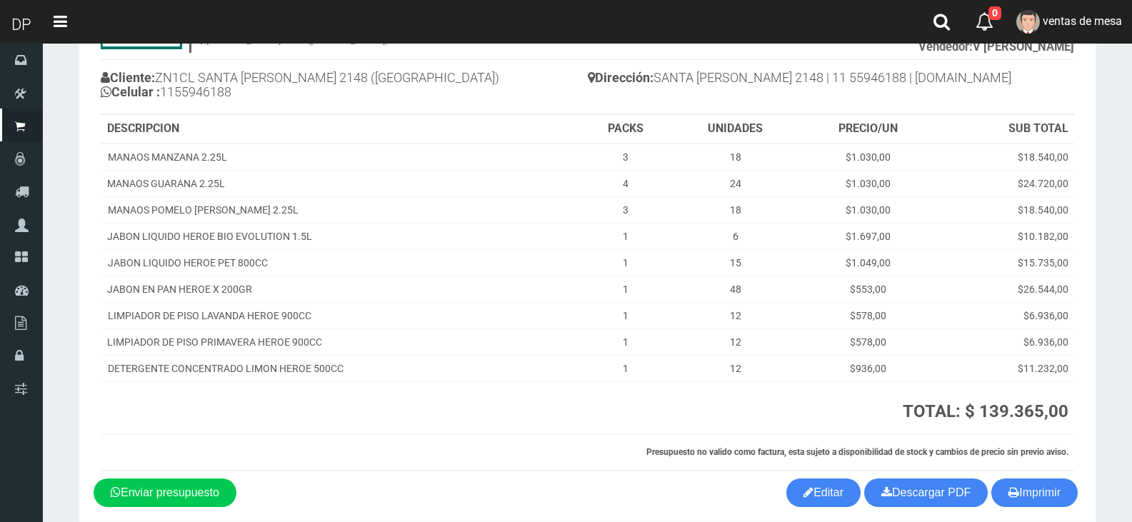
scroll to position [165, 0]
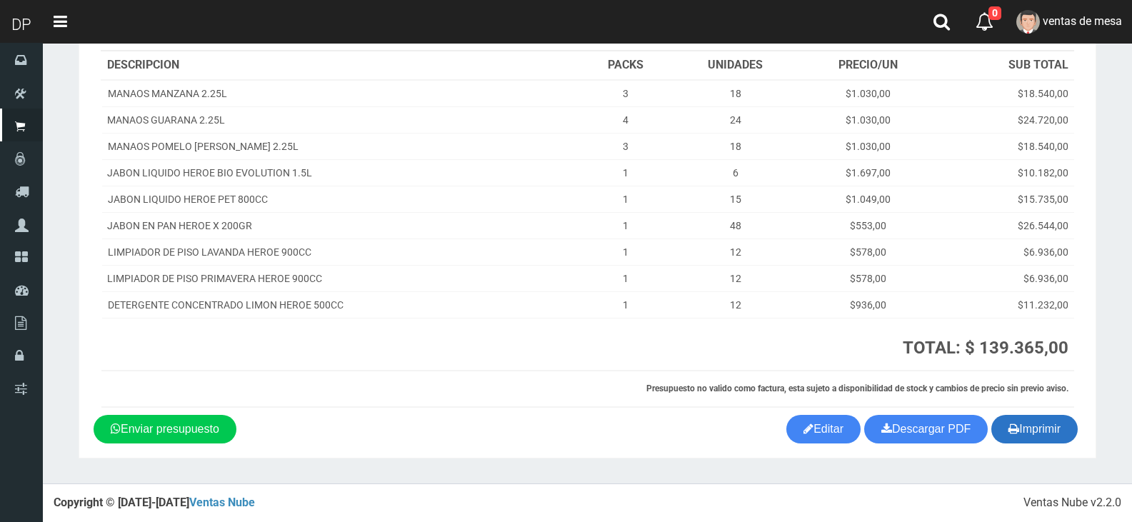
click at [1067, 431] on button "Imprimir" at bounding box center [1034, 429] width 86 height 29
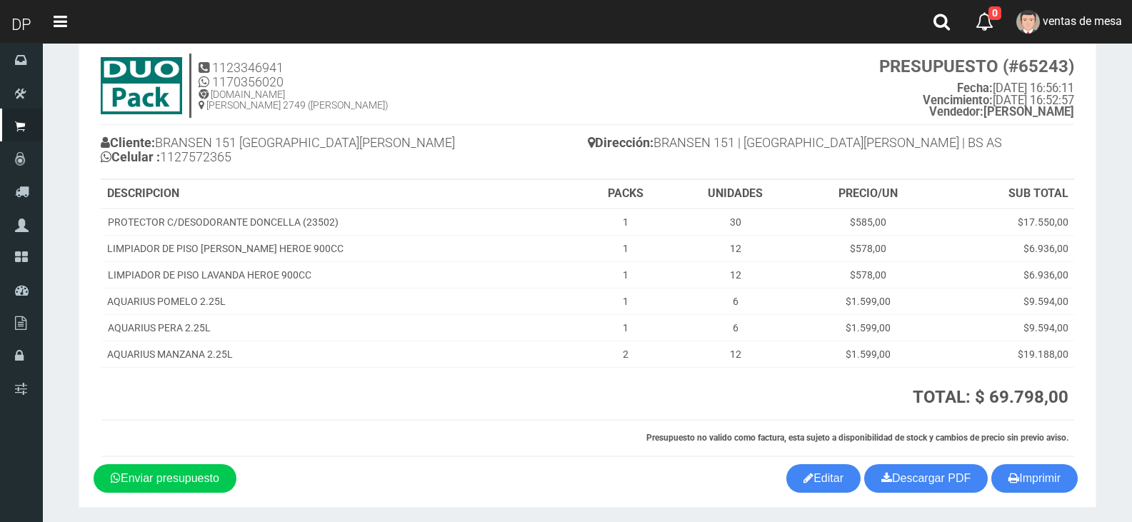
scroll to position [86, 0]
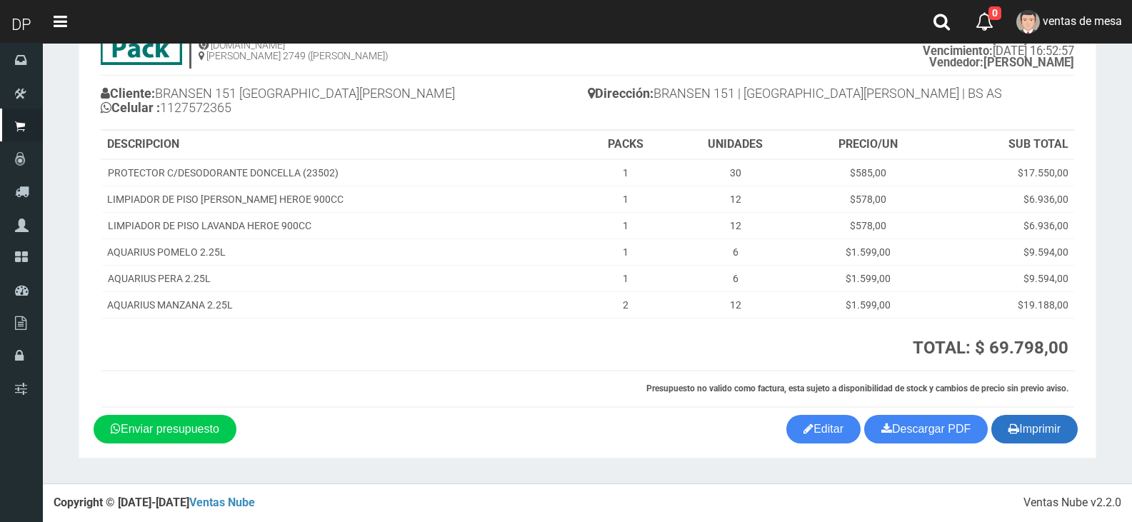
click at [1064, 431] on button "Imprimir" at bounding box center [1034, 429] width 86 height 29
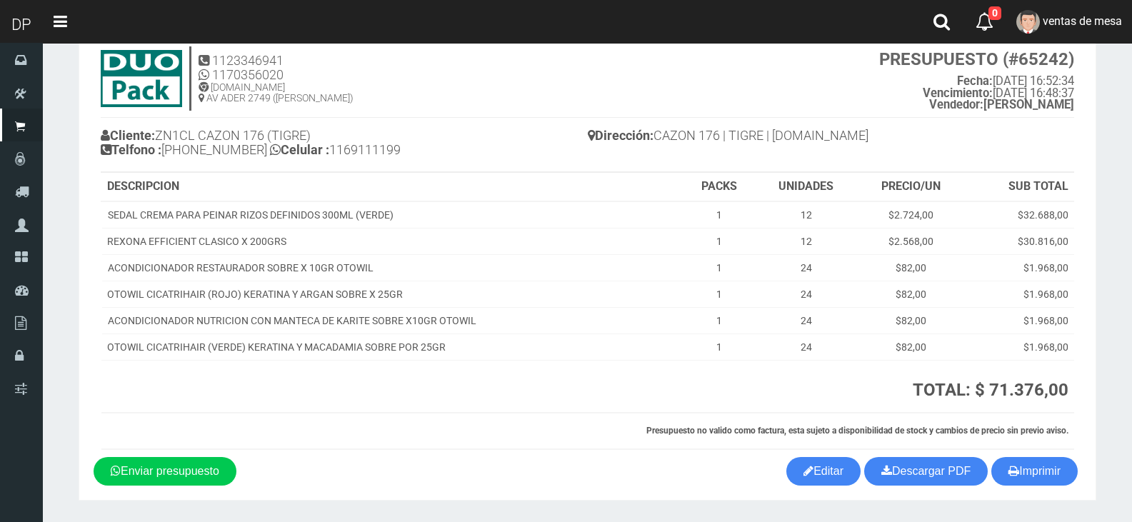
scroll to position [86, 0]
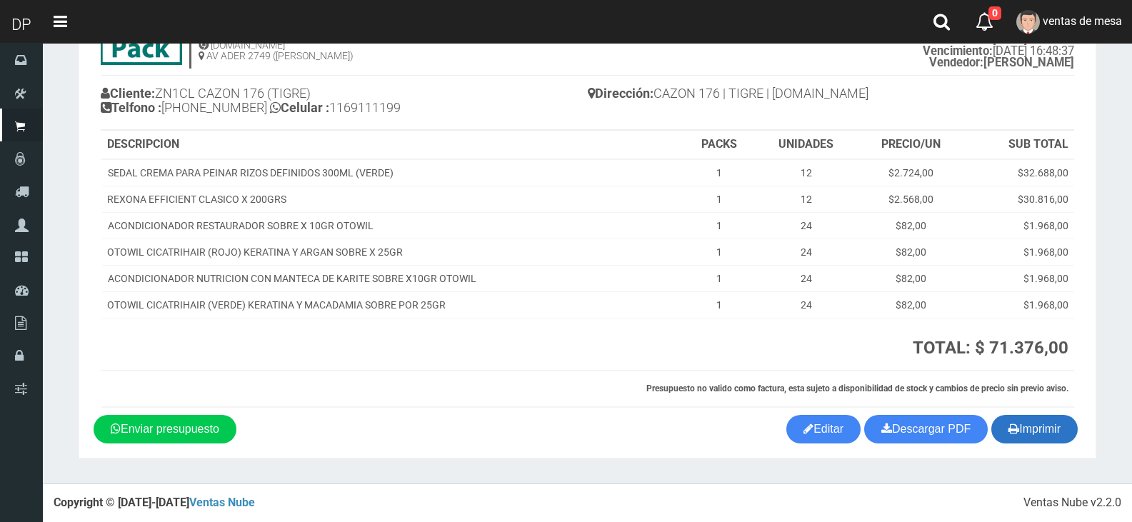
click at [1029, 437] on button "Imprimir" at bounding box center [1034, 429] width 86 height 29
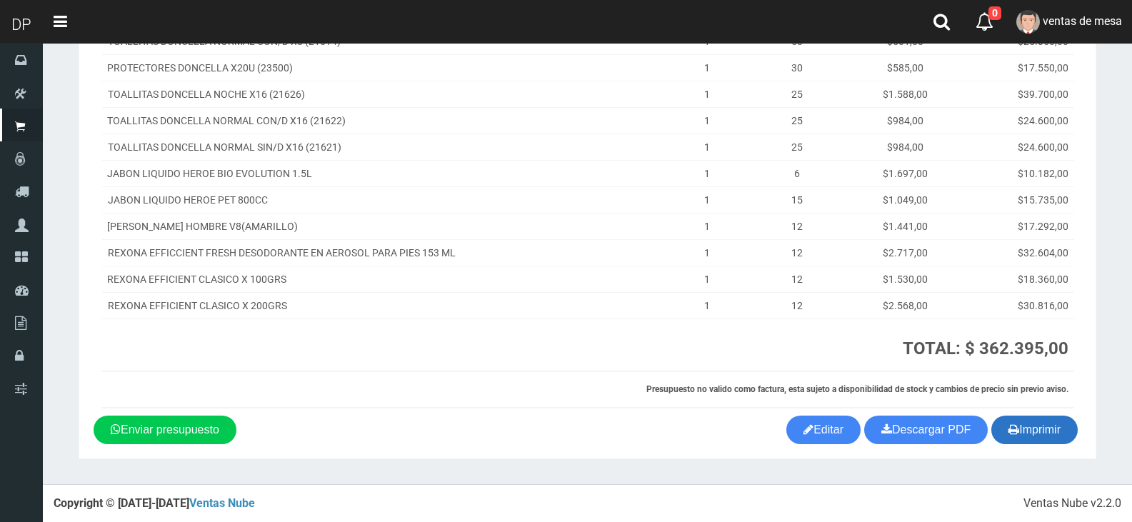
scroll to position [391, 0]
click at [1020, 426] on button "Imprimir" at bounding box center [1034, 429] width 86 height 29
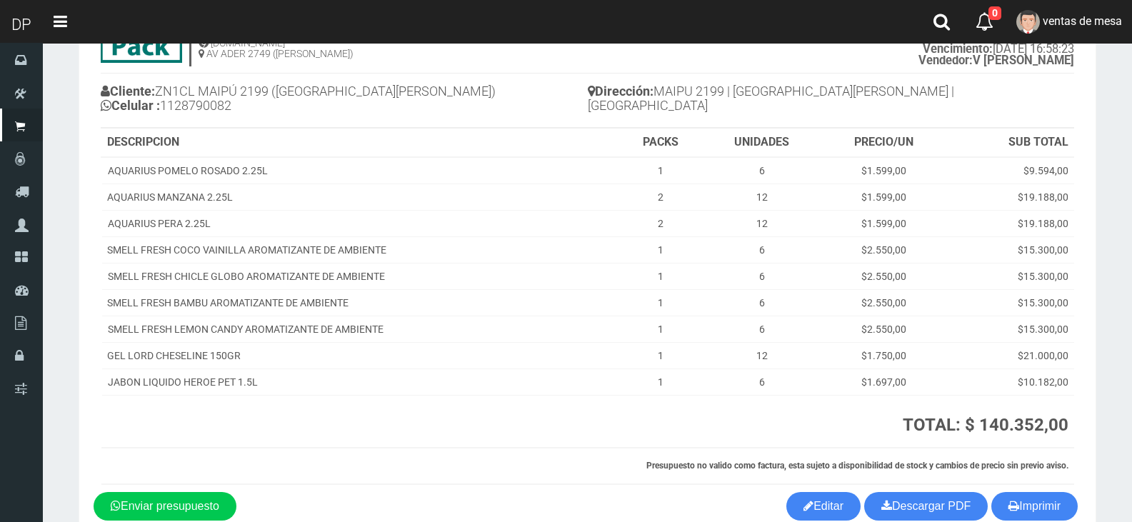
scroll to position [165, 0]
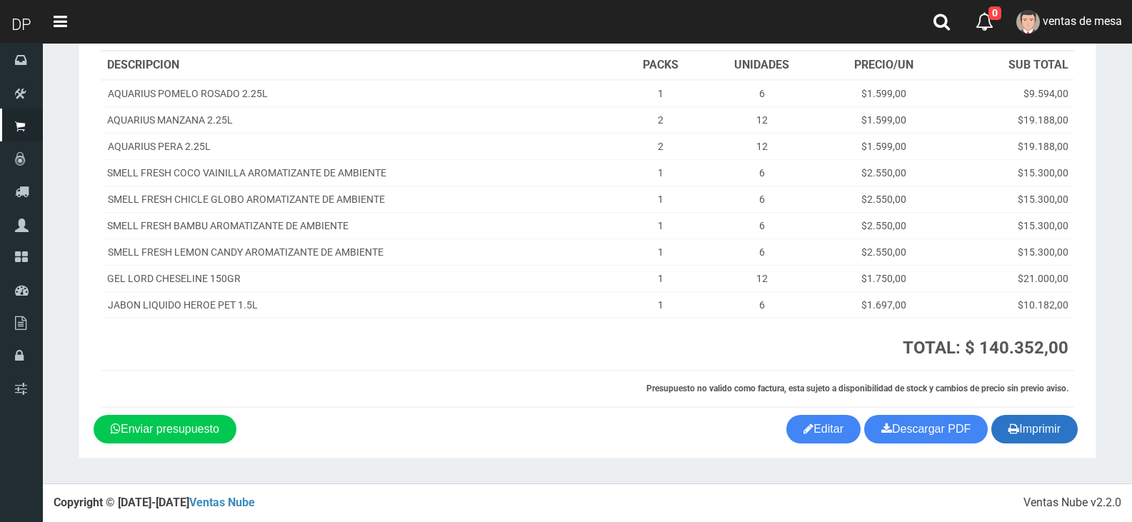
click at [1019, 416] on button "Imprimir" at bounding box center [1034, 429] width 86 height 29
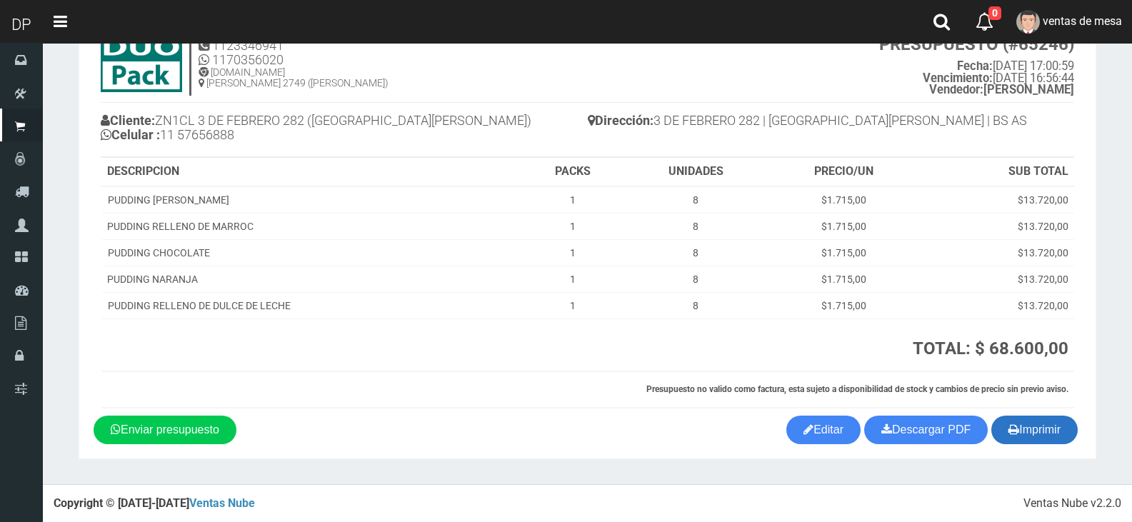
scroll to position [59, 0]
click at [1030, 432] on button "Imprimir" at bounding box center [1034, 429] width 86 height 29
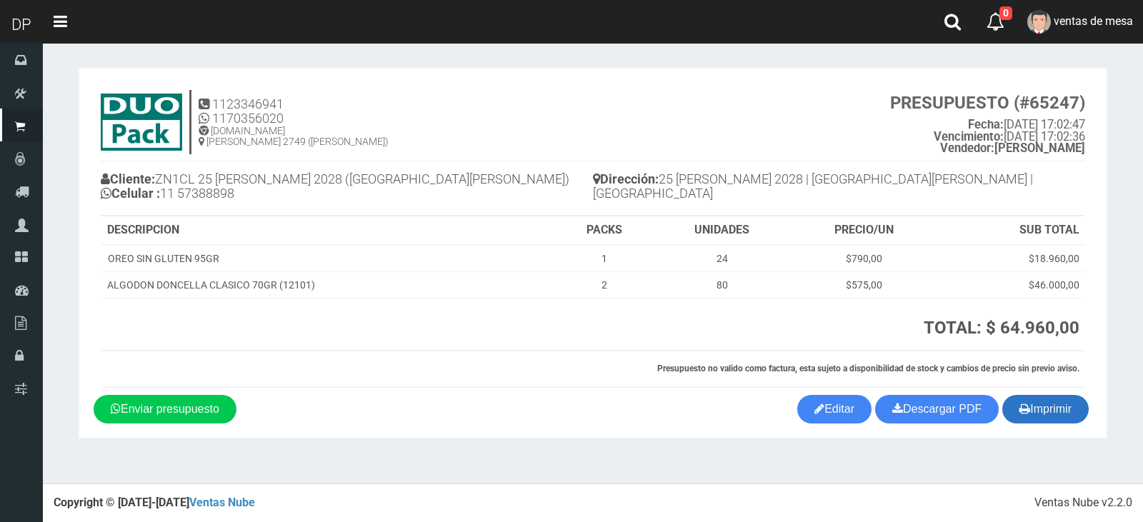
click at [1051, 417] on button "Imprimir" at bounding box center [1045, 409] width 86 height 29
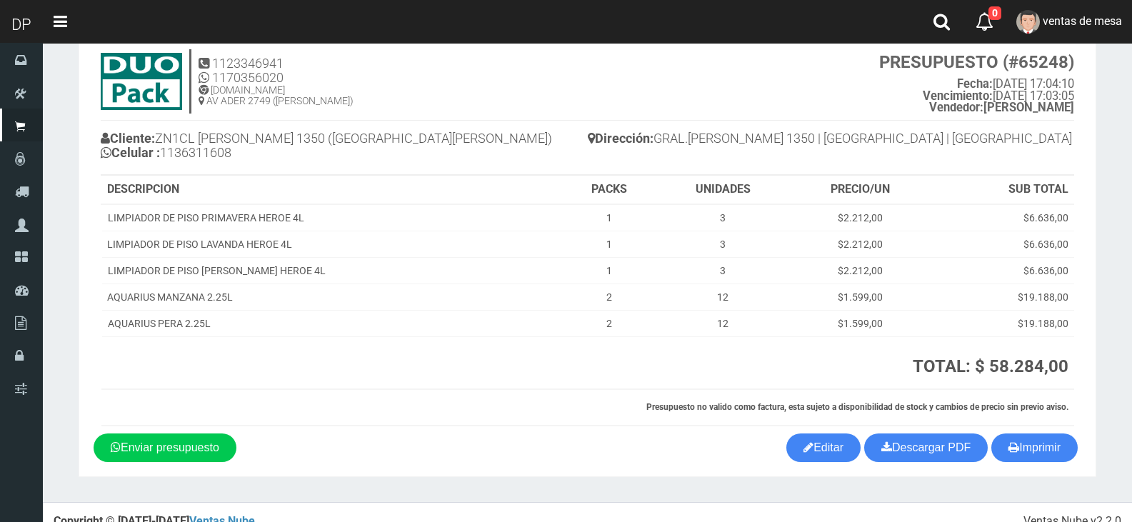
scroll to position [59, 0]
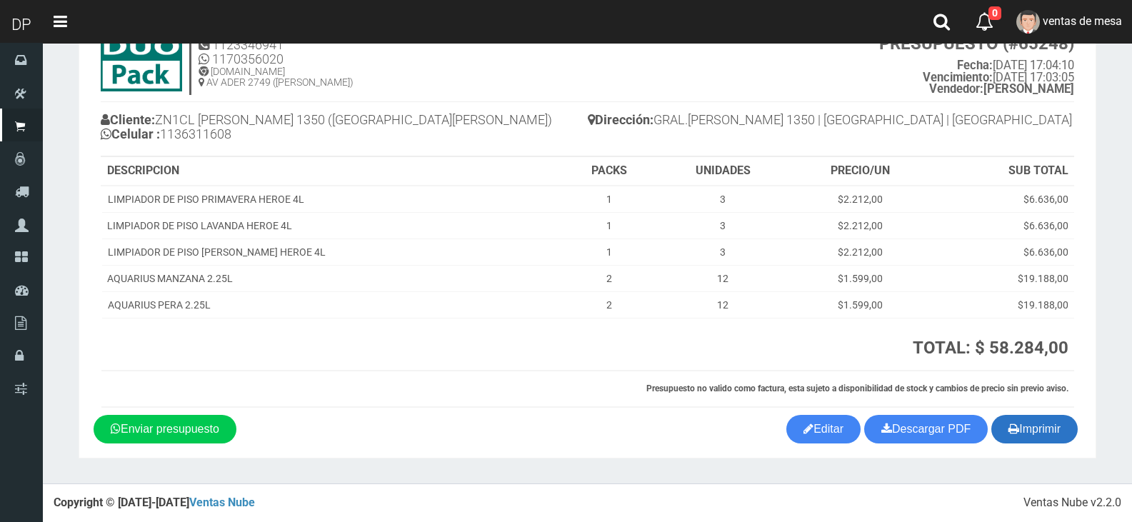
click at [1008, 431] on icon "button" at bounding box center [1013, 429] width 11 height 20
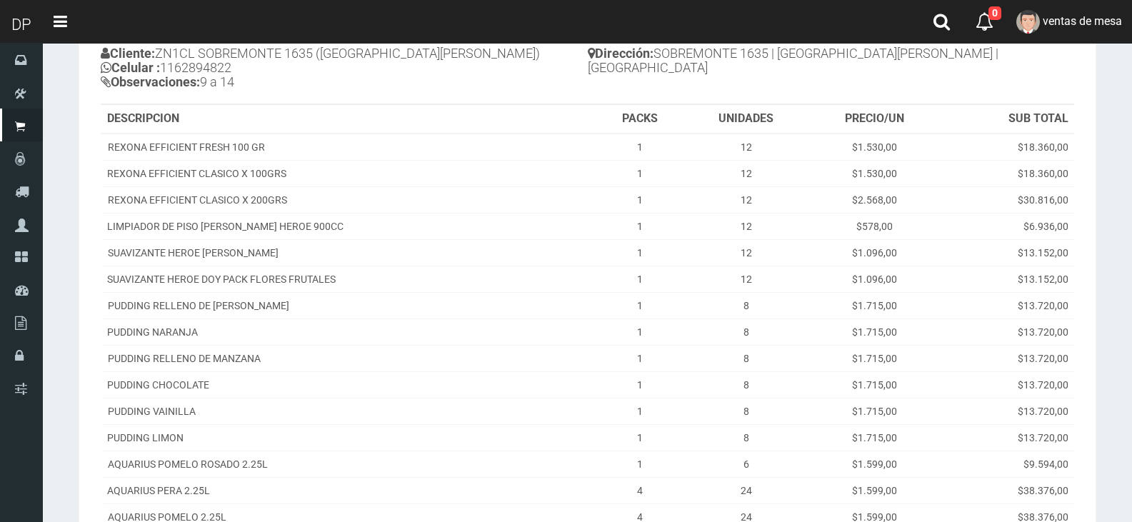
scroll to position [429, 0]
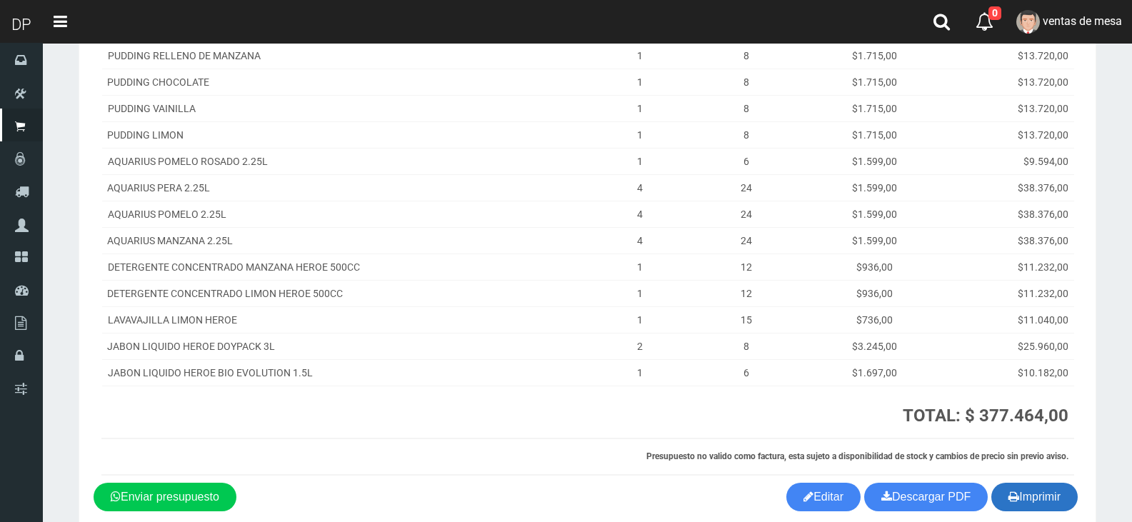
click at [1026, 505] on button "Imprimir" at bounding box center [1034, 497] width 86 height 29
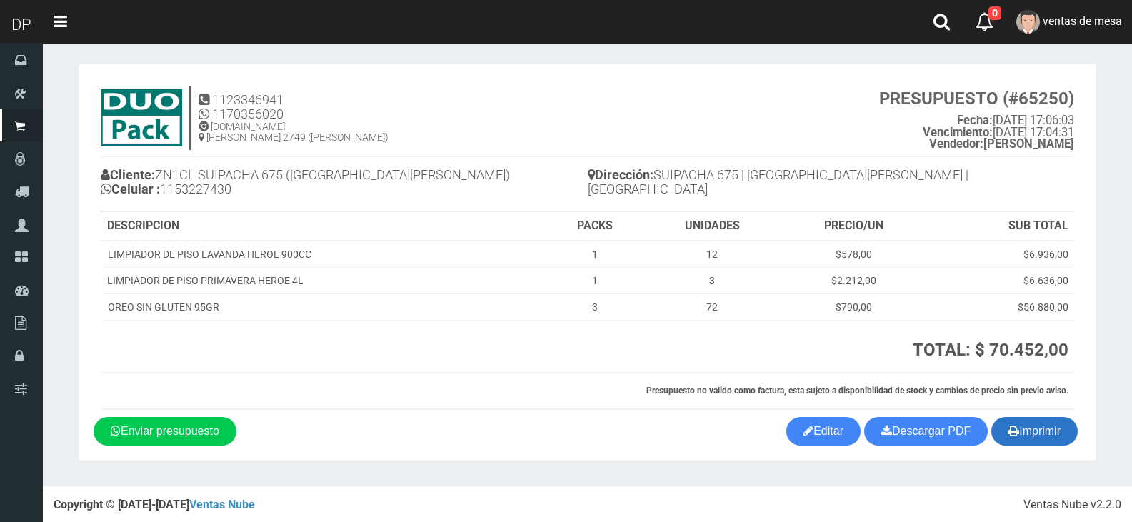
scroll to position [6, 0]
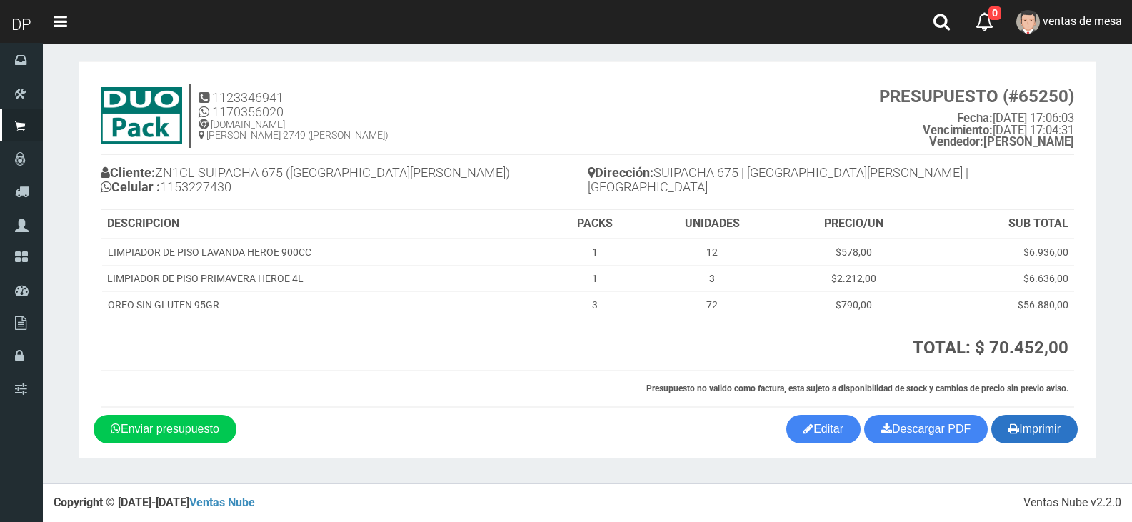
click at [1011, 433] on icon "button" at bounding box center [1013, 429] width 11 height 20
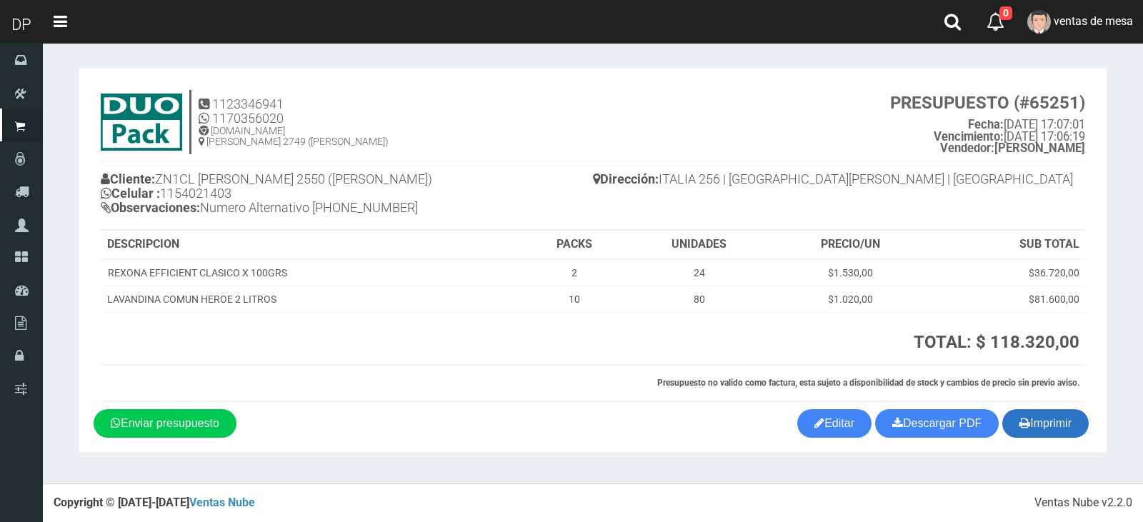
click at [1023, 418] on icon "button" at bounding box center [1024, 423] width 11 height 20
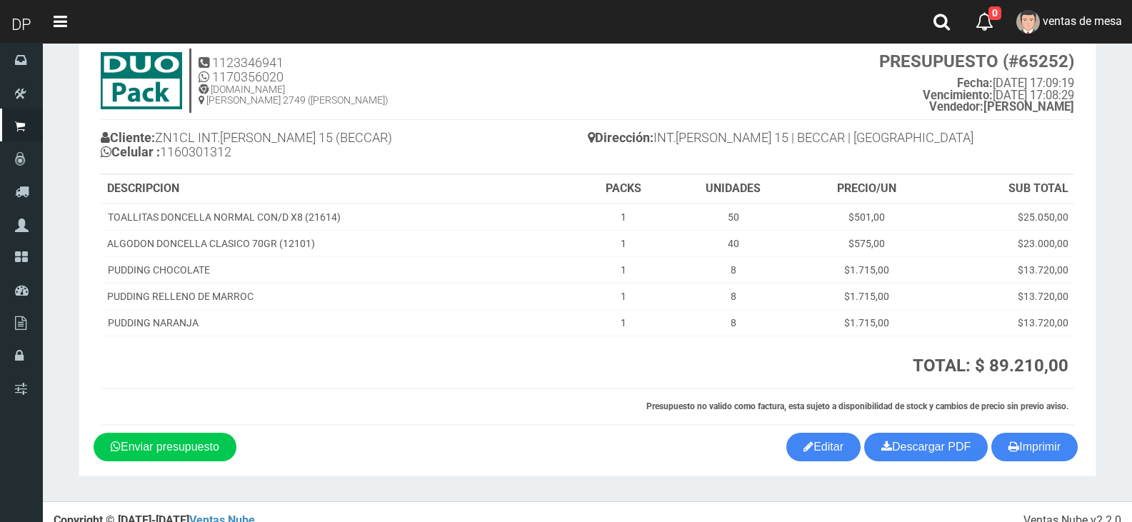
scroll to position [59, 0]
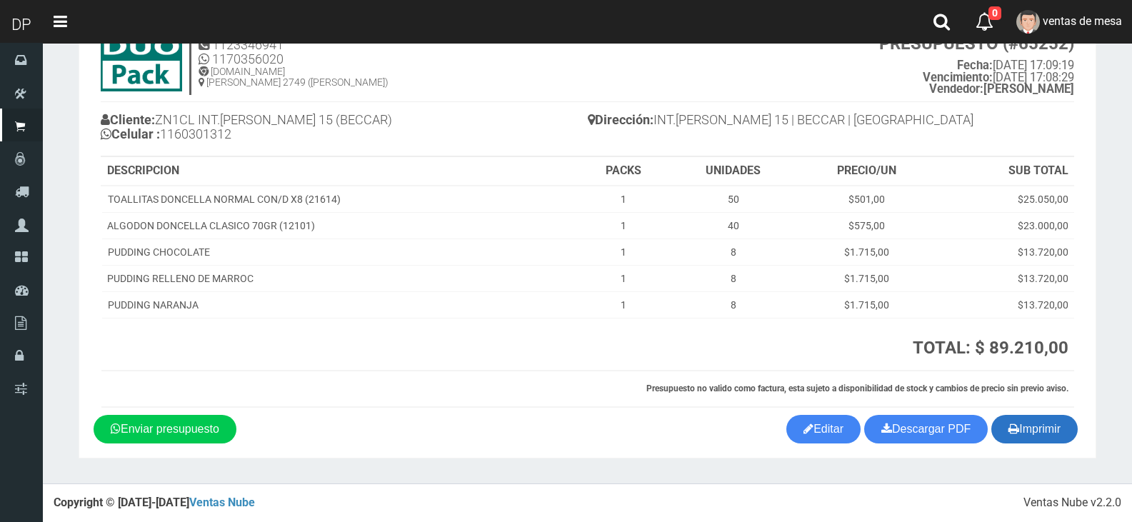
click at [1046, 418] on button "Imprimir" at bounding box center [1034, 429] width 86 height 29
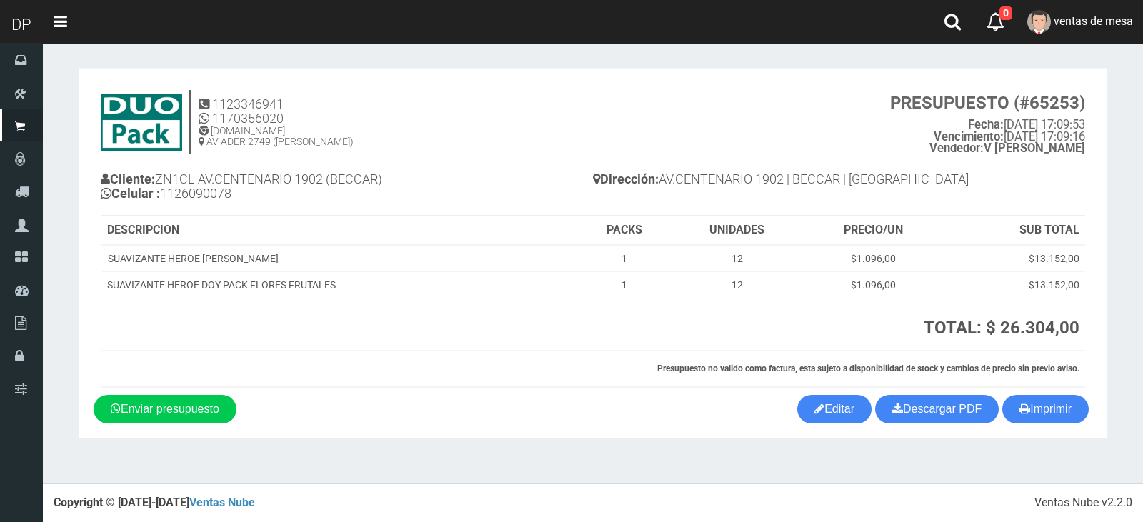
click at [1015, 199] on div "Dirección: AV.CENTENARIO 1902 | BECCAR | Buenos Aires" at bounding box center [839, 180] width 492 height 39
click at [1033, 411] on button "Imprimir" at bounding box center [1045, 409] width 86 height 29
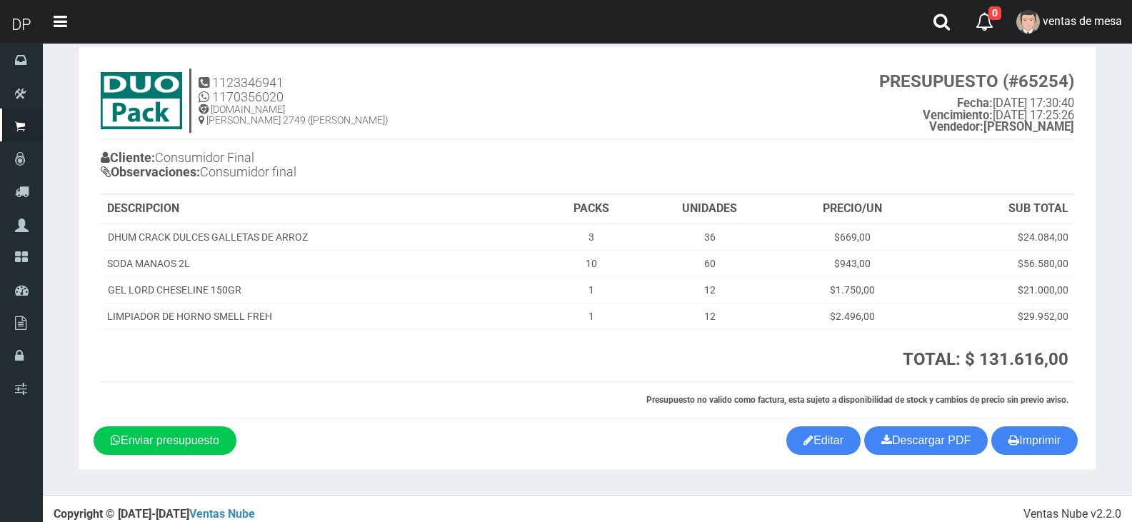
scroll to position [33, 0]
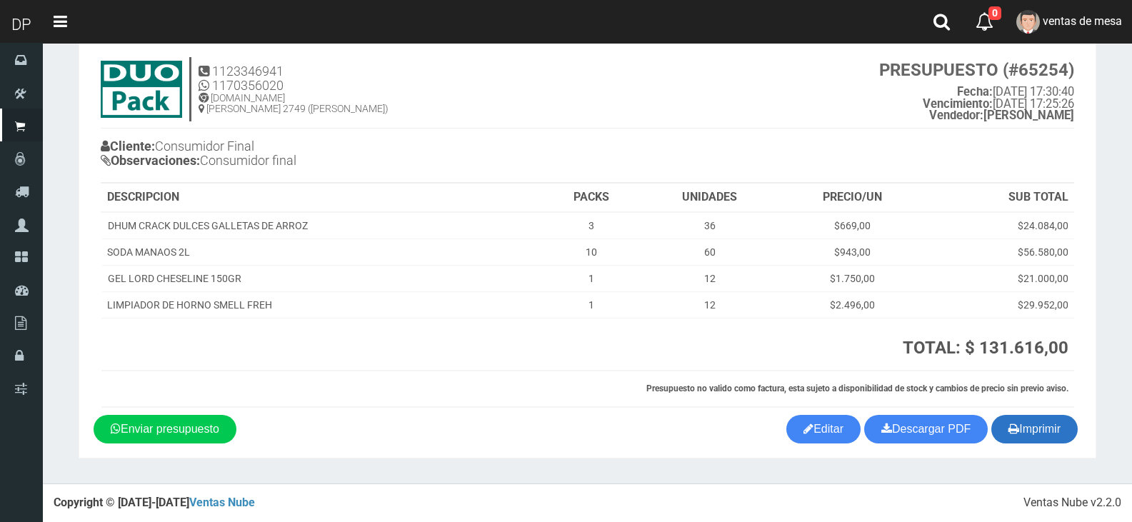
click at [1050, 431] on button "Imprimir" at bounding box center [1034, 429] width 86 height 29
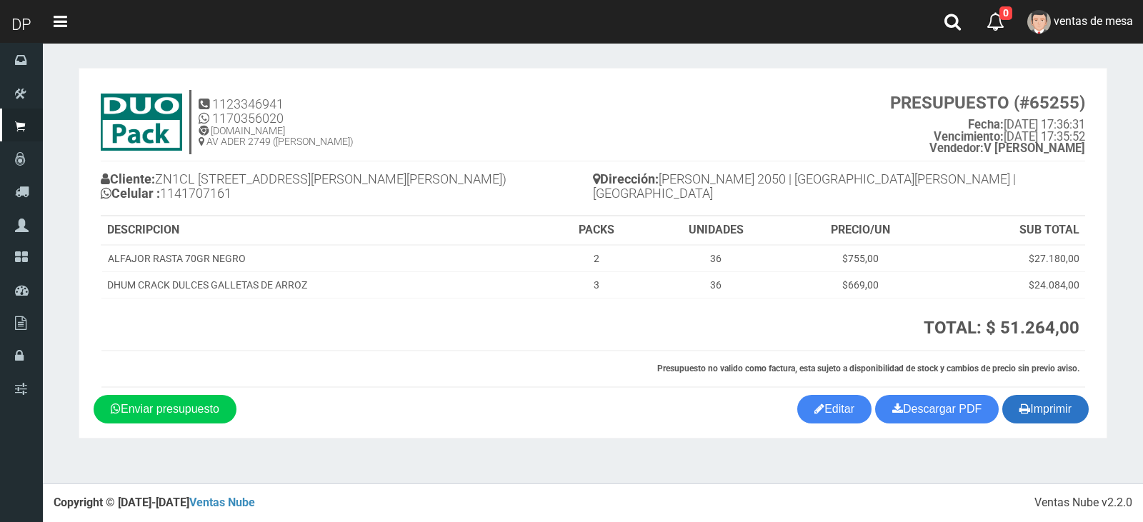
click at [1019, 404] on icon "button" at bounding box center [1024, 409] width 11 height 20
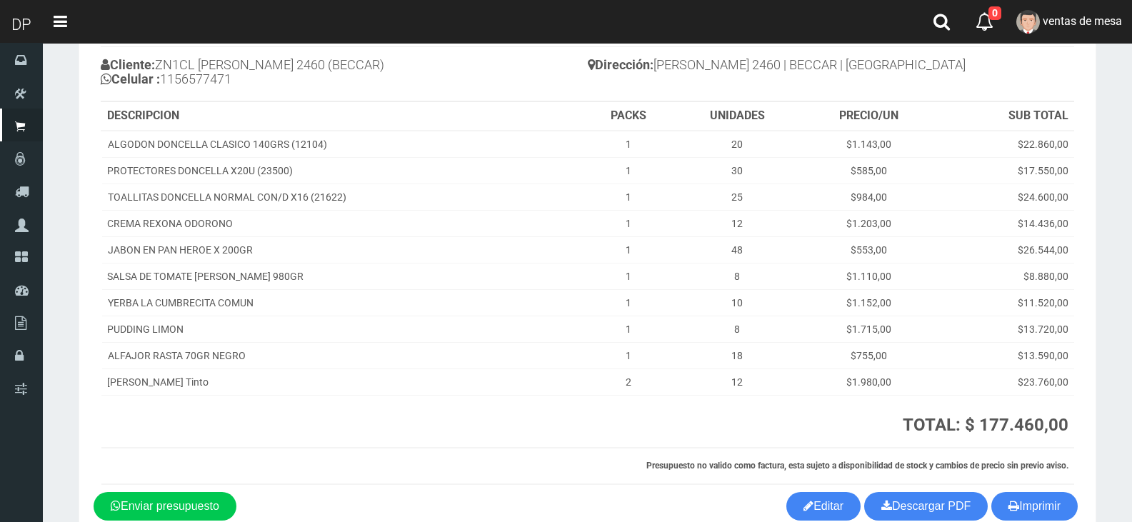
scroll to position [191, 0]
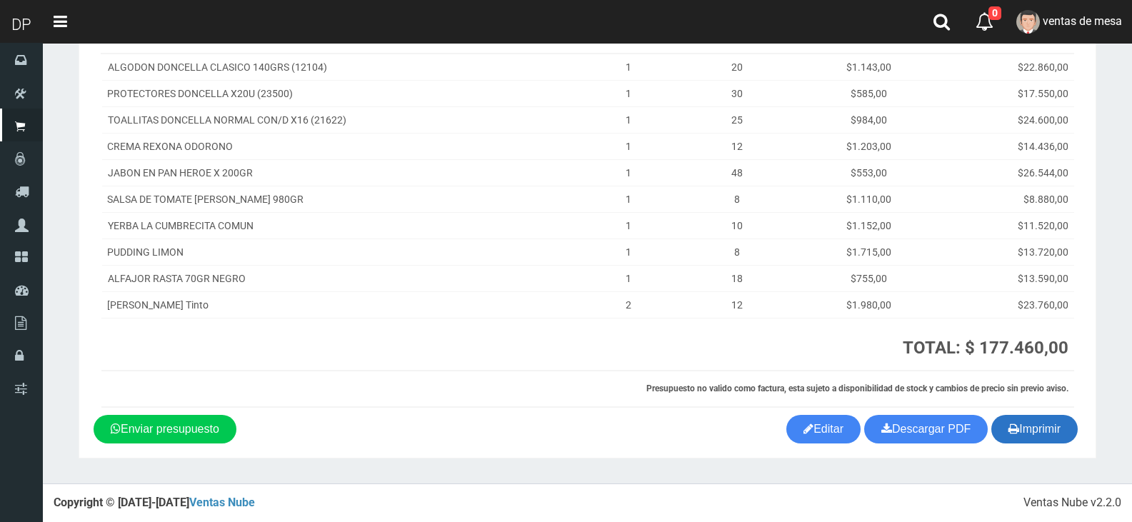
click at [1050, 436] on button "Imprimir" at bounding box center [1034, 429] width 86 height 29
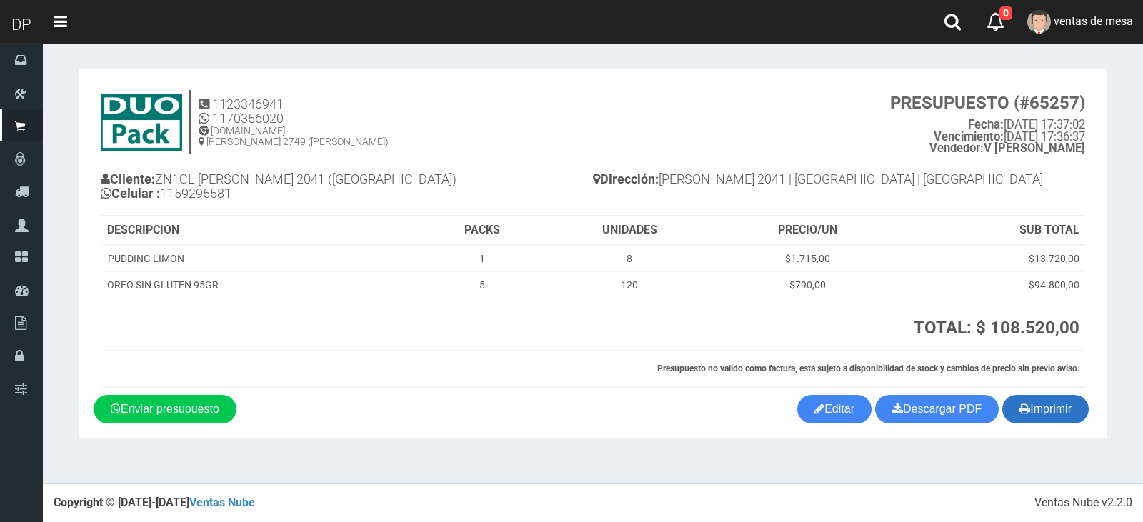
click at [1046, 396] on button "Imprimir" at bounding box center [1045, 409] width 86 height 29
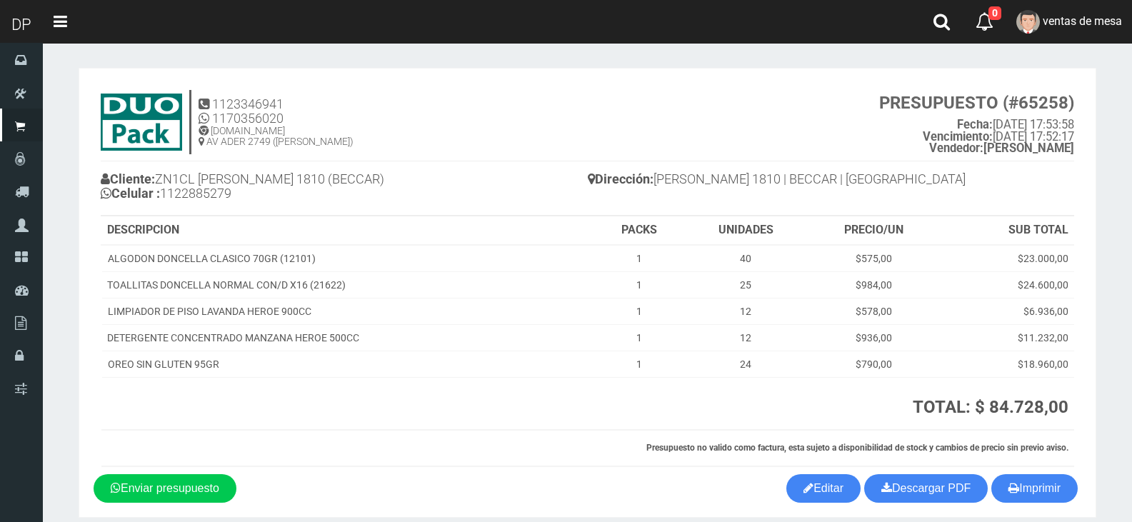
scroll to position [59, 0]
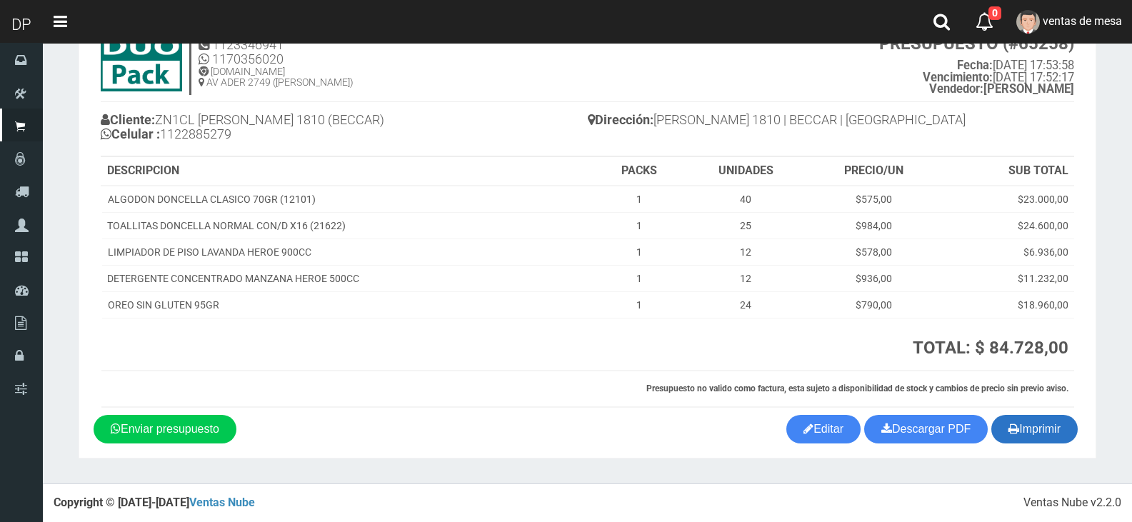
click at [1034, 431] on button "Imprimir" at bounding box center [1034, 429] width 86 height 29
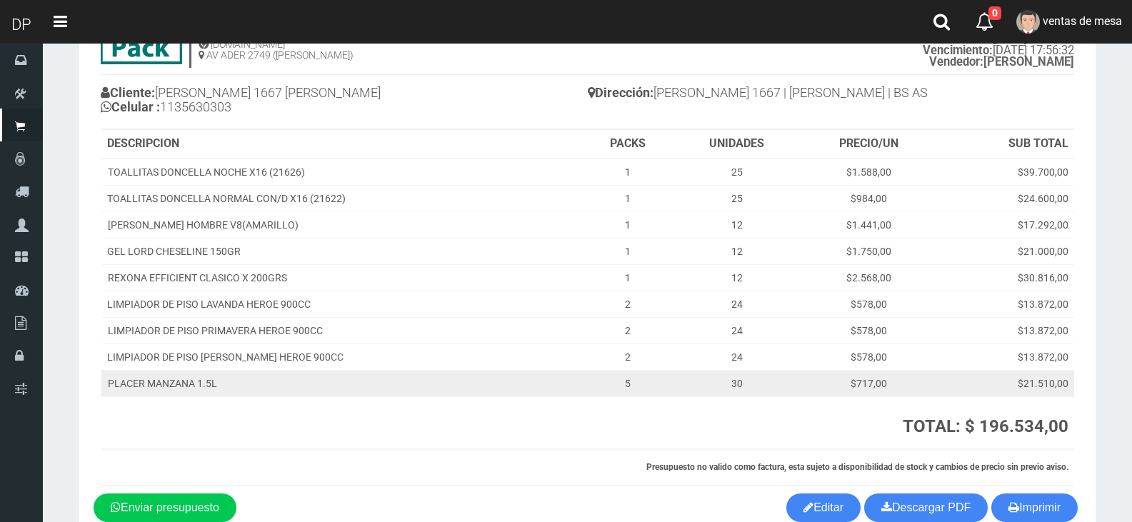
scroll to position [165, 0]
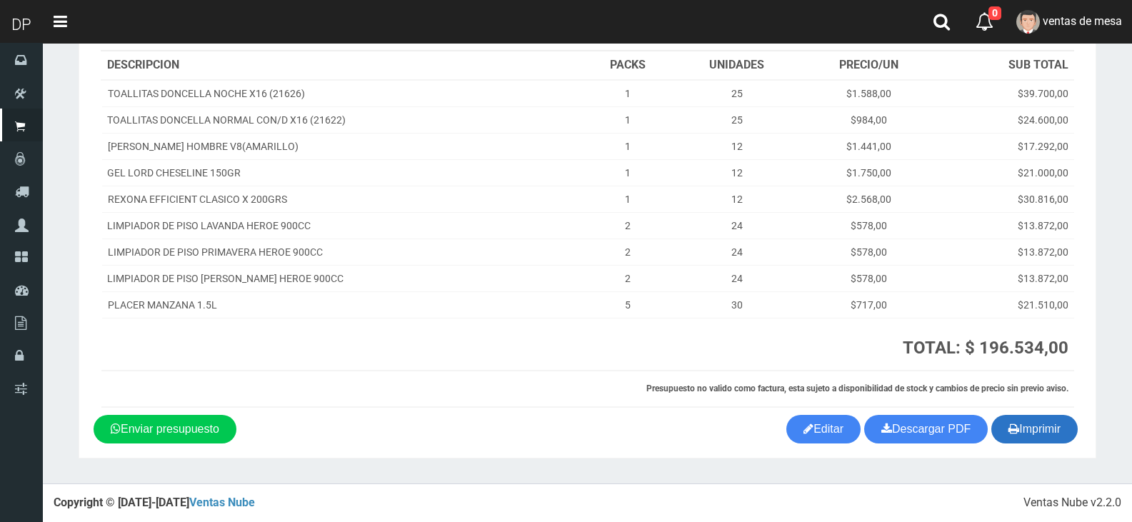
click at [1024, 424] on button "Imprimir" at bounding box center [1034, 429] width 86 height 29
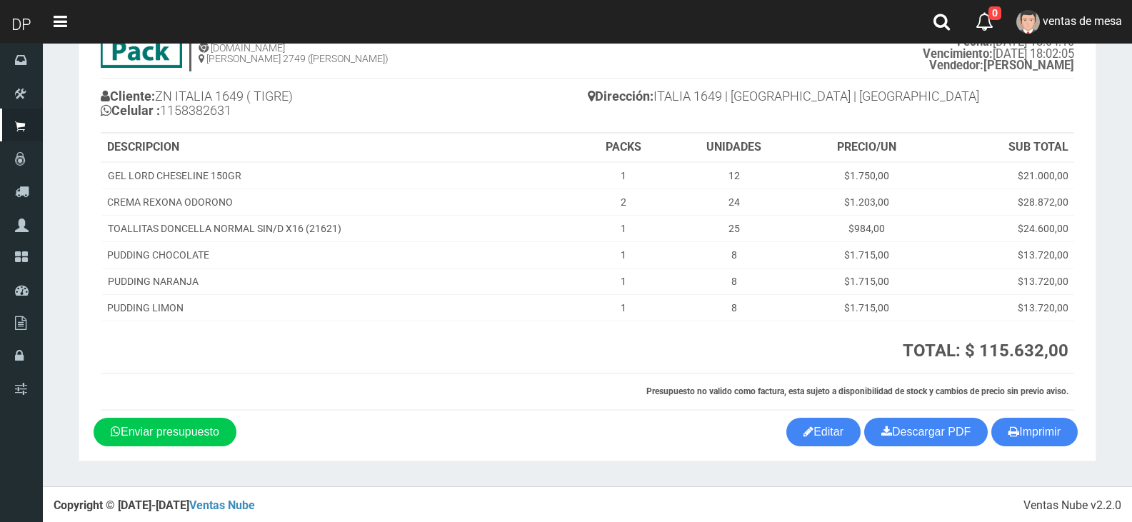
scroll to position [86, 0]
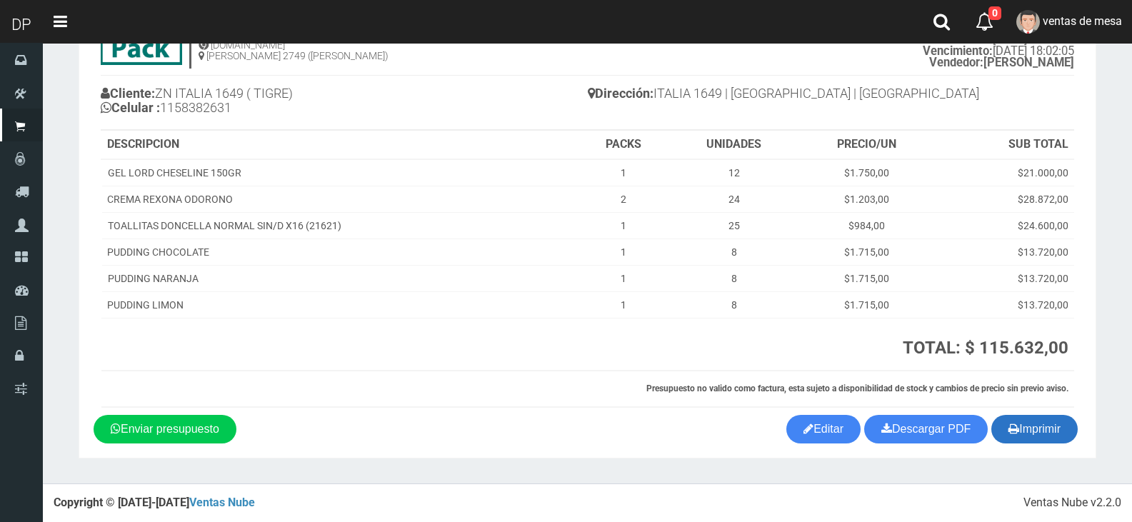
click at [1071, 431] on button "Imprimir" at bounding box center [1034, 429] width 86 height 29
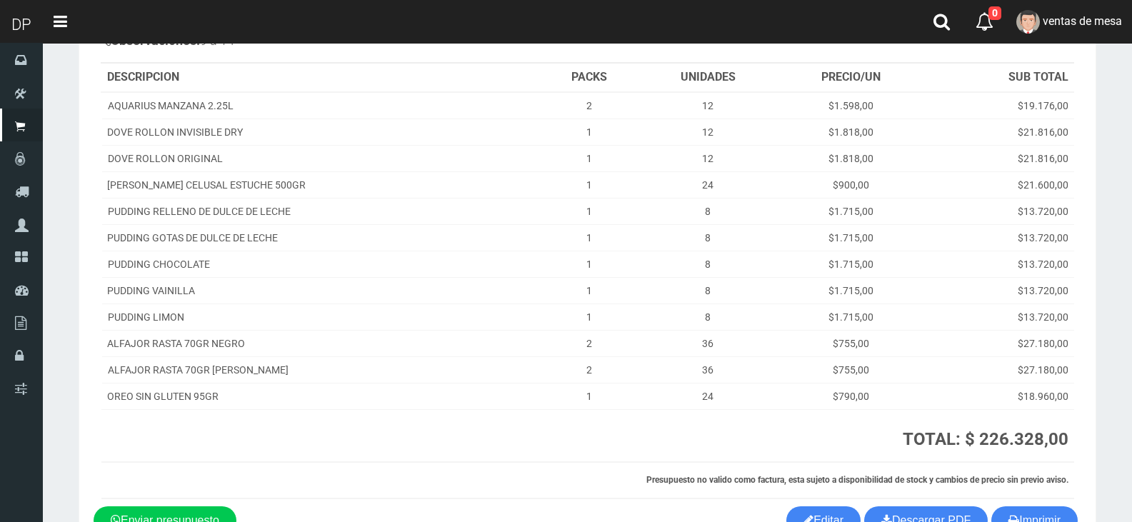
scroll to position [259, 0]
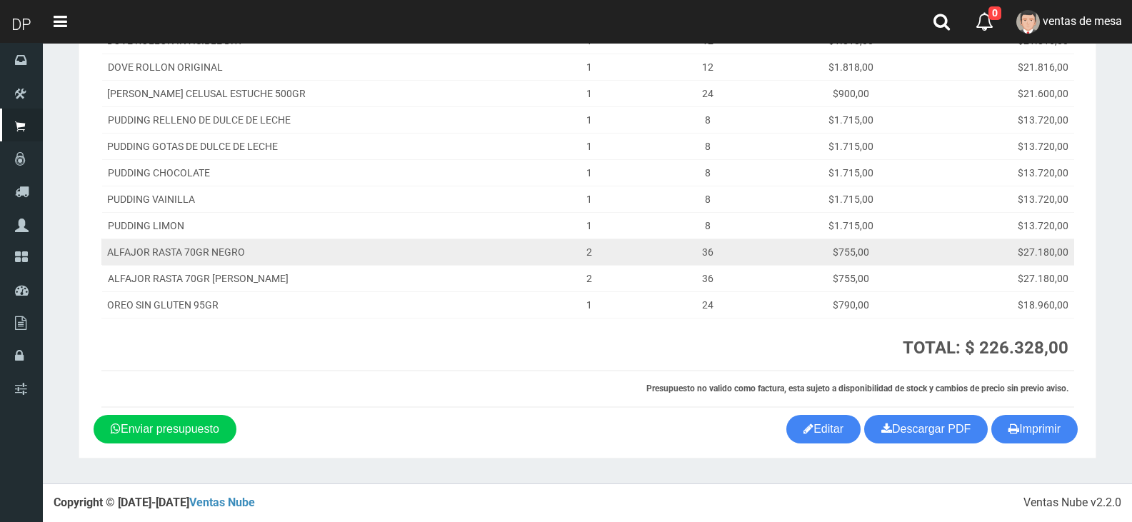
click at [875, 249] on td "$755,00" at bounding box center [851, 252] width 148 height 26
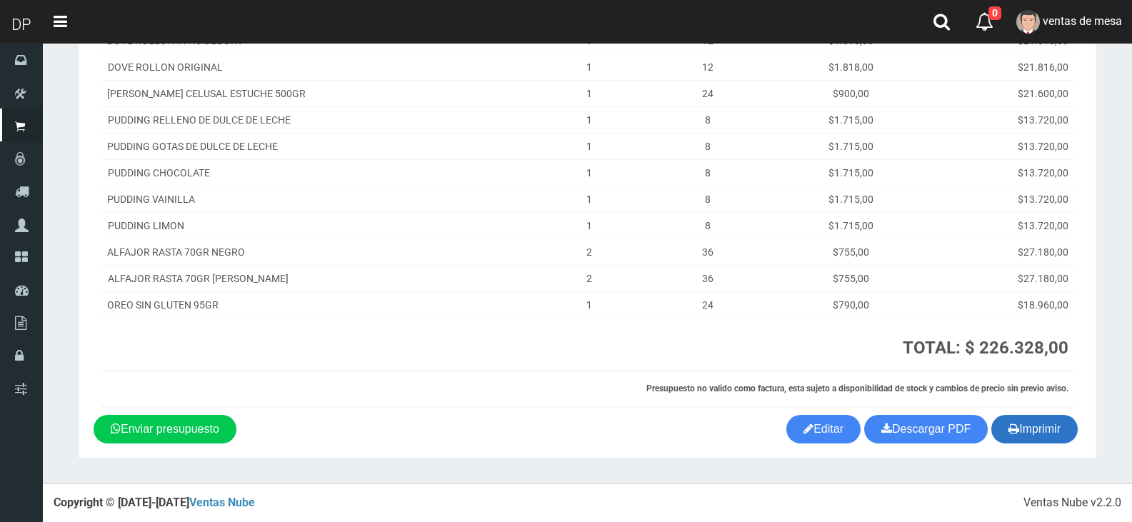
drag, startPoint x: 1025, startPoint y: 418, endPoint x: 991, endPoint y: 428, distance: 35.0
click at [1025, 419] on button "Imprimir" at bounding box center [1034, 429] width 86 height 29
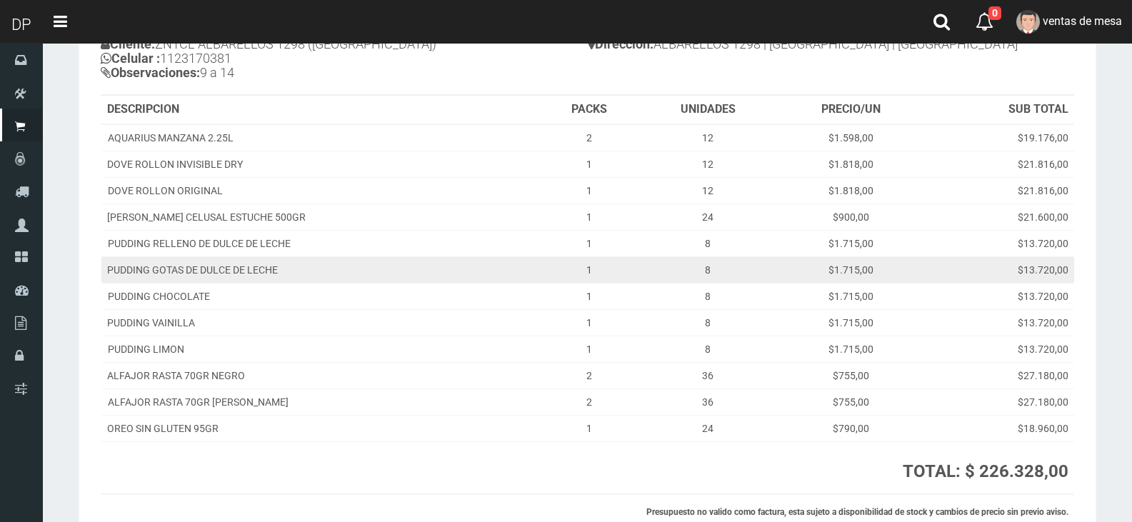
scroll to position [0, 0]
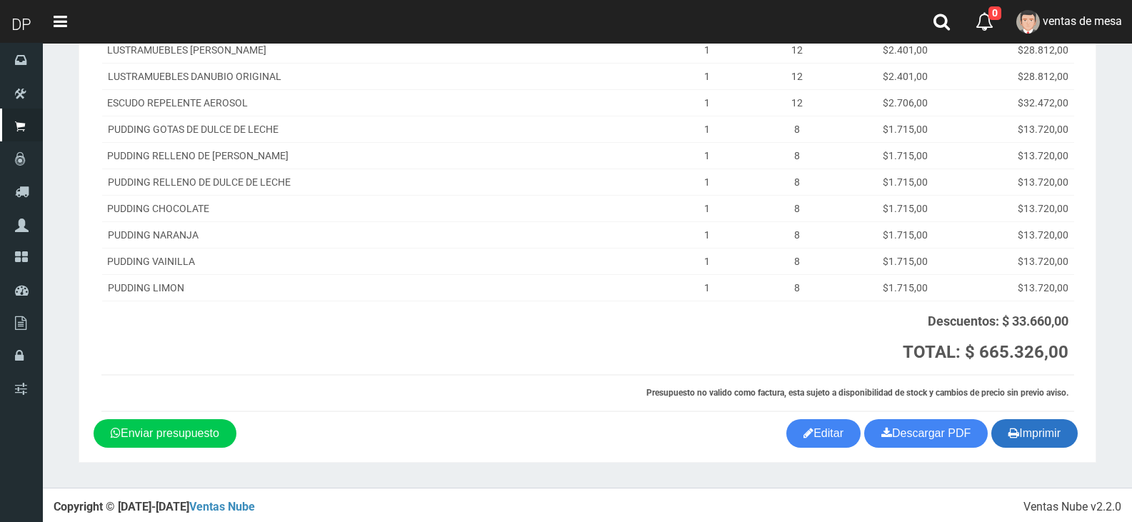
scroll to position [715, 0]
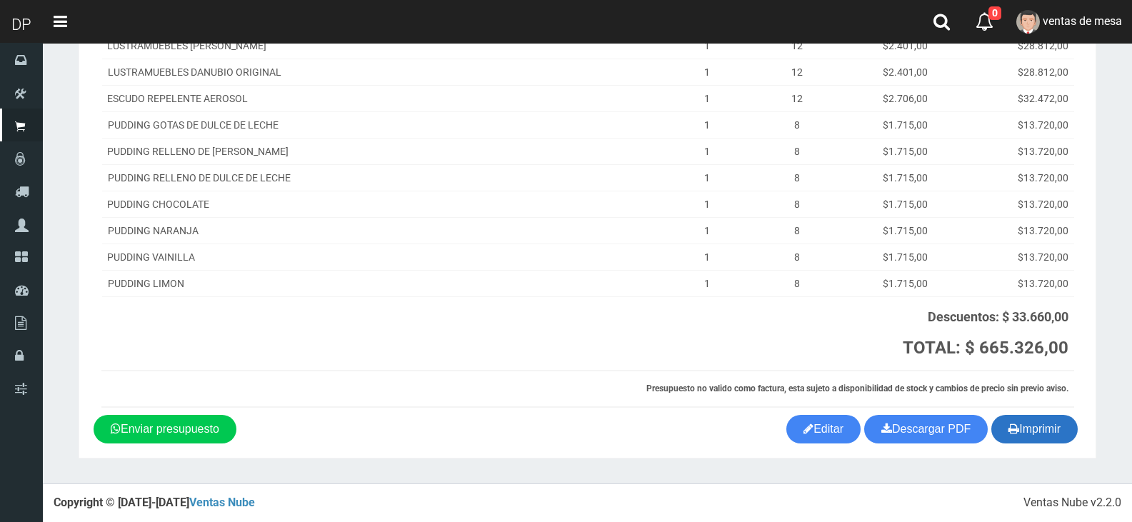
drag, startPoint x: 1033, startPoint y: 427, endPoint x: 1006, endPoint y: 420, distance: 28.1
click at [1033, 427] on button "Imprimir" at bounding box center [1034, 429] width 86 height 29
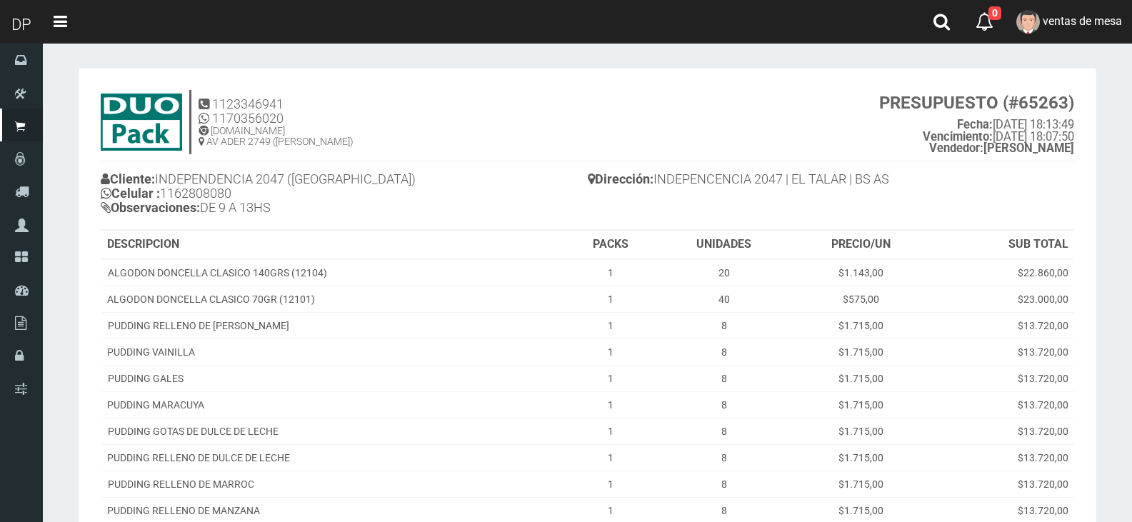
click at [891, 181] on h4 "Dirección: INDEPENCENCIA 2047 | EL TALAR | BS AS" at bounding box center [831, 181] width 487 height 25
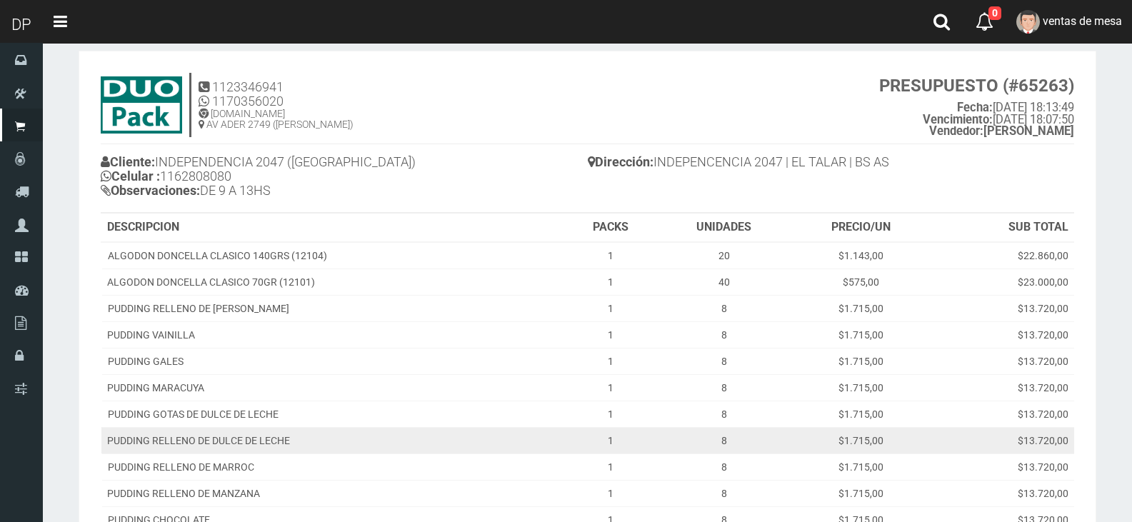
scroll to position [285, 0]
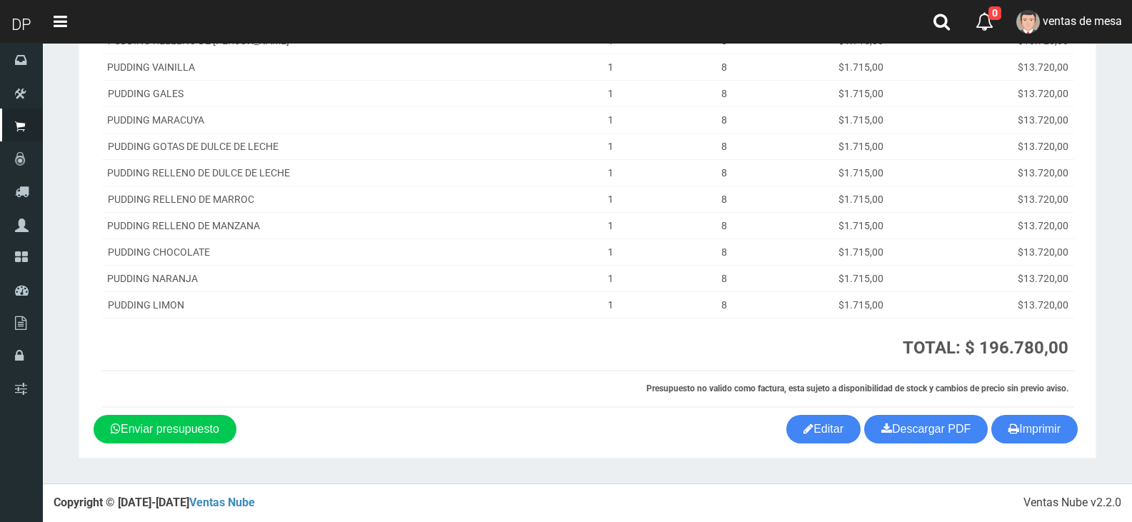
click at [1006, 408] on table "DESCRIPCION PACKS UNIDADES PRECIO/UN SUB TOTAL ALGODON DONCELLA CLASICO 140GRS …" at bounding box center [587, 177] width 973 height 462
drag, startPoint x: 1011, startPoint y: 416, endPoint x: 1021, endPoint y: 439, distance: 25.3
click at [1013, 419] on button "Imprimir" at bounding box center [1034, 429] width 86 height 29
click at [1021, 441] on button "Imprimir" at bounding box center [1034, 429] width 86 height 29
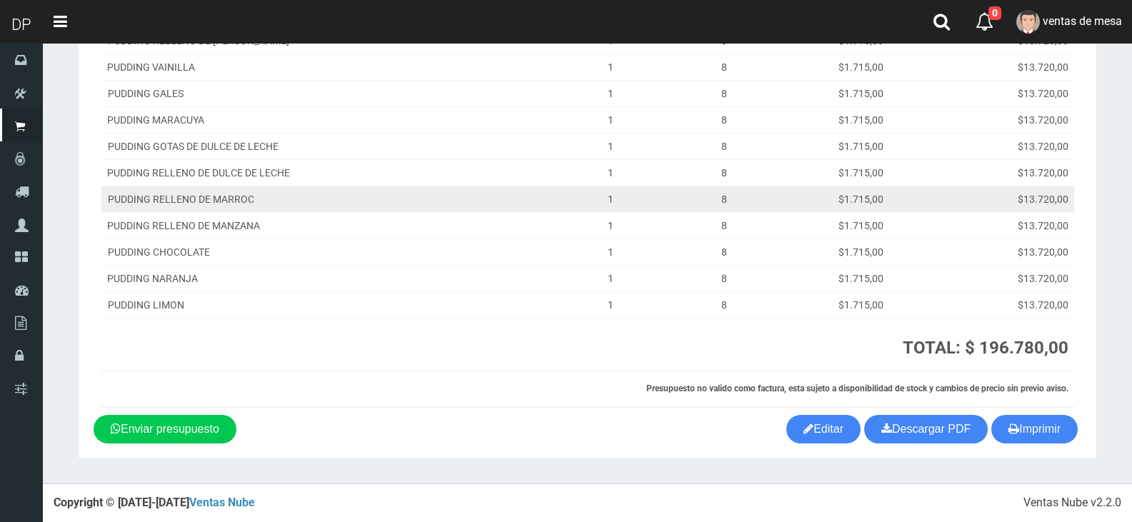
scroll to position [0, 0]
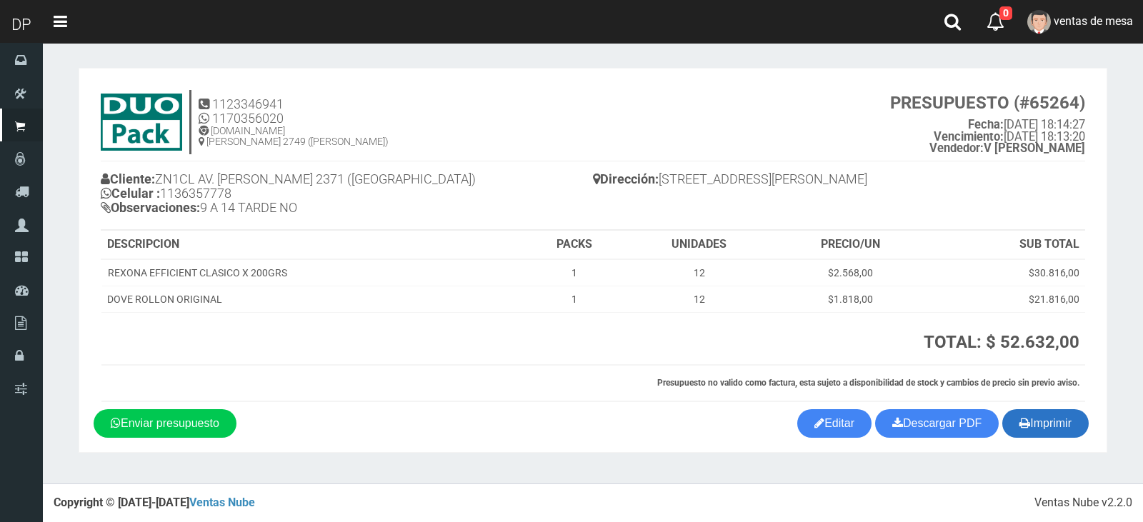
click at [1045, 422] on button "Imprimir" at bounding box center [1045, 423] width 86 height 29
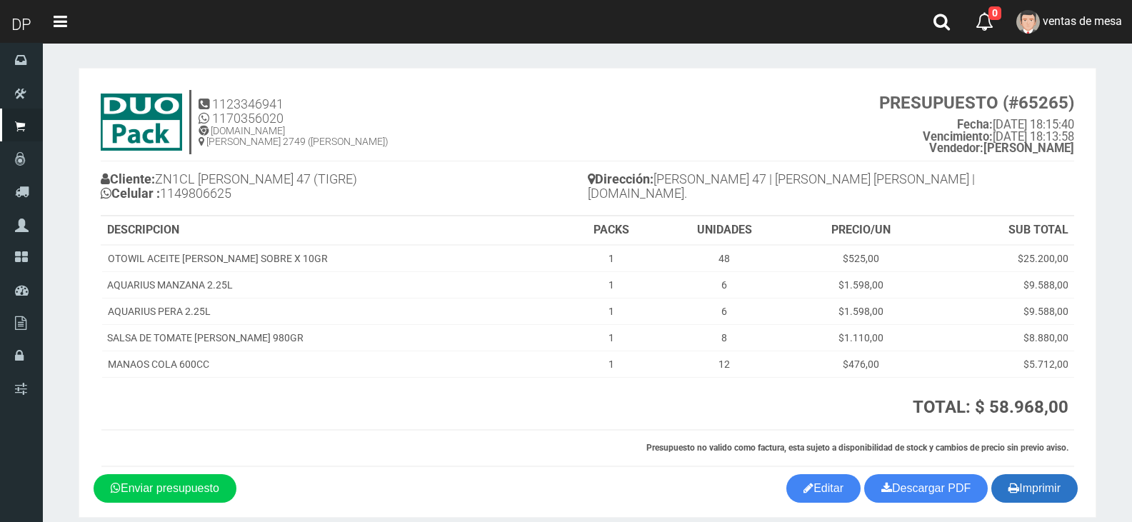
scroll to position [59, 0]
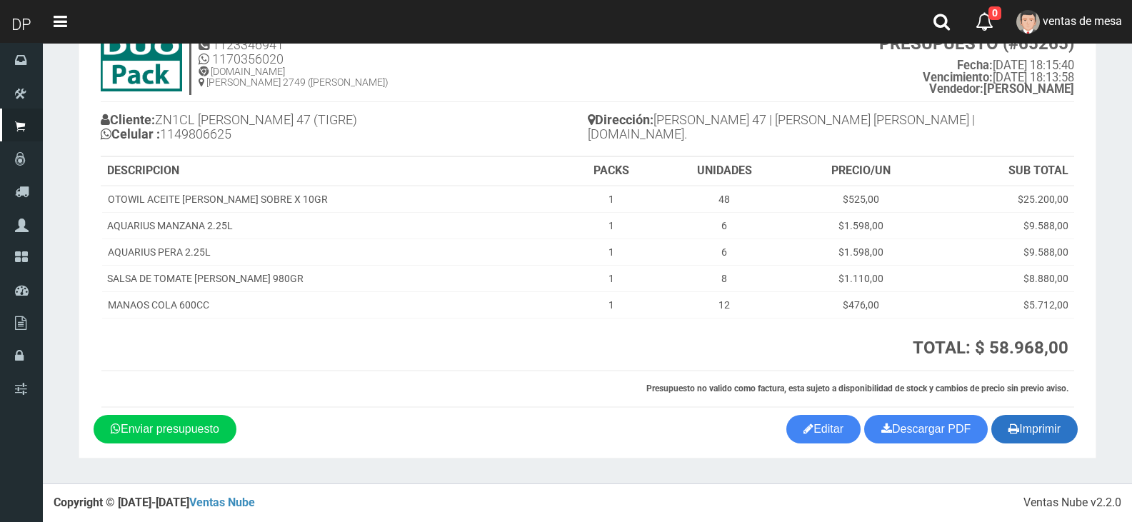
click at [1044, 424] on button "Imprimir" at bounding box center [1034, 429] width 86 height 29
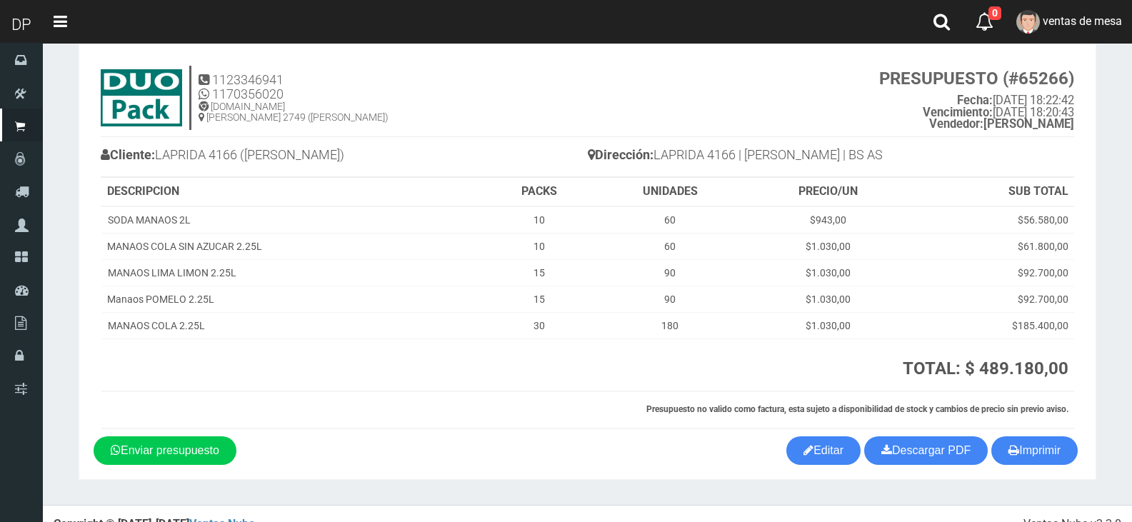
scroll to position [45, 0]
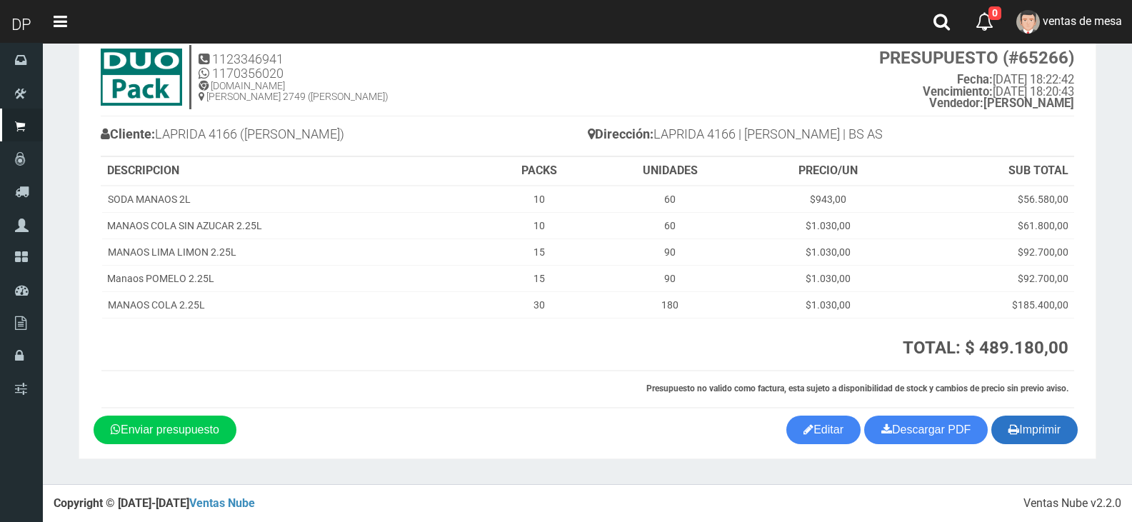
click at [1015, 439] on button "Imprimir" at bounding box center [1034, 430] width 86 height 29
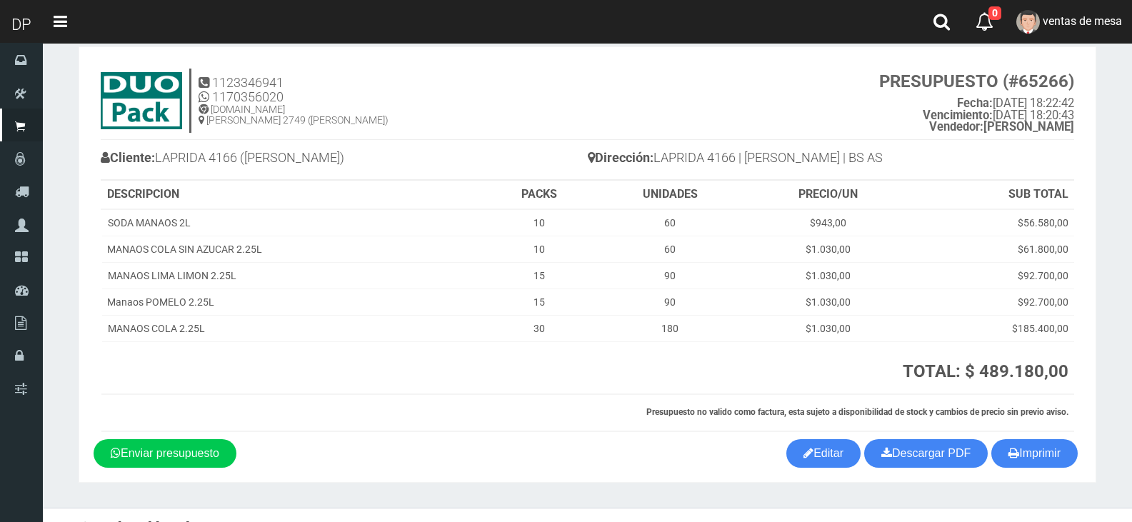
scroll to position [0, 0]
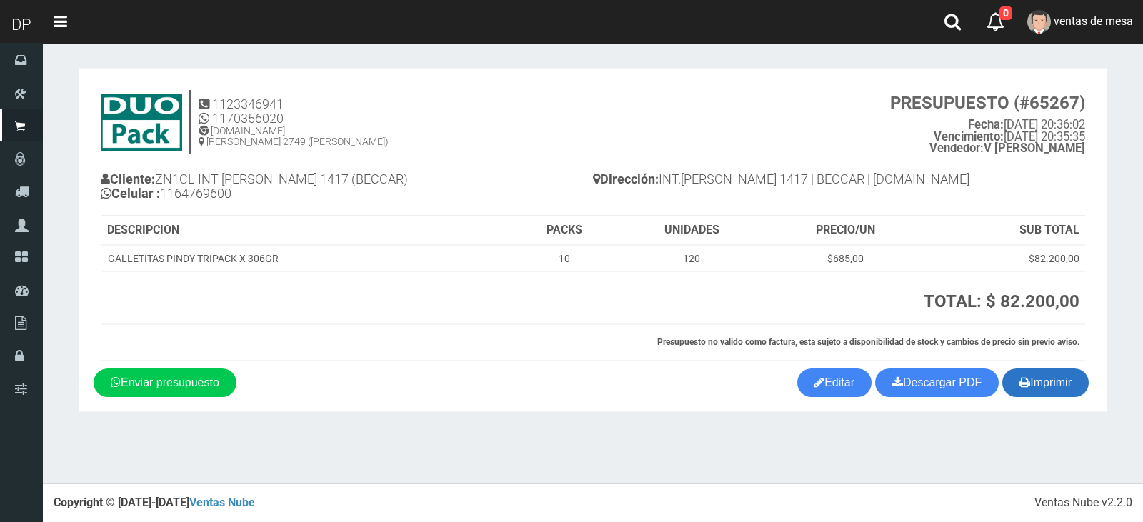
click at [1071, 393] on button "Imprimir" at bounding box center [1045, 383] width 86 height 29
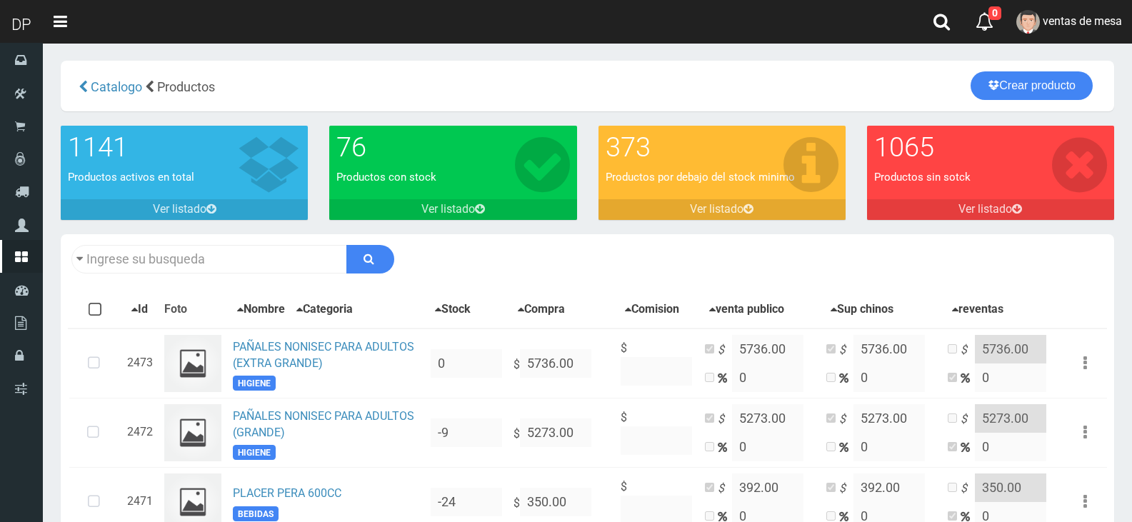
click at [1056, 101] on div "Catalogo Productos Crear producto Crear producto" at bounding box center [587, 86] width 1053 height 51
click at [1053, 97] on link "Crear producto" at bounding box center [1032, 85] width 122 height 29
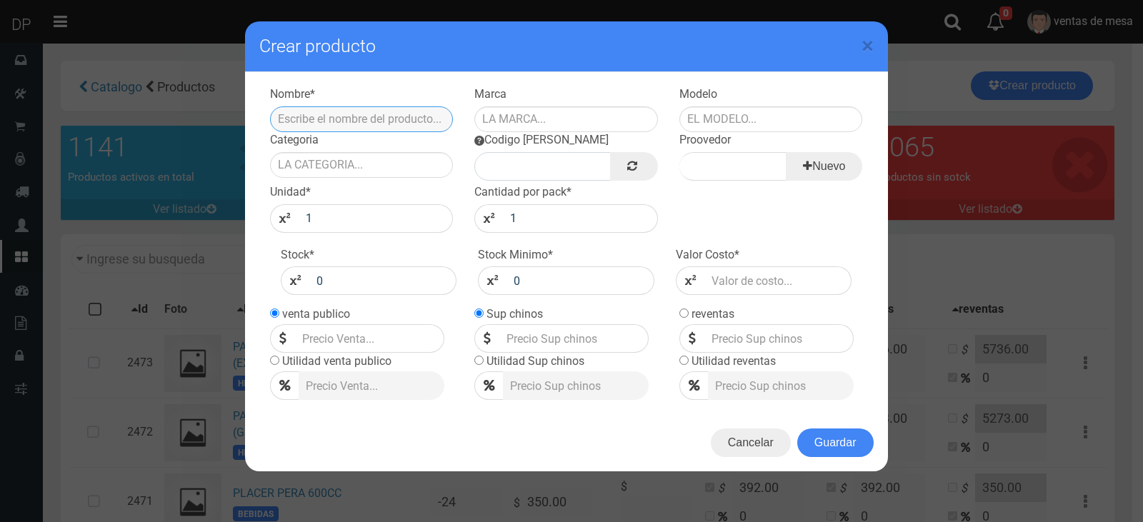
click at [347, 122] on input "text" at bounding box center [362, 119] width 184 height 26
type input "o"
type input "TUTTI CAMA OTOWIL (ABLANDADOR DE CANAS) X 48 SOBRES DE 10GRS"
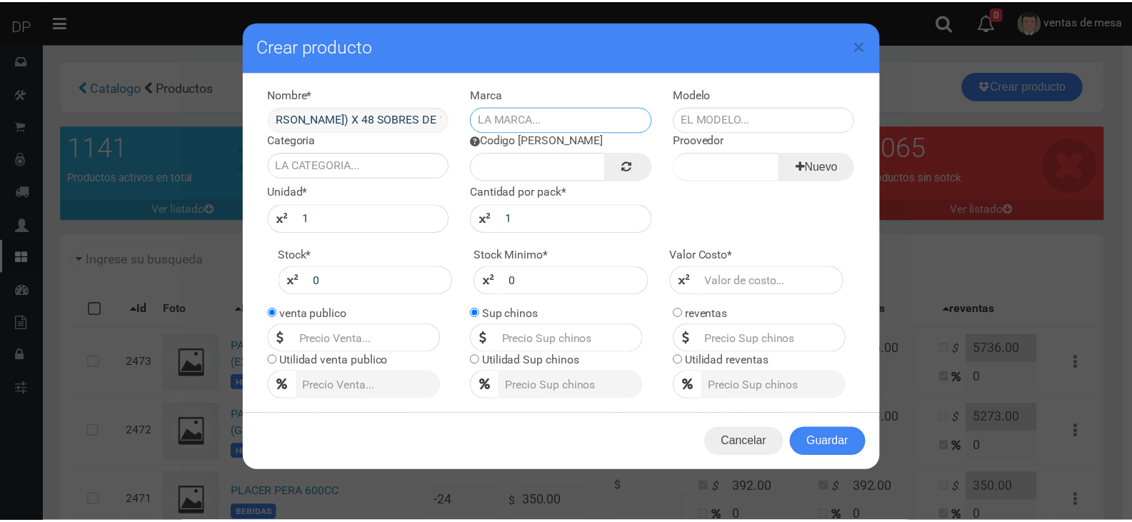
scroll to position [0, 0]
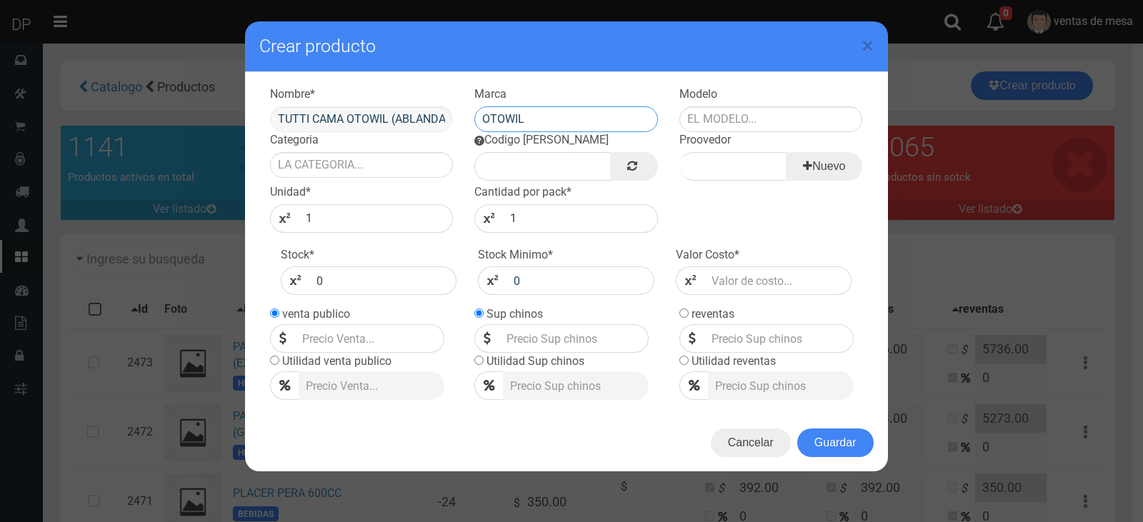
type input "OTOWIL"
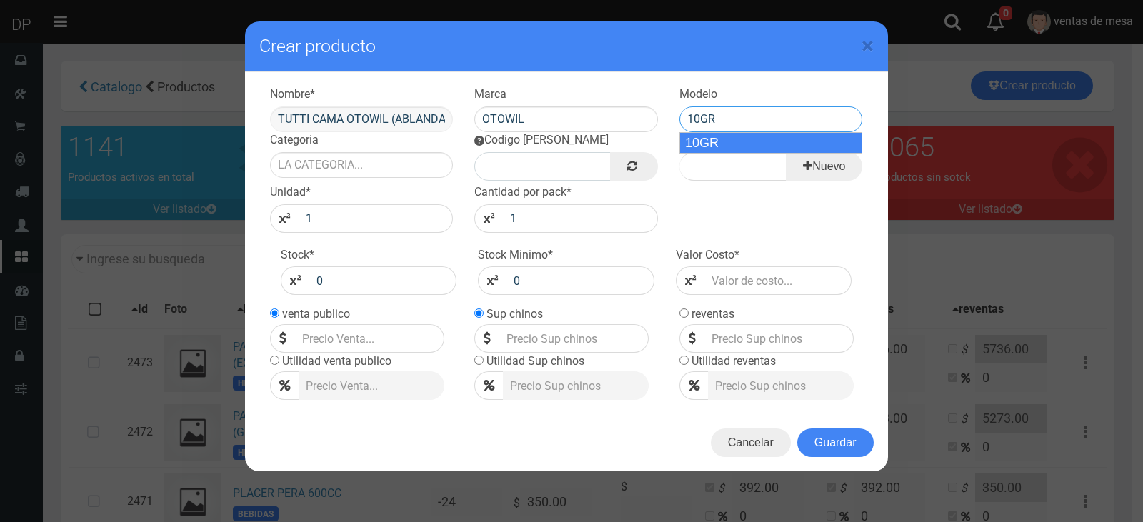
type input "10GR"
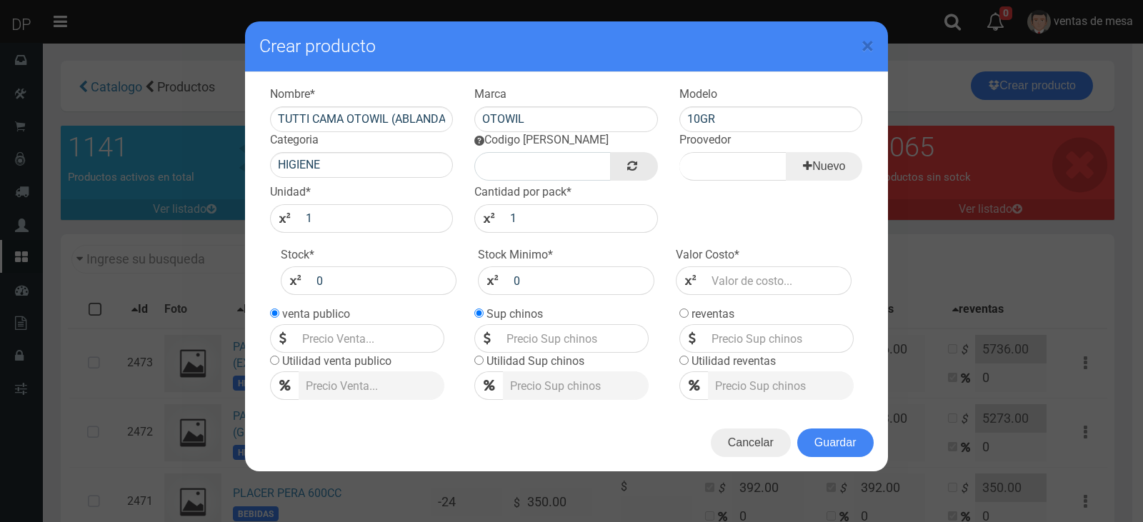
click at [614, 165] on link at bounding box center [633, 166] width 47 height 29
click at [414, 165] on input "HIGIENE" at bounding box center [362, 165] width 184 height 26
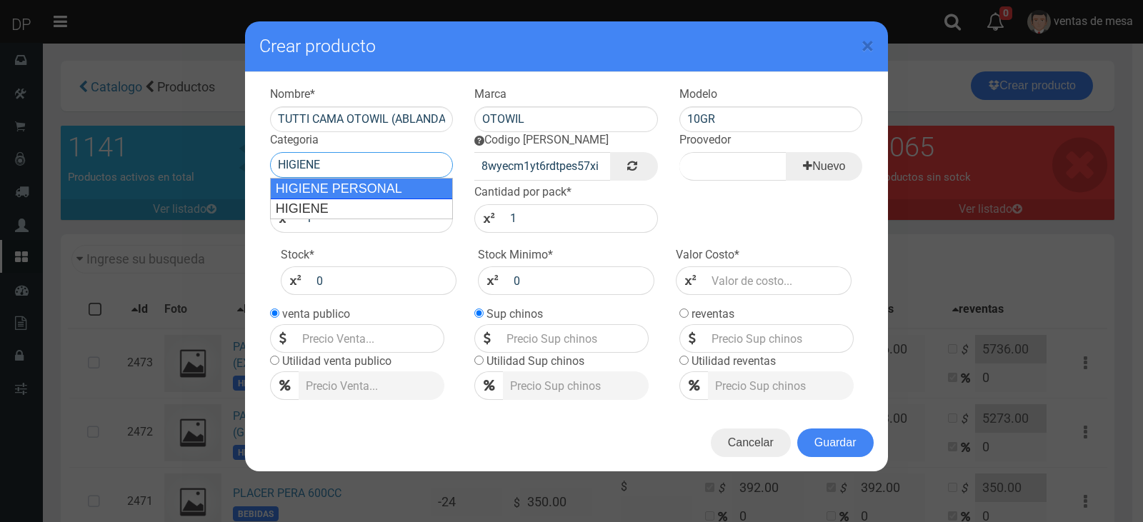
click at [399, 190] on div "HIGIENE PERSONAL" at bounding box center [362, 188] width 184 height 21
type input "HIGIENE PERSONAL"
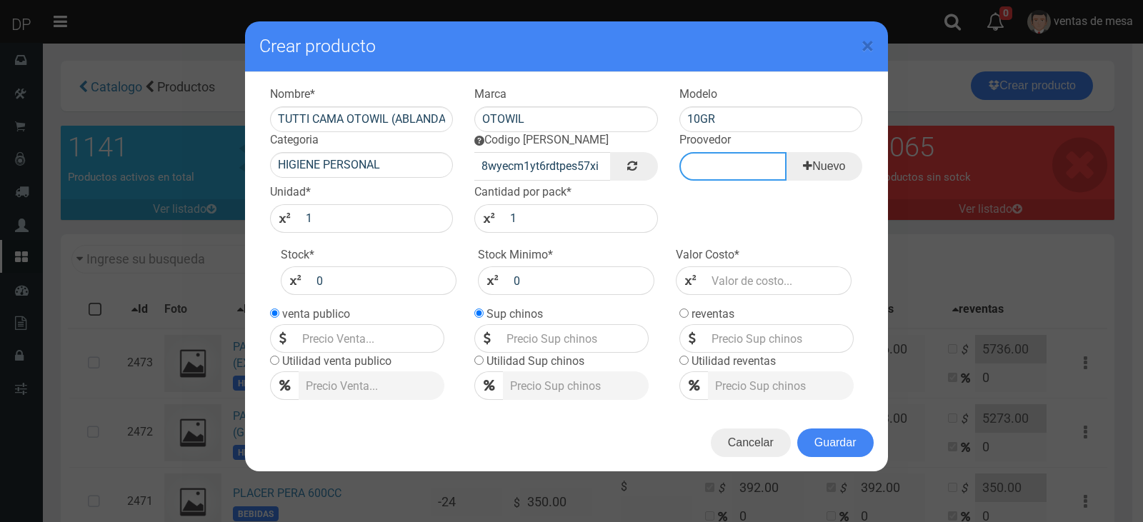
click at [772, 176] on input "Proovedor" at bounding box center [732, 166] width 107 height 29
type input "OTOWIL"
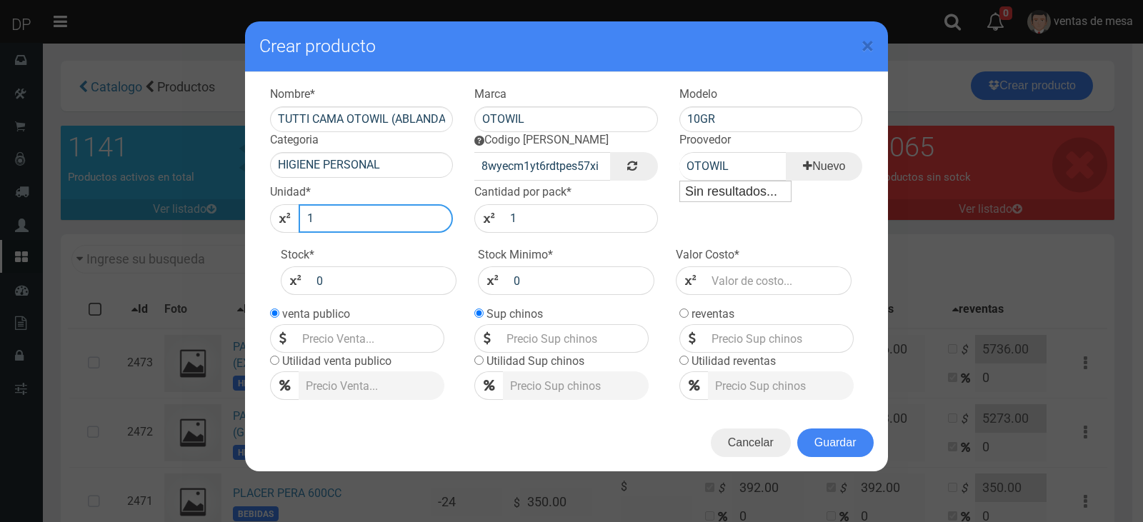
click at [430, 228] on input "1" at bounding box center [376, 218] width 155 height 29
type input "48"
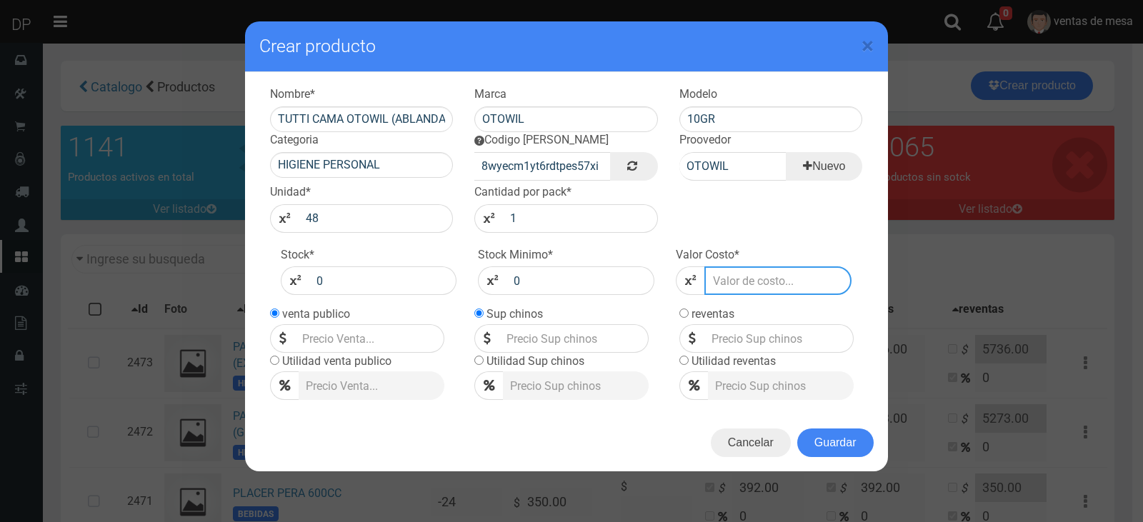
click at [749, 288] on input "number" at bounding box center [778, 280] width 148 height 29
type input "40"
type input "4"
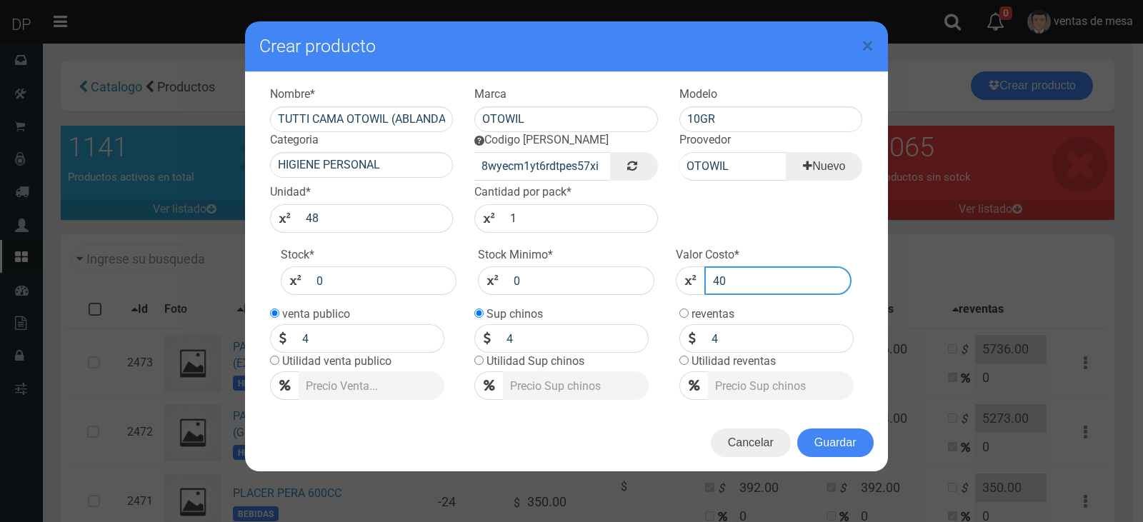
type input "407"
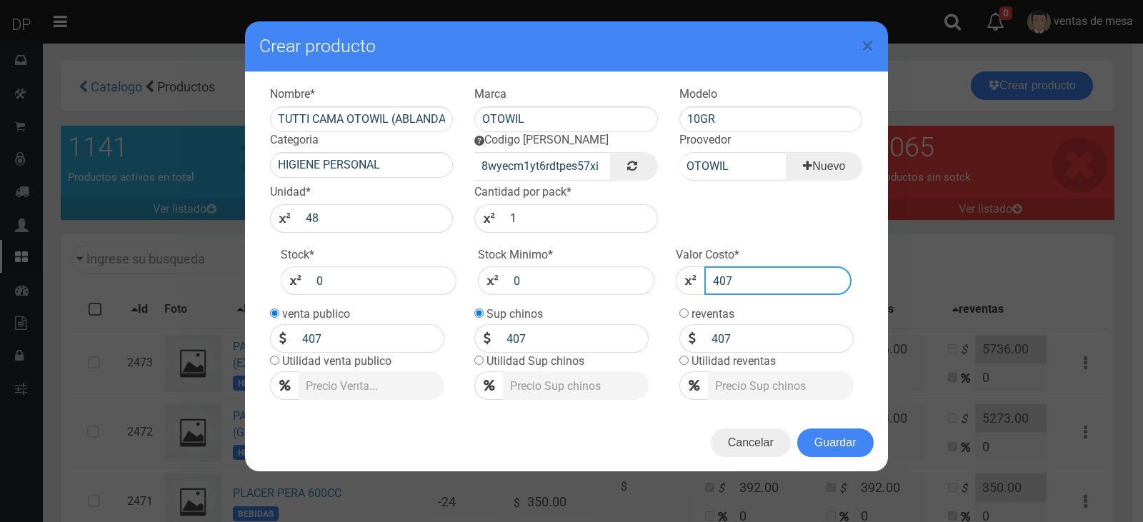
click at [797, 429] on button "Guardar" at bounding box center [835, 443] width 76 height 29
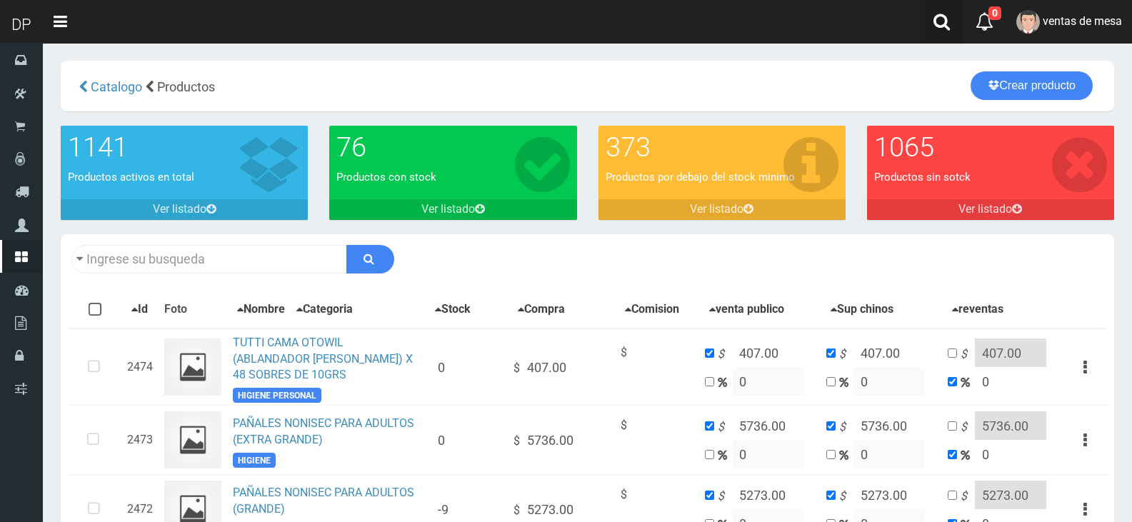
click at [934, 11] on link at bounding box center [942, 22] width 42 height 44
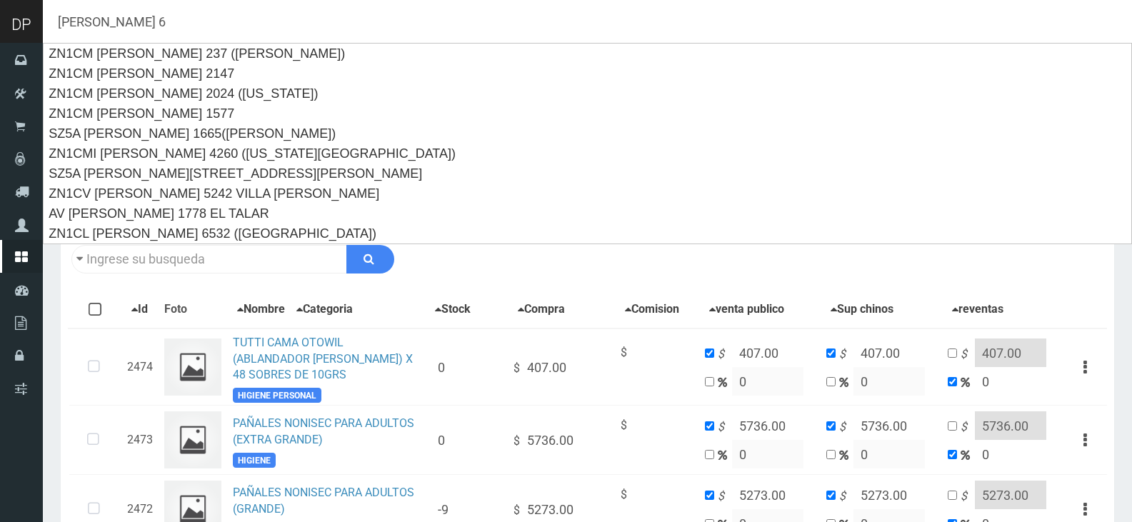
type input "yrigoyen 65"
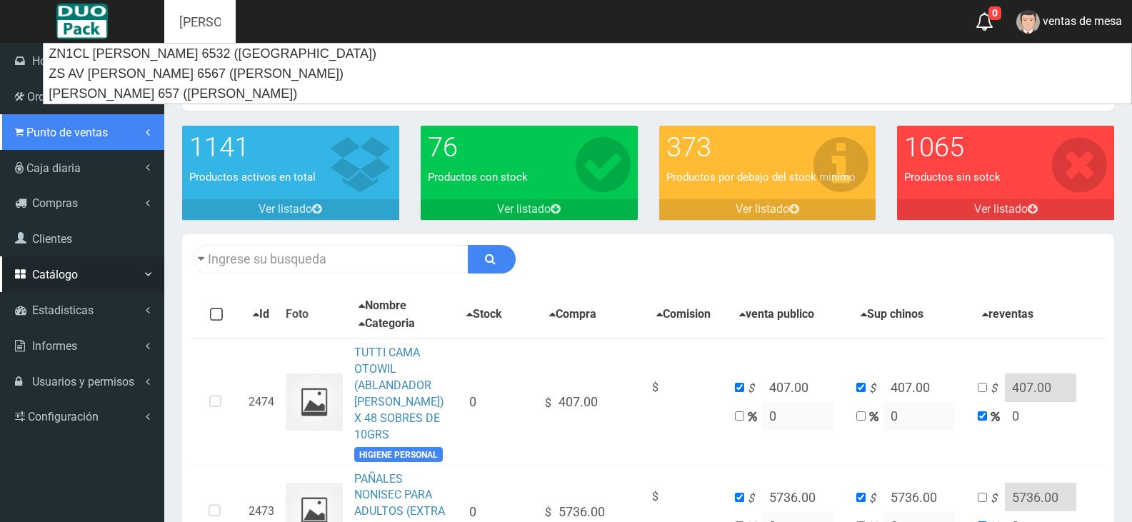
click at [77, 143] on link "Punto de ventas" at bounding box center [82, 132] width 164 height 36
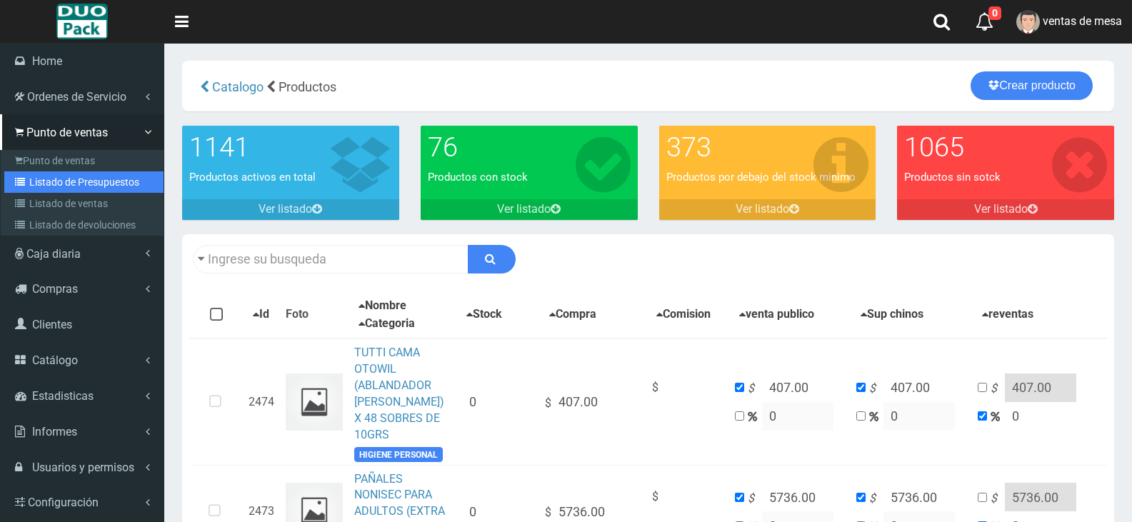
click at [116, 182] on link "Listado de Presupuestos" at bounding box center [83, 181] width 159 height 21
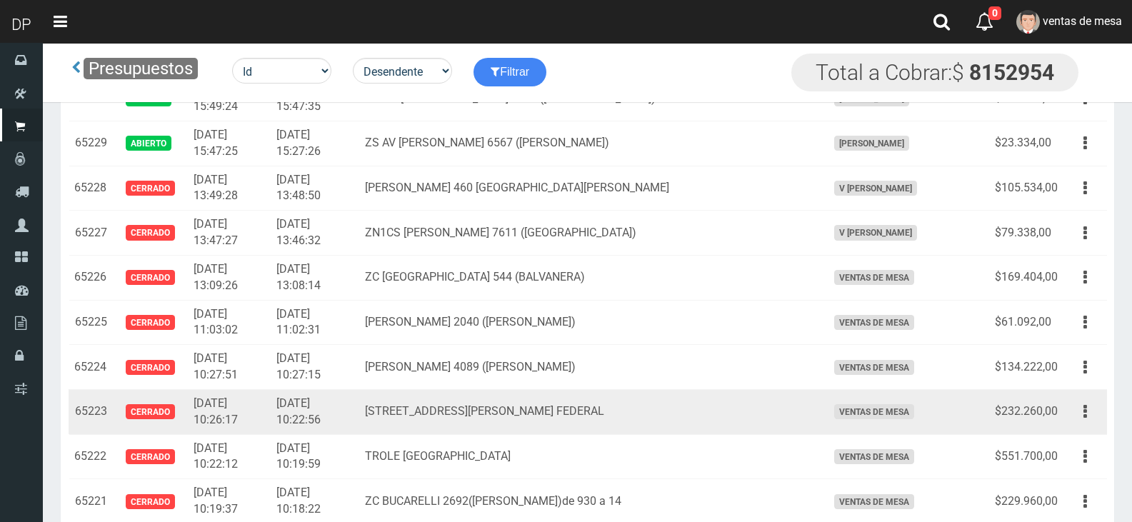
scroll to position [1714, 0]
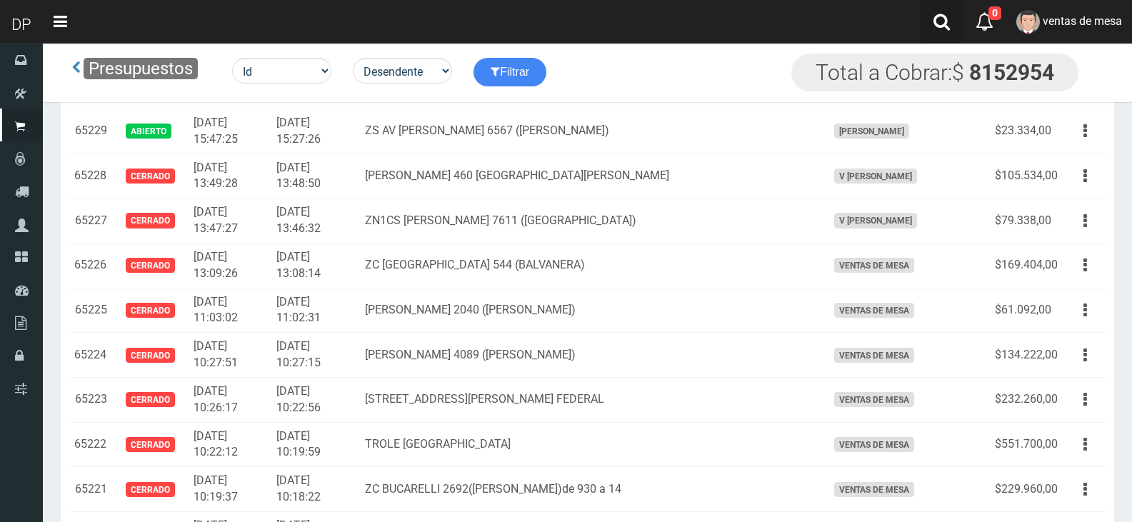
click at [924, 24] on link at bounding box center [942, 22] width 42 height 44
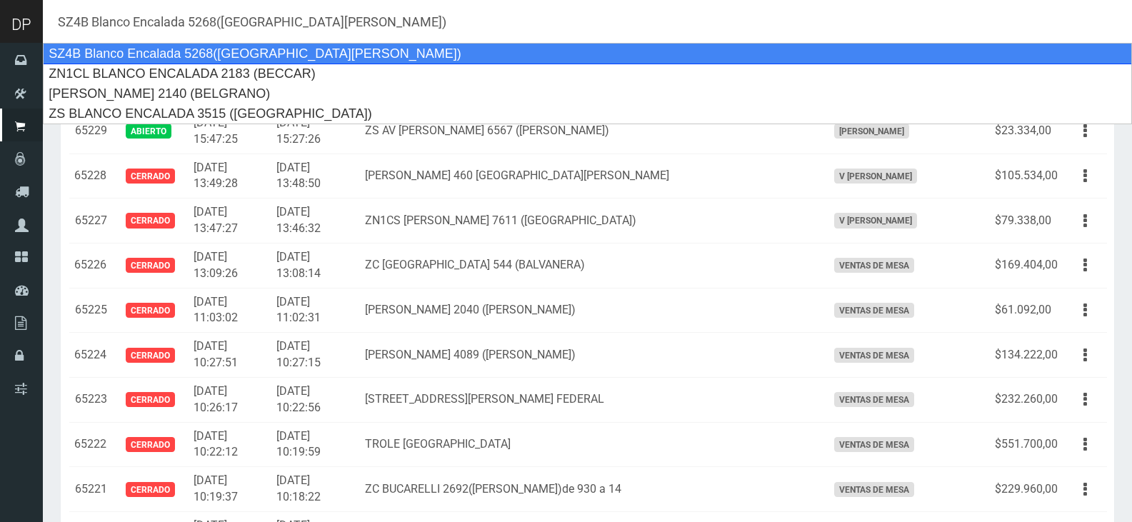
type input "ZN1CL BLANCO ENCALADA 2183 (BECCAR)"
